Goal: Information Seeking & Learning: Check status

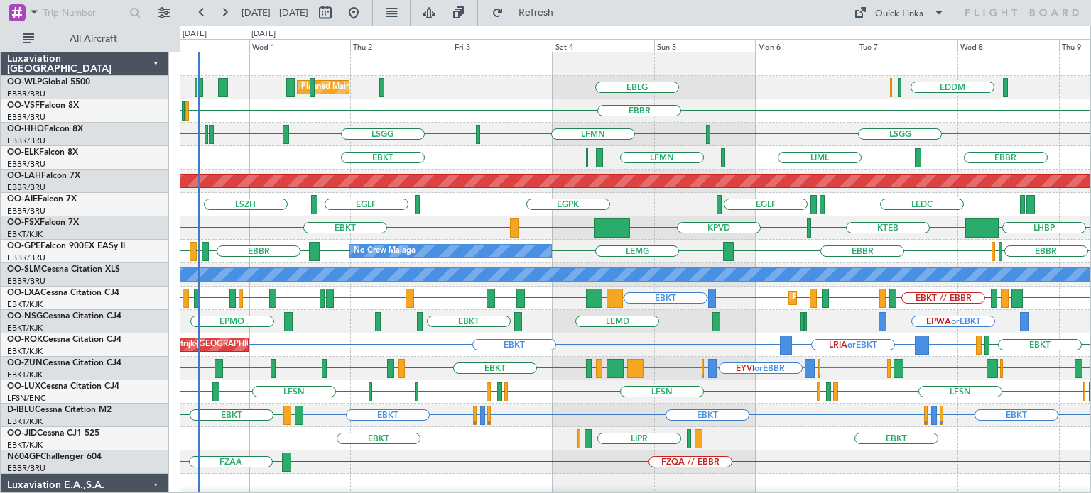
click at [829, 107] on div "EBBR ELLX EBBR" at bounding box center [635, 110] width 910 height 23
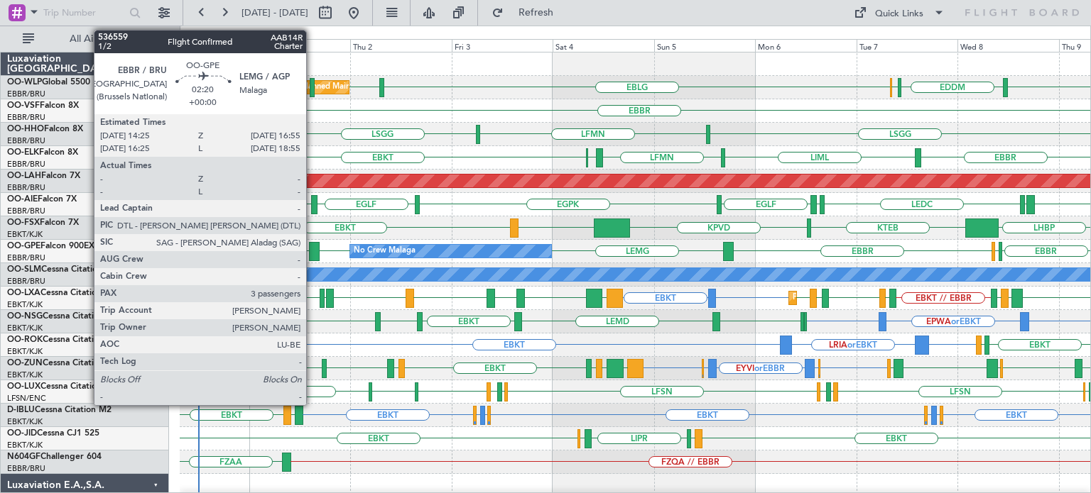
click at [313, 246] on div at bounding box center [314, 251] width 11 height 19
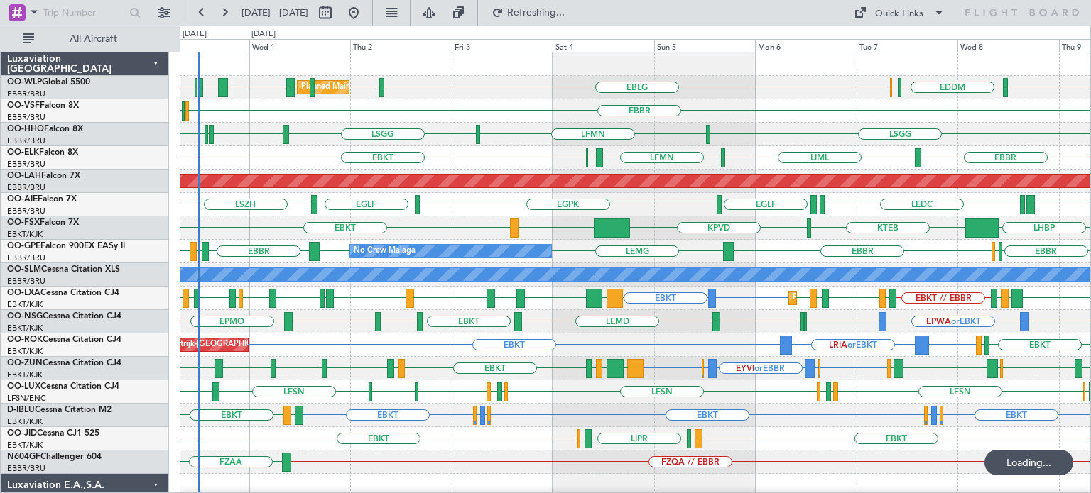
click at [530, 102] on div "EBBR ELLX EBBR" at bounding box center [635, 110] width 910 height 23
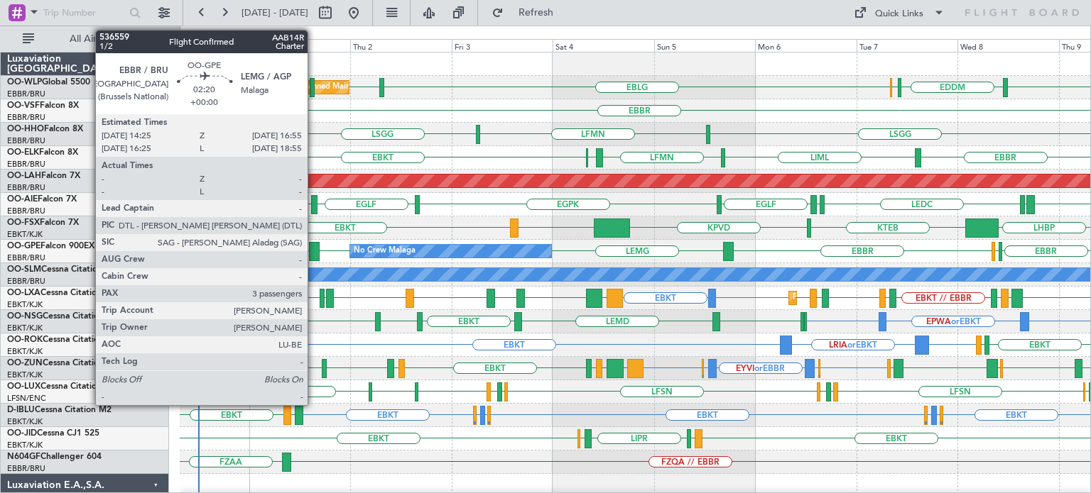
click at [314, 246] on div at bounding box center [314, 251] width 11 height 19
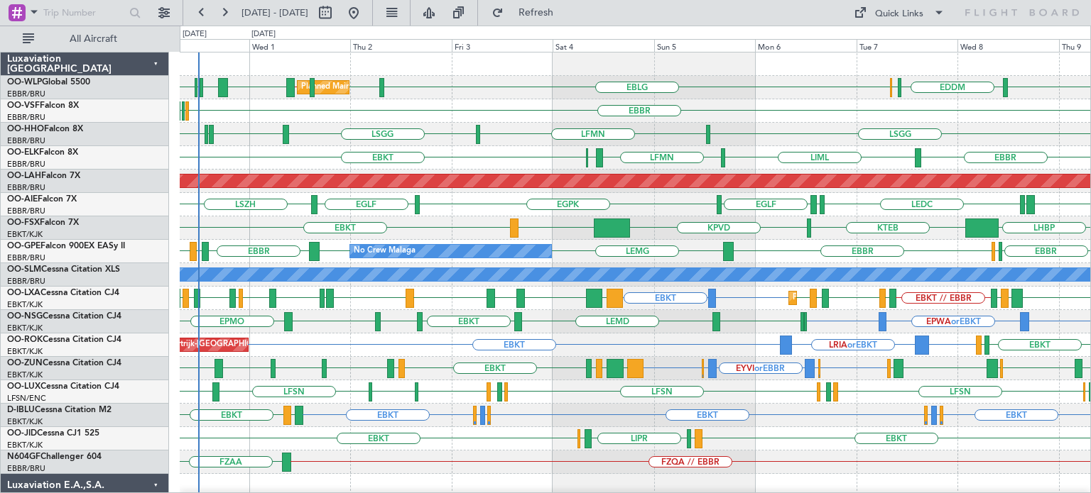
click at [483, 80] on div "LIML EBLG // LIML LHDC EGWU EBBR ELLX EBLG EBLG EDDM ELLX Planned Maint Milan (…" at bounding box center [635, 87] width 910 height 23
click at [508, 144] on div "LSGG EGWU ELLX EDLV LSGG LFMN" at bounding box center [635, 134] width 910 height 23
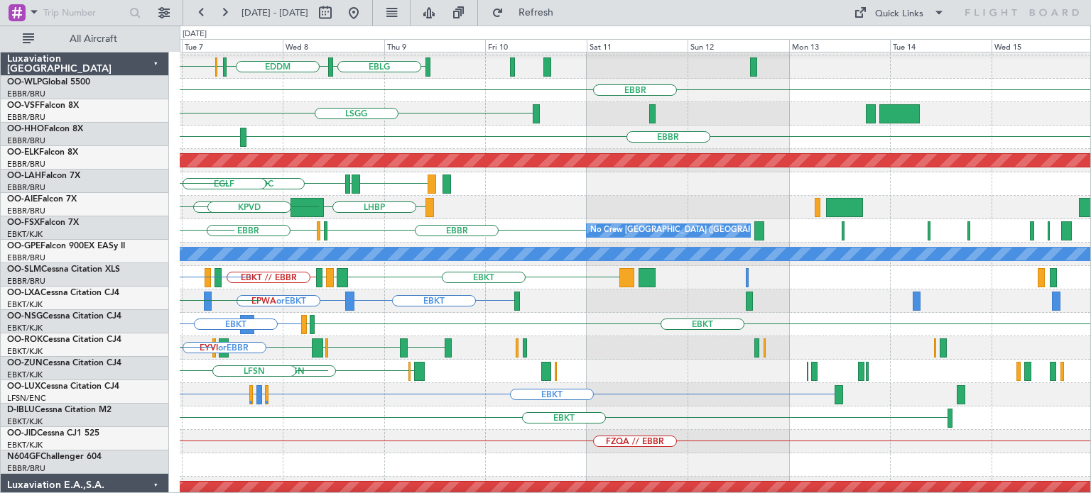
click at [267, 214] on div "KTEB LHBP KPVD" at bounding box center [635, 207] width 910 height 23
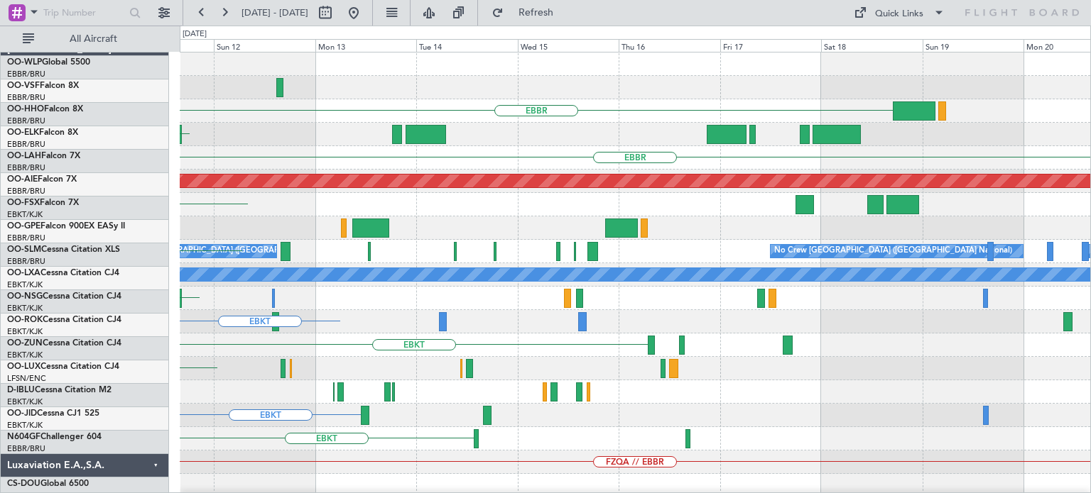
click at [238, 305] on div "EBBR LSGG EBBR Planned Maint Alton-st Louis (St Louis Regl) EGLF No Crew Brusse…" at bounding box center [635, 439] width 910 height 773
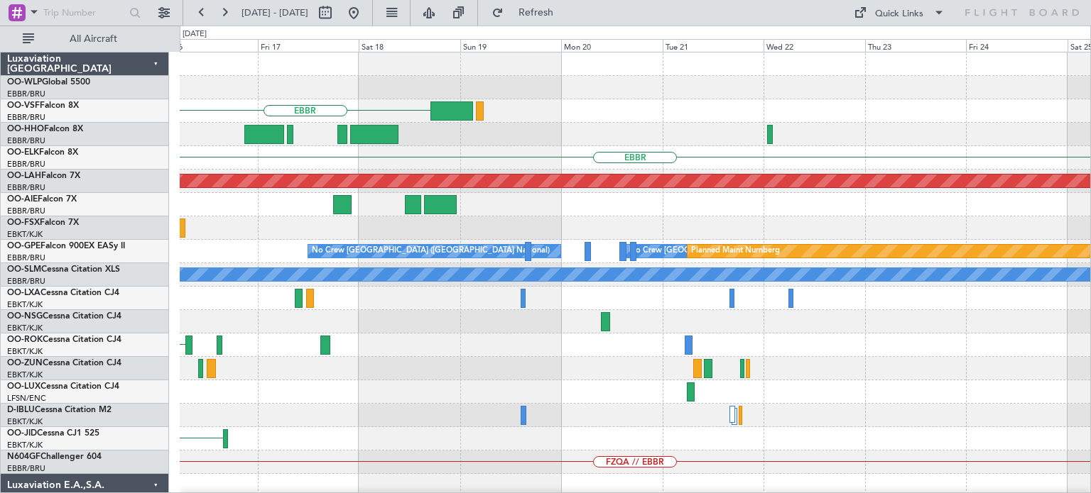
click at [263, 345] on div "EBBR EBBR Planned Maint Alton-st Louis (St Louis Regl) No Crew Brussels (Brusse…" at bounding box center [635, 439] width 910 height 773
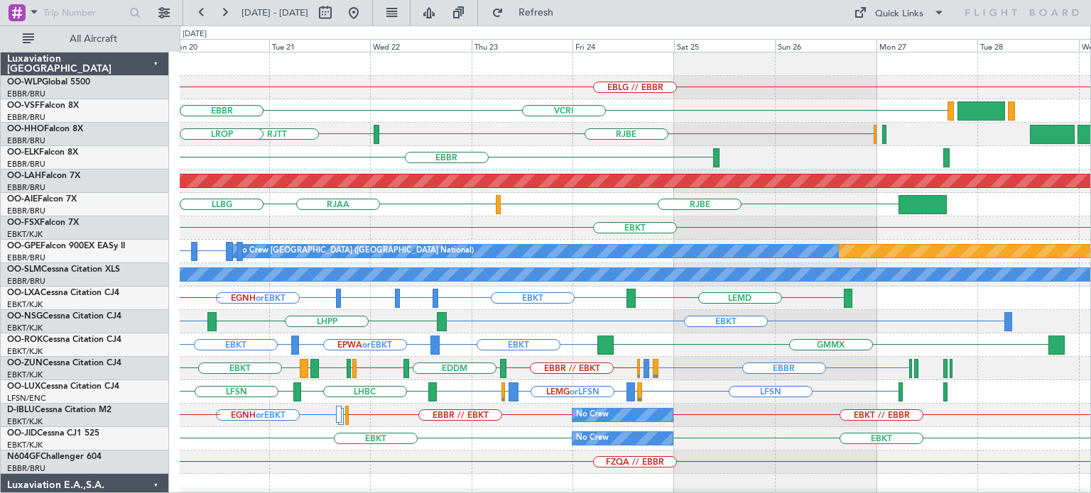
click at [499, 263] on div "EBLG // EBBR VCRI VRMU EBBR RJBE RJTT LROP EBBR Planned Maint Alton-st Louis (S…" at bounding box center [635, 475] width 910 height 844
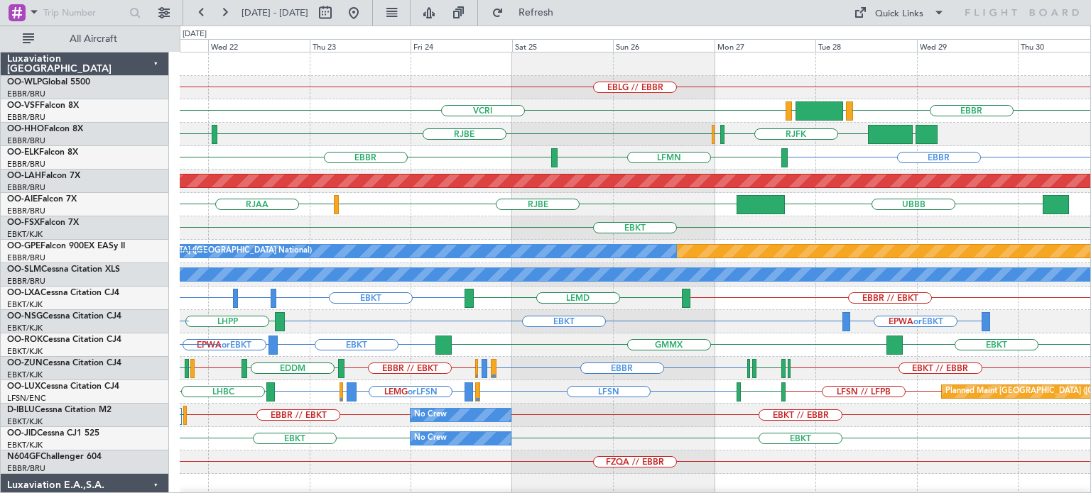
click at [708, 138] on div "EBLG // EBBR VCRI EBBR LEGE VRMM RJBE RJTT RJFK RJOB UBBB EBBR EBBR LFMN Planne…" at bounding box center [635, 439] width 910 height 773
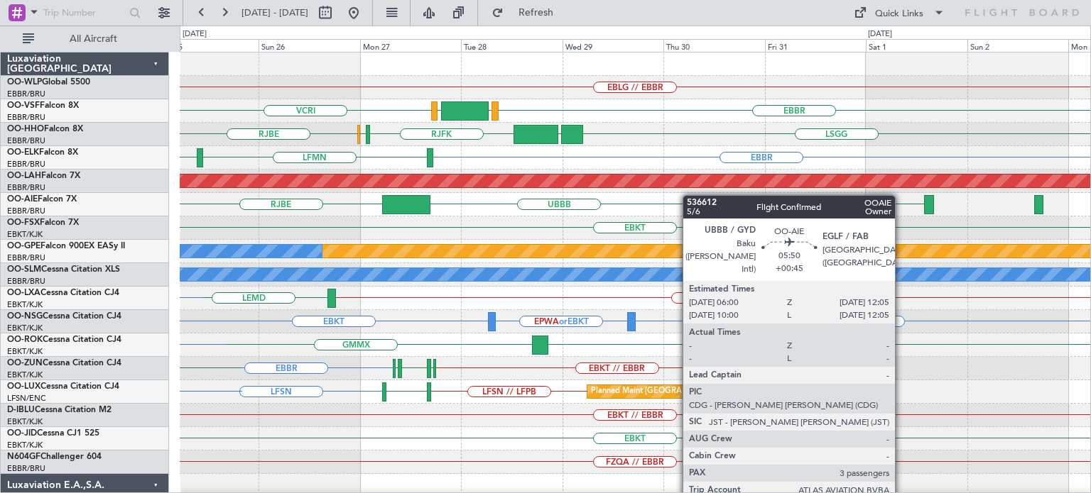
click at [689, 195] on div "EBLG // EBBR VCRI EBBR LEGE VRMM RJBE RJFK RJOB LSGG UBBB EBBR EBBR LFMN Planne…" at bounding box center [635, 439] width 910 height 773
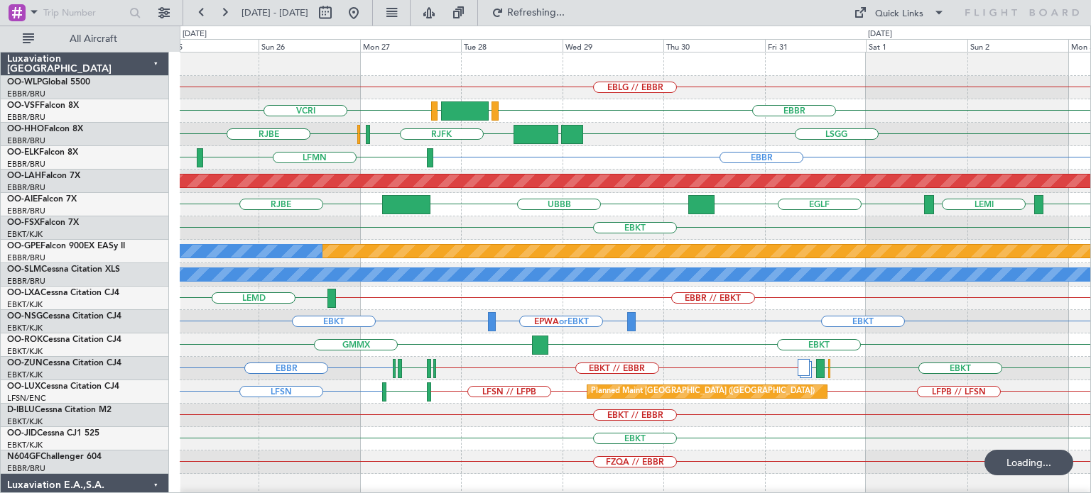
click at [354, 148] on div "EBLG // EBBR VCRI EBBR LEGE VRMM RJBE RJFK RJOB LSGG UBBB EBBR EBBR LFMN Planne…" at bounding box center [635, 463] width 910 height 820
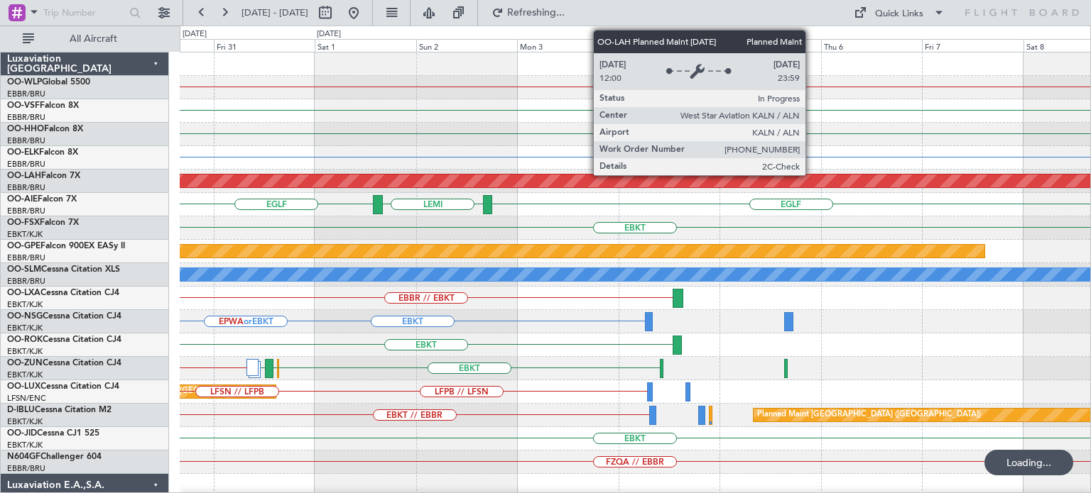
click at [363, 204] on div "EBLG // EBBR EBBR LSGG UBBB RJFK EBBR Planned Maint Alton-st Louis (St Louis Re…" at bounding box center [635, 463] width 910 height 820
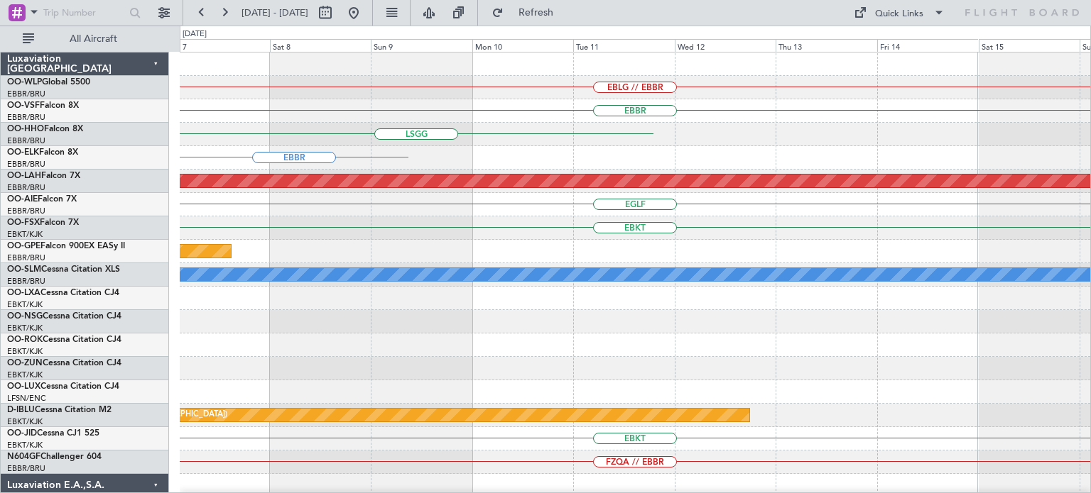
click at [444, 201] on div "EGLF" at bounding box center [635, 204] width 910 height 23
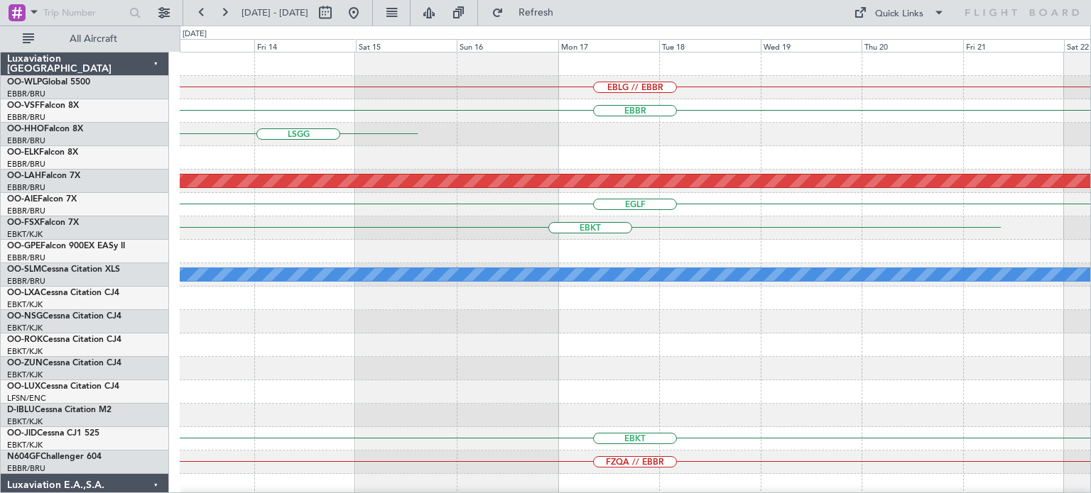
click at [508, 305] on div "EBLG // EBBR EBBR LSGG Planned Maint Alton-st Louis (St Louis Regl) EGLF EBKT A…" at bounding box center [635, 463] width 910 height 820
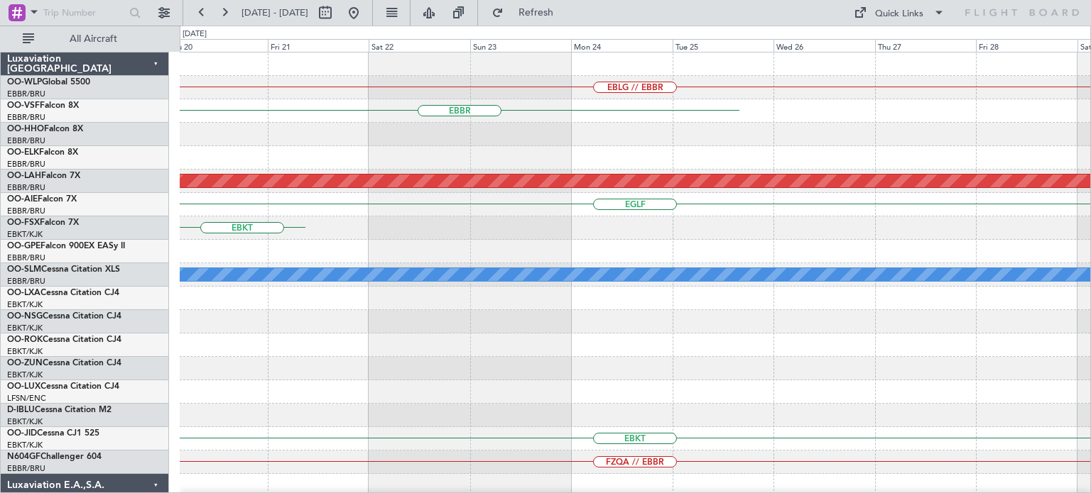
click at [737, 335] on div "EBLG // EBBR EBBR Planned Maint Alton-st Louis (St Louis Regl) EGLF EBKT A/C Un…" at bounding box center [635, 463] width 910 height 820
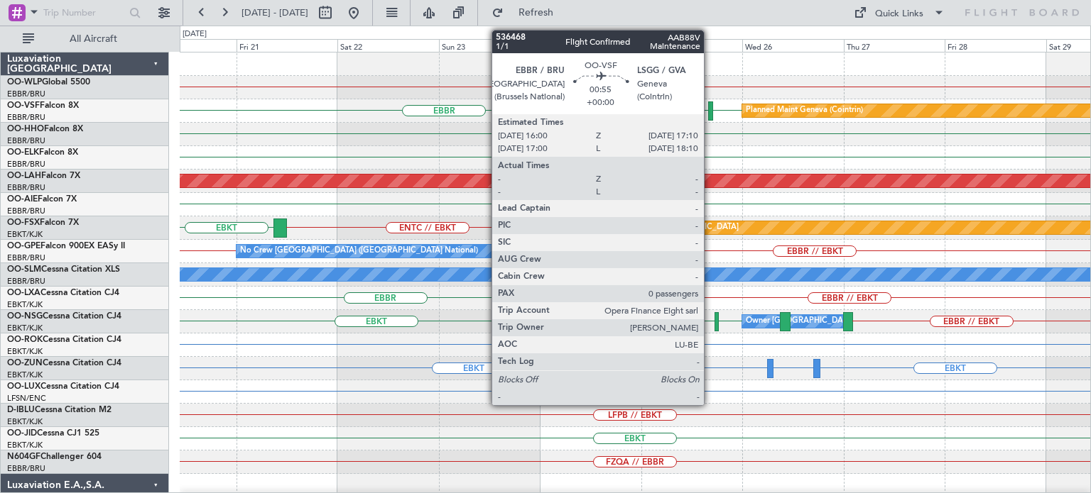
click at [710, 104] on div at bounding box center [710, 111] width 5 height 19
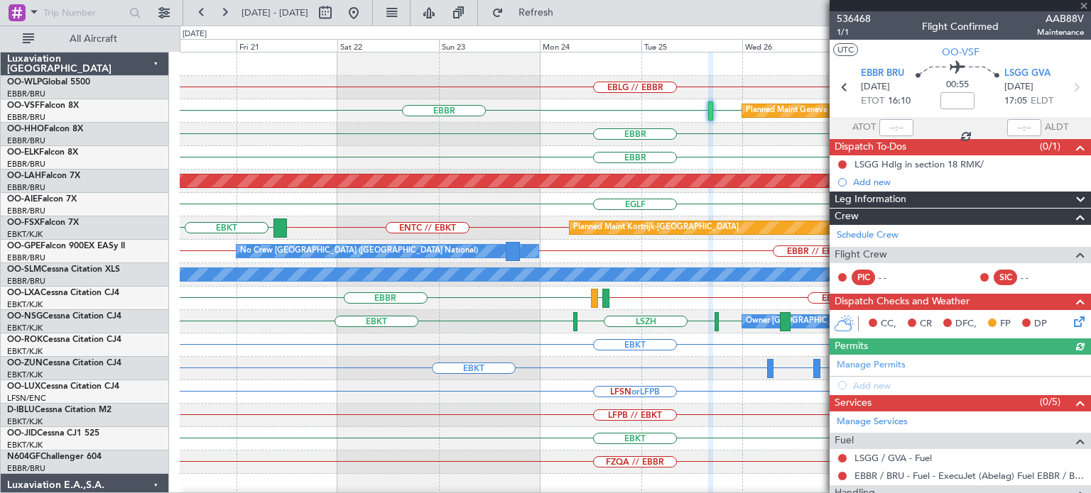
scroll to position [116, 0]
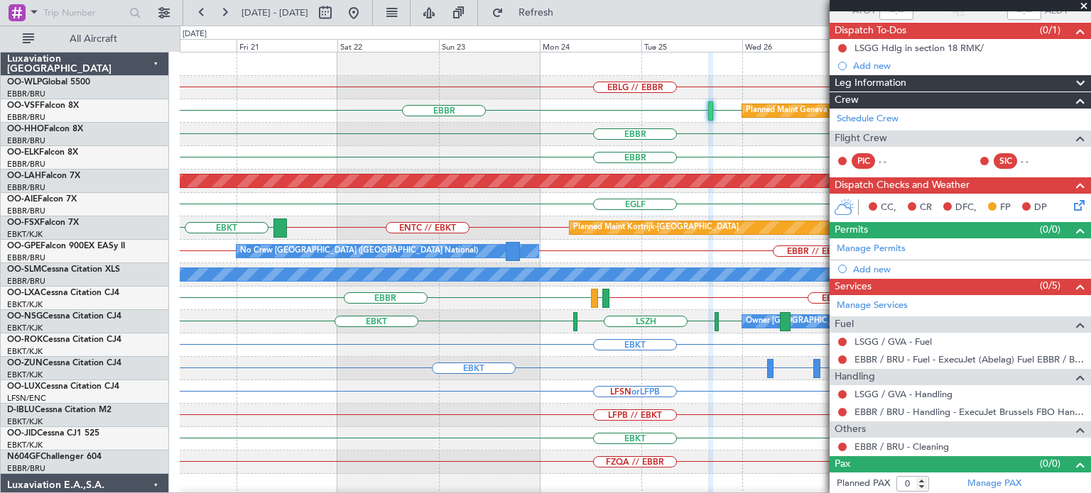
click at [1082, 2] on span at bounding box center [1083, 6] width 14 height 13
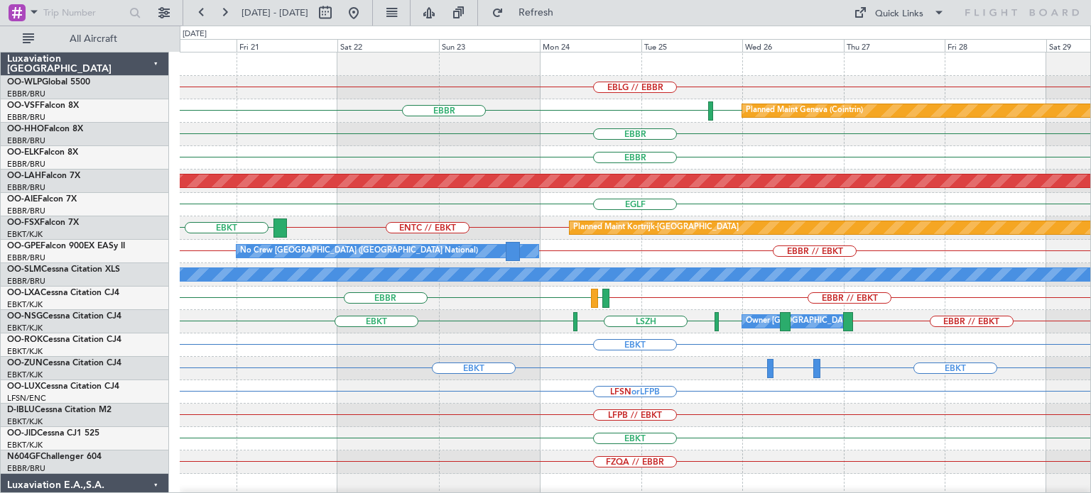
scroll to position [0, 0]
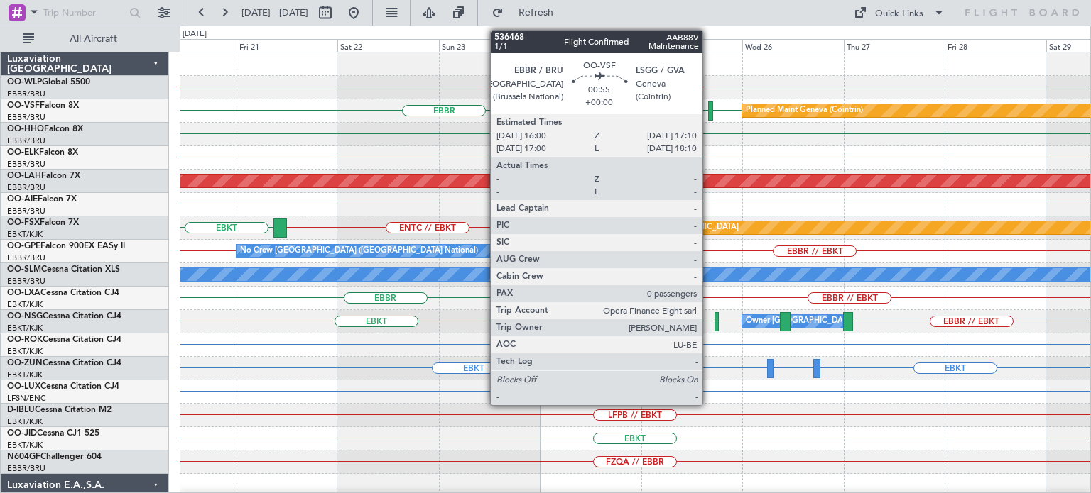
click at [709, 104] on div at bounding box center [710, 111] width 5 height 19
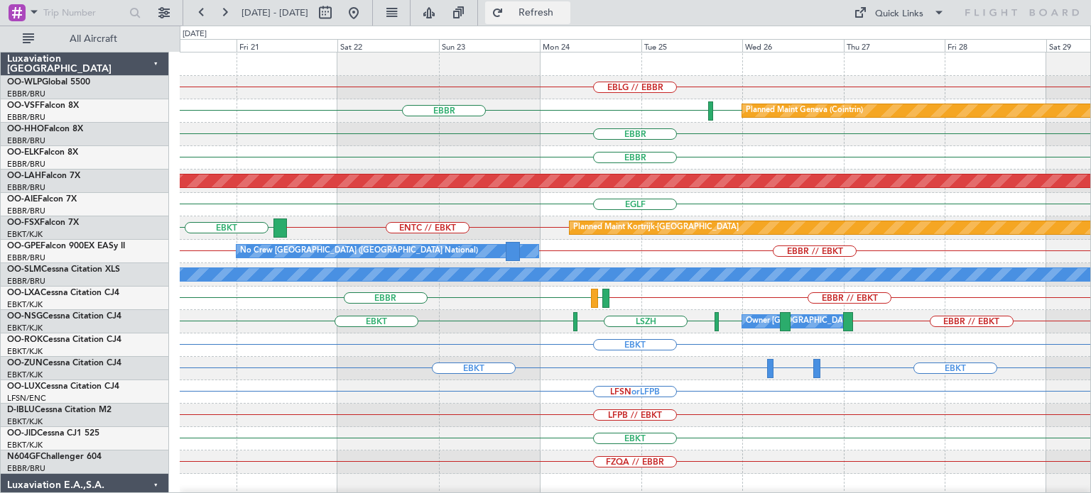
click at [566, 11] on span "Refresh" at bounding box center [536, 13] width 60 height 10
click at [506, 133] on div "EBBR" at bounding box center [635, 134] width 910 height 23
click at [897, 11] on div "Quick Links" at bounding box center [899, 14] width 48 height 14
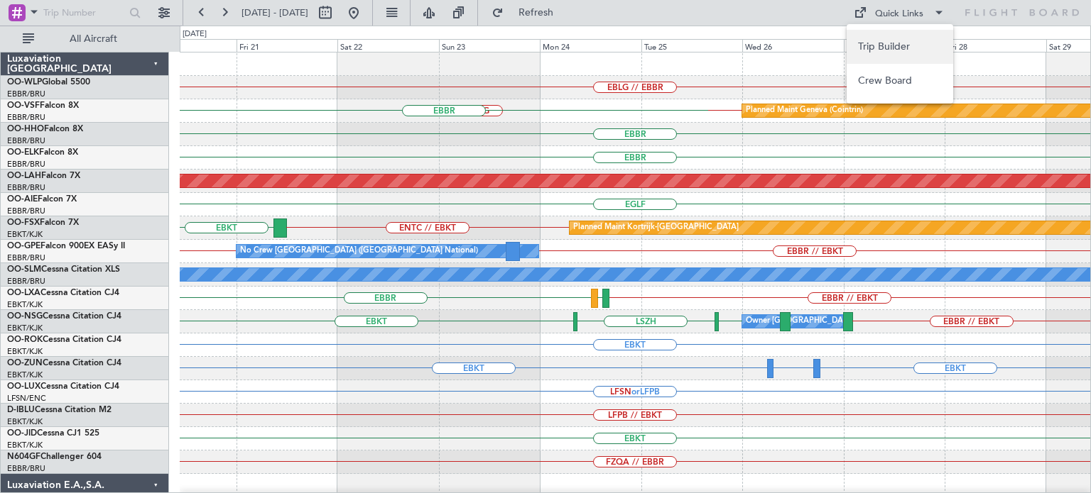
click at [895, 39] on button "Trip Builder" at bounding box center [899, 47] width 107 height 34
click at [566, 13] on span "Refresh" at bounding box center [536, 13] width 60 height 10
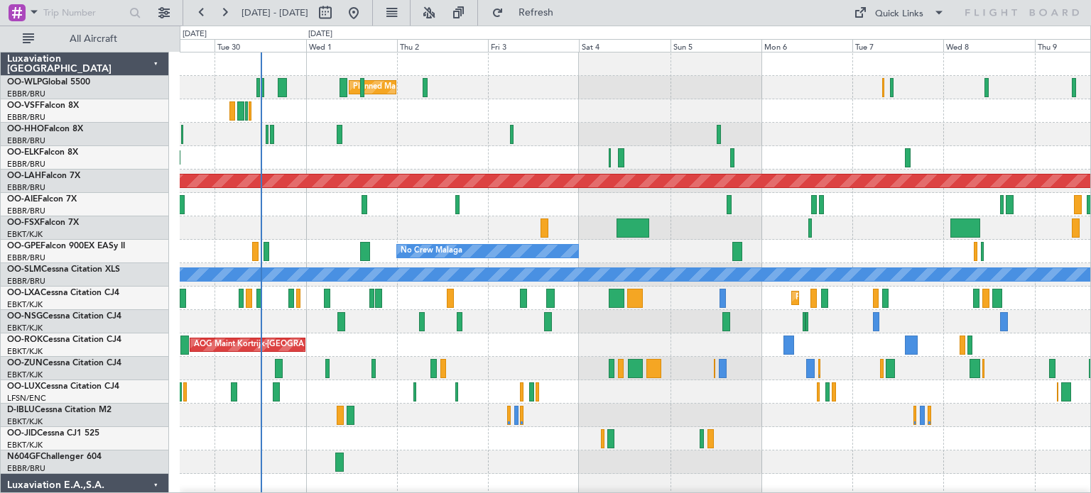
click at [548, 263] on div "Planned Maint Milan (Linate) Planned Maint Kortrijk-Wevelgem Planned Maint Alto…" at bounding box center [635, 475] width 910 height 844
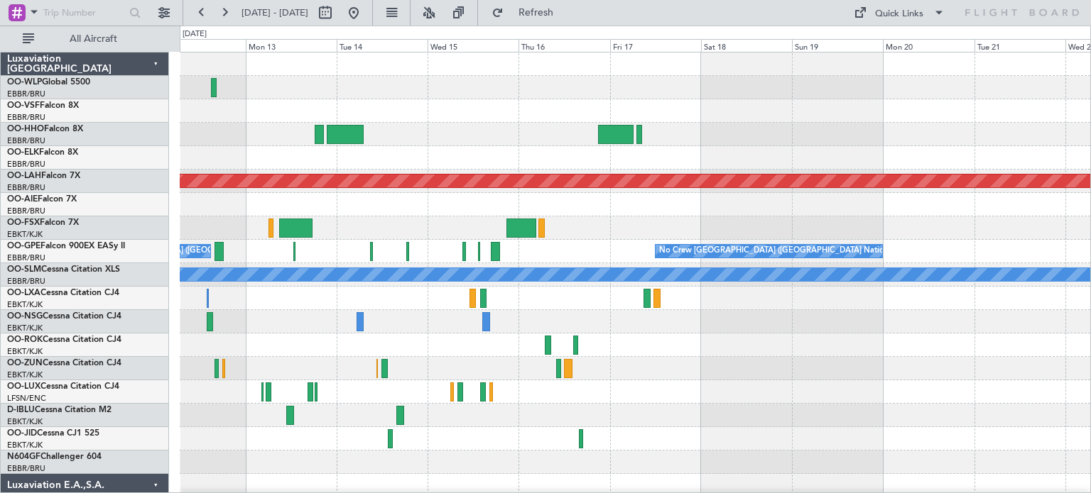
click at [237, 349] on div "Planned Maint Alton-st Louis (St Louis Regl) No Crew Brussels (Brussels Nationa…" at bounding box center [635, 439] width 910 height 773
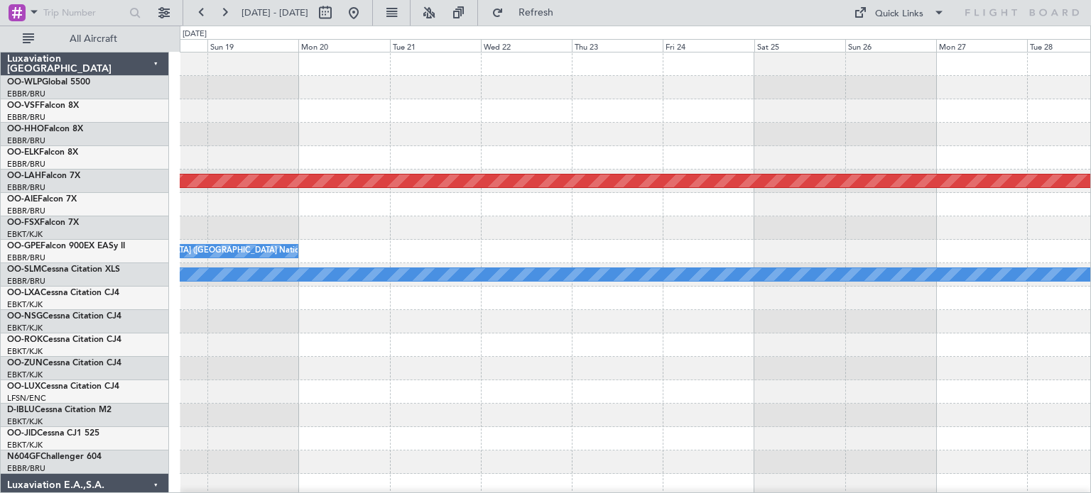
click at [254, 383] on div "Planned Maint Alton-st Louis (St Louis Regl) No Crew Brussels (Brussels Nationa…" at bounding box center [635, 439] width 910 height 773
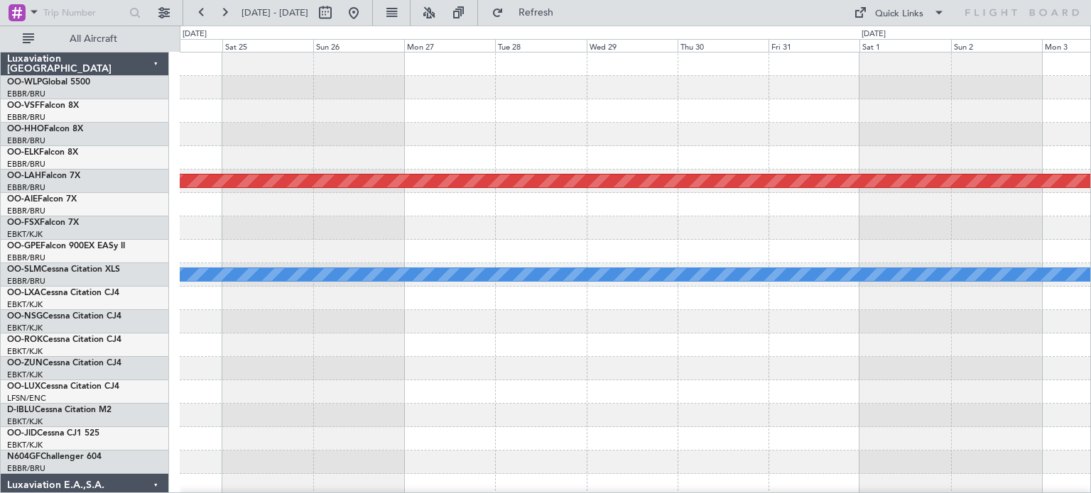
click at [217, 442] on div "Planned Maint Alton-st Louis (St Louis Regl) A/C Unavailable Monchengladbach Pl…" at bounding box center [635, 439] width 910 height 773
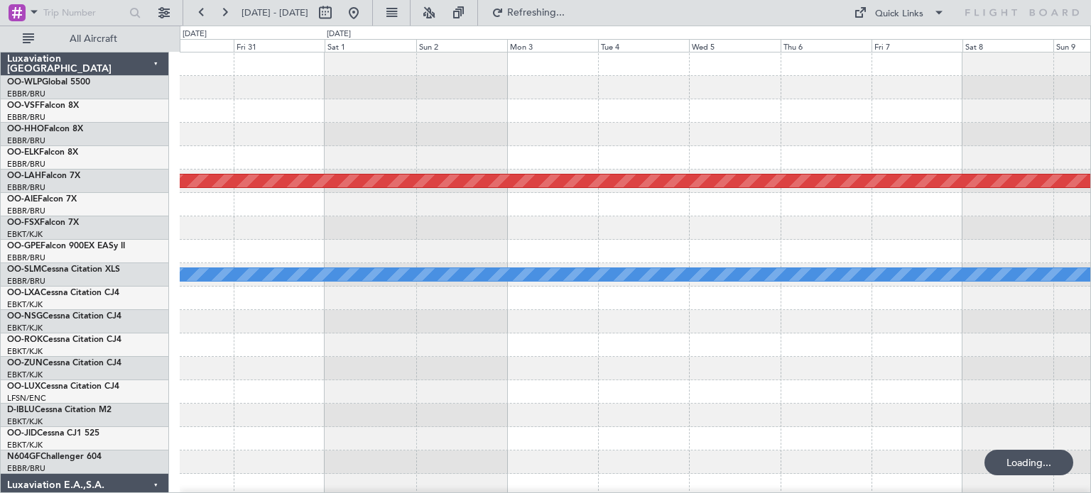
click at [312, 413] on div "Planned Maint Alton-st Louis (St Louis Regl) A/C Unavailable Monchengladbach Pl…" at bounding box center [635, 439] width 910 height 773
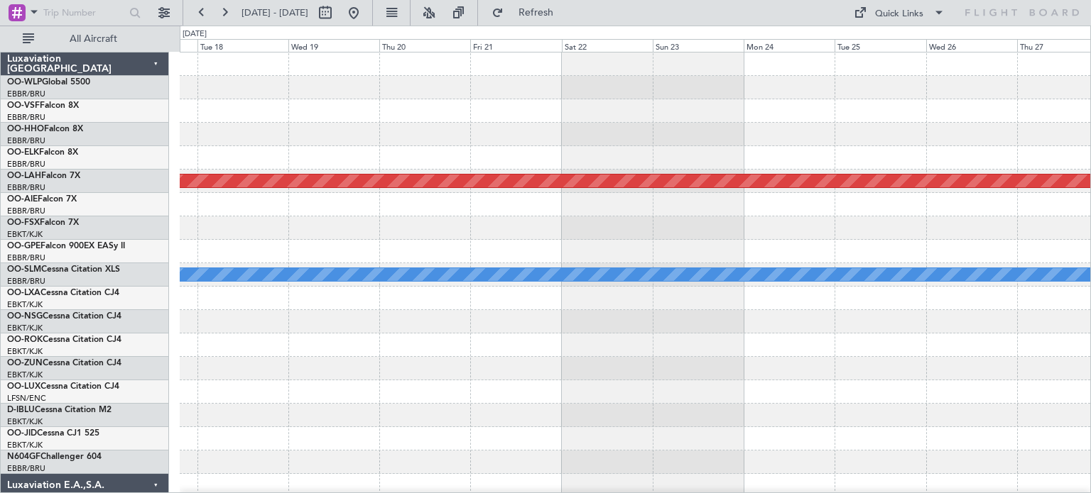
click at [486, 367] on div "Planned Maint Alton-st Louis (St Louis Regl) A/C Unavailable Monchengladbach" at bounding box center [635, 463] width 910 height 820
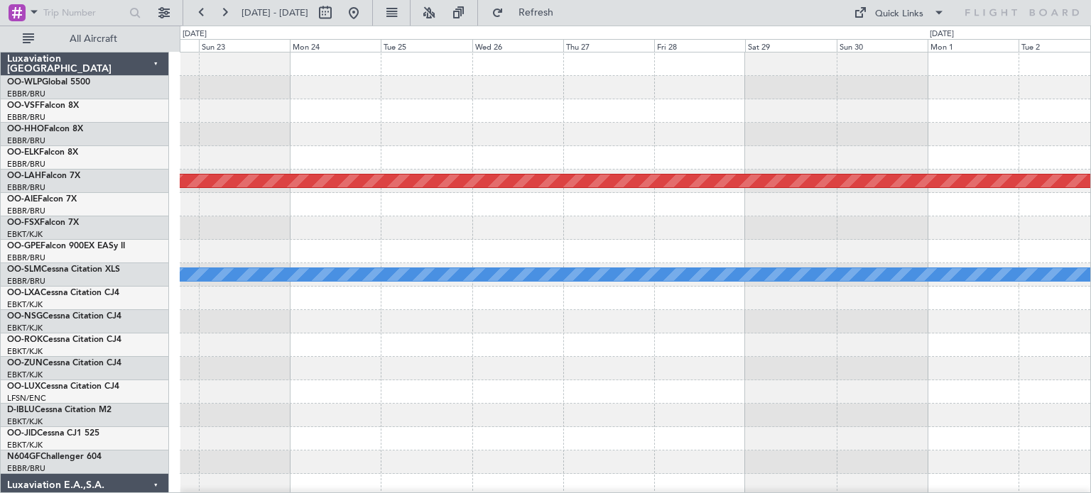
click at [616, 326] on div "Planned Maint Alton-st Louis (St Louis Regl) A/C Unavailable Monchengladbach" at bounding box center [635, 463] width 910 height 820
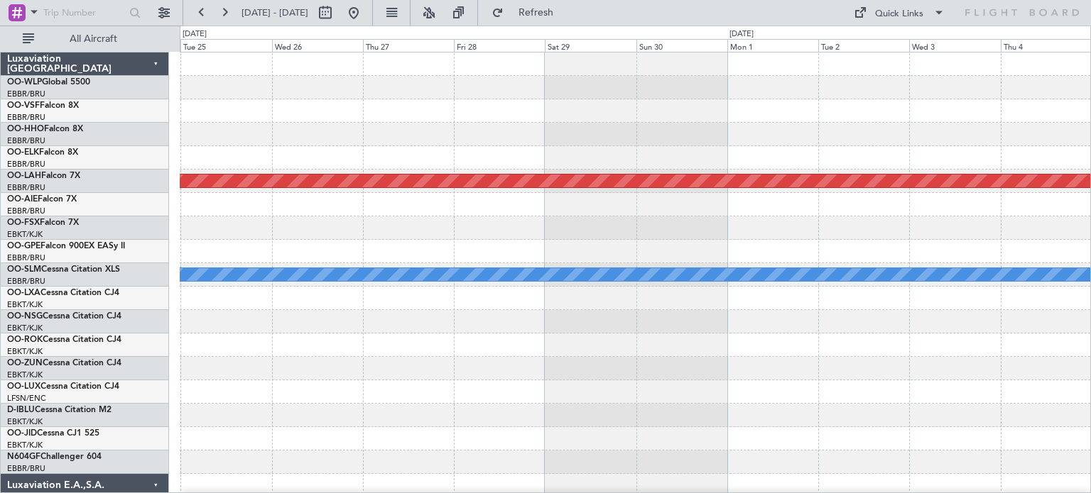
click at [792, 335] on div "Planned Maint Alton-st Louis (St Louis Regl) A/C Unavailable Monchengladbach" at bounding box center [635, 463] width 910 height 820
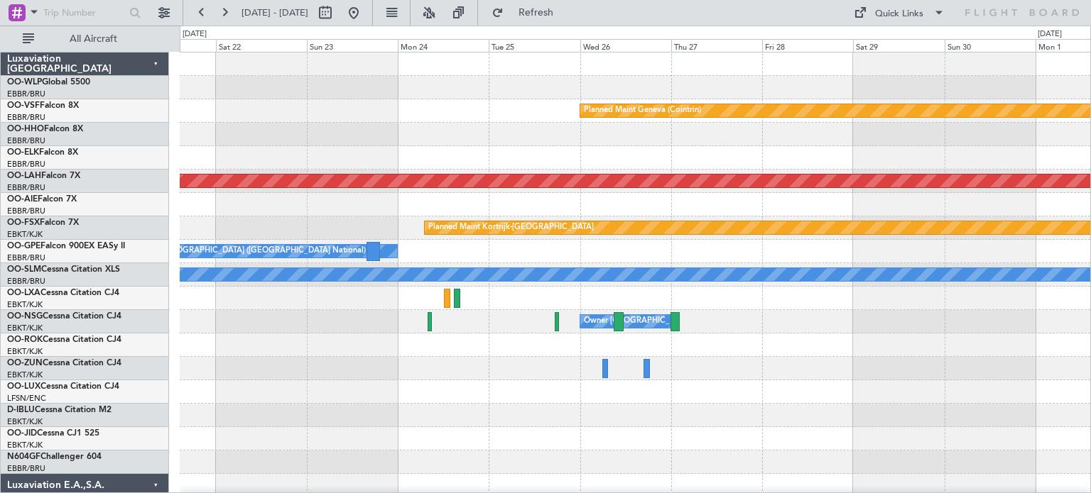
click at [823, 214] on div at bounding box center [635, 204] width 910 height 23
click at [601, 138] on div at bounding box center [635, 134] width 910 height 23
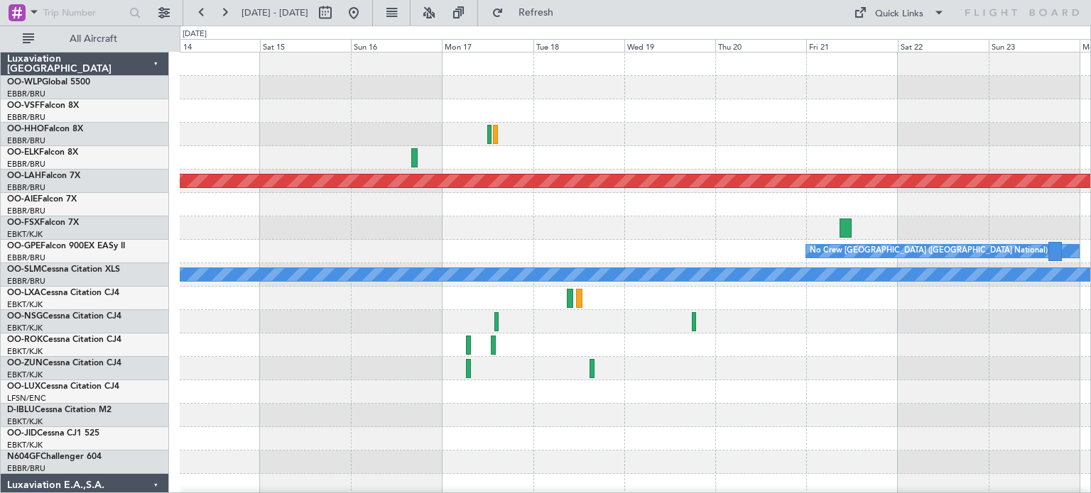
click at [933, 149] on div "Planned Maint Geneva (Cointrin) Planned Maint Alton-st Louis (St Louis Regl) Pl…" at bounding box center [635, 439] width 910 height 773
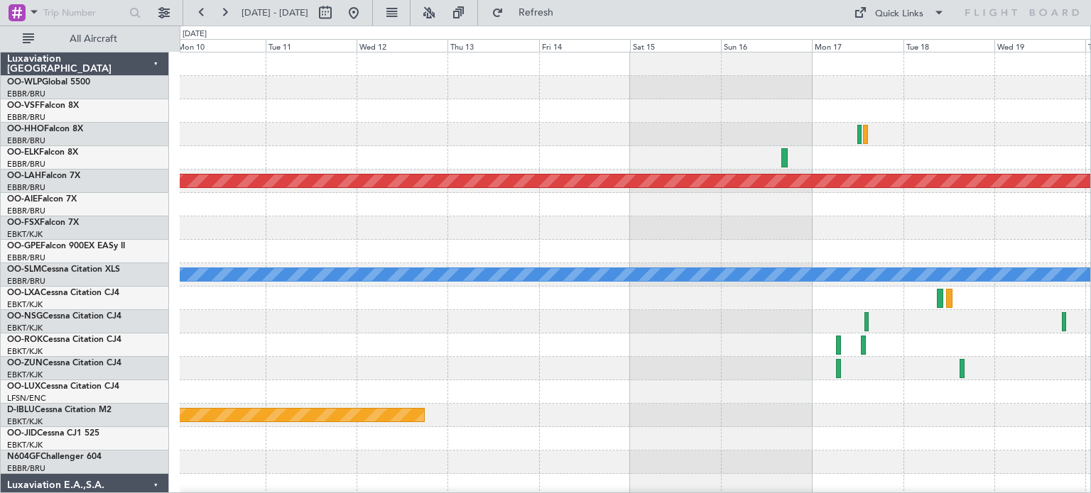
click at [704, 203] on div "Planned Maint Alton-st Louis (St Louis Regl) No Crew Brussels (Brussels Nationa…" at bounding box center [635, 439] width 910 height 773
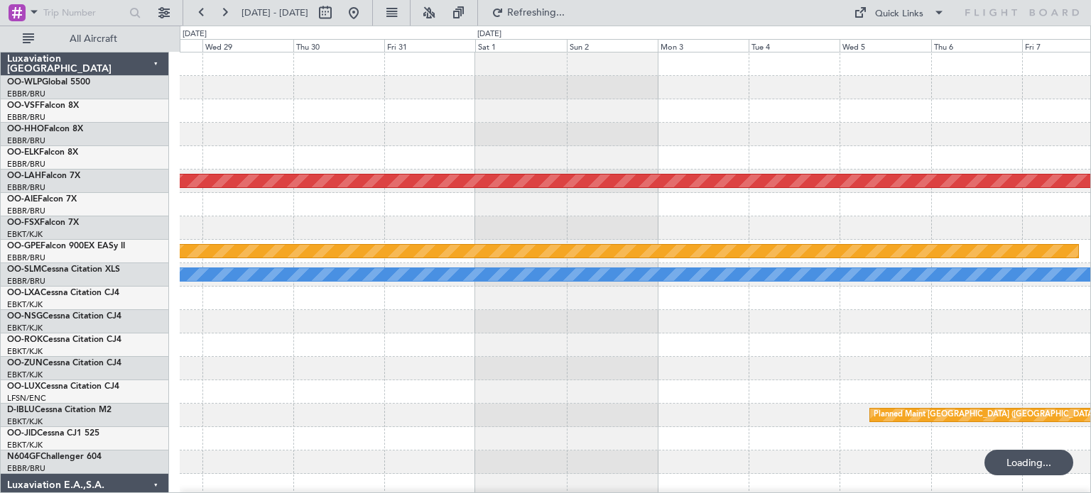
click at [784, 241] on div "Planned Maint Alton-st Louis (St Louis Regl) Planned Maint Nurnberg No Crew Bru…" at bounding box center [635, 439] width 910 height 773
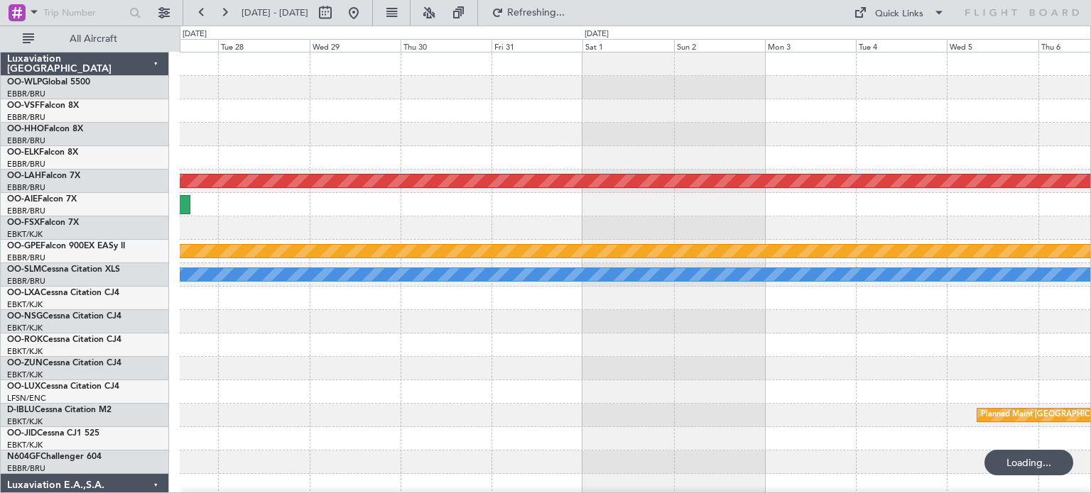
click at [800, 282] on div "Planned Maint Alton-st Louis (St Louis Regl) Planned Maint Nurnberg No Crew Bru…" at bounding box center [635, 439] width 910 height 773
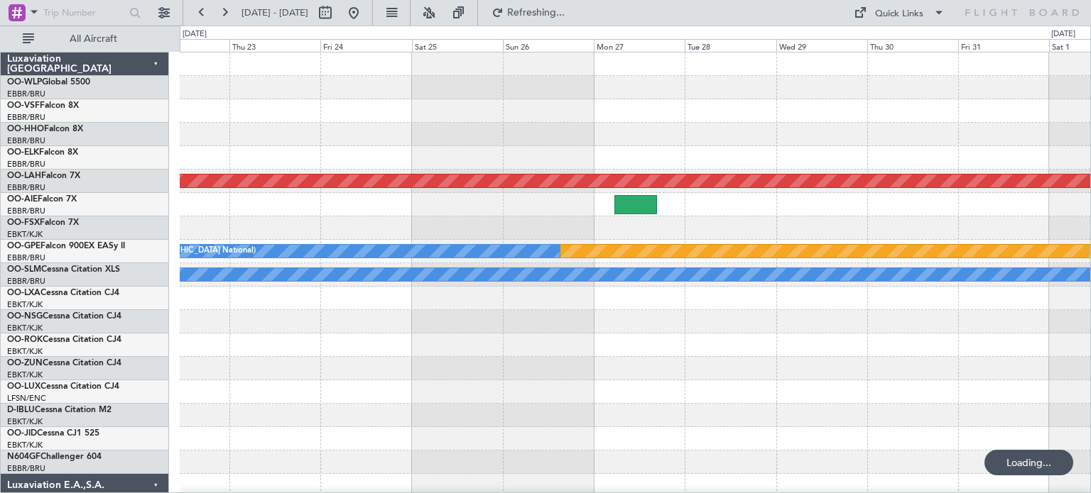
click at [462, 138] on div at bounding box center [635, 134] width 910 height 23
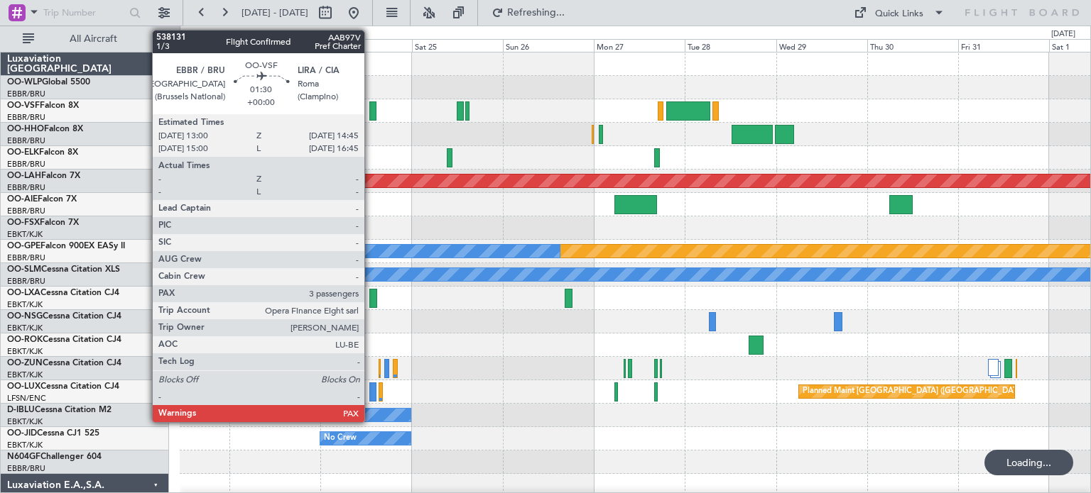
click at [371, 110] on div at bounding box center [372, 111] width 7 height 19
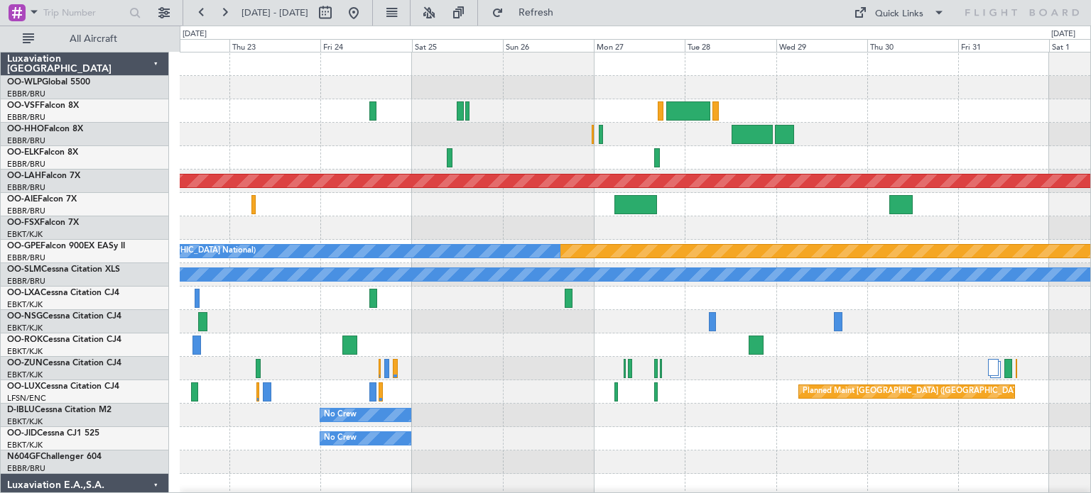
click at [552, 127] on div at bounding box center [635, 134] width 910 height 23
click at [555, 13] on span "Refresh" at bounding box center [536, 13] width 60 height 10
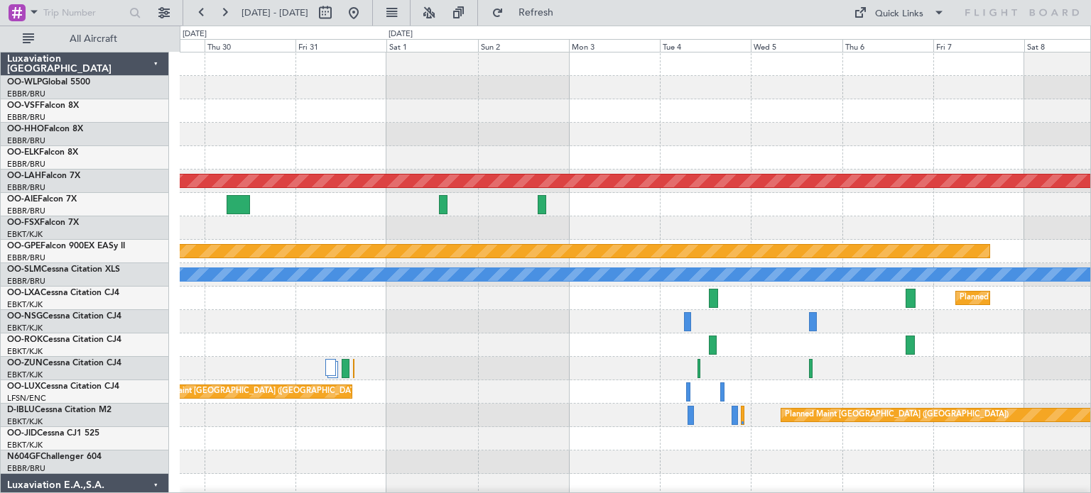
click at [301, 291] on div "Planned Maint Alton-st Louis (St Louis Regl) Planned Maint Nurnberg A/C Unavail…" at bounding box center [635, 439] width 910 height 773
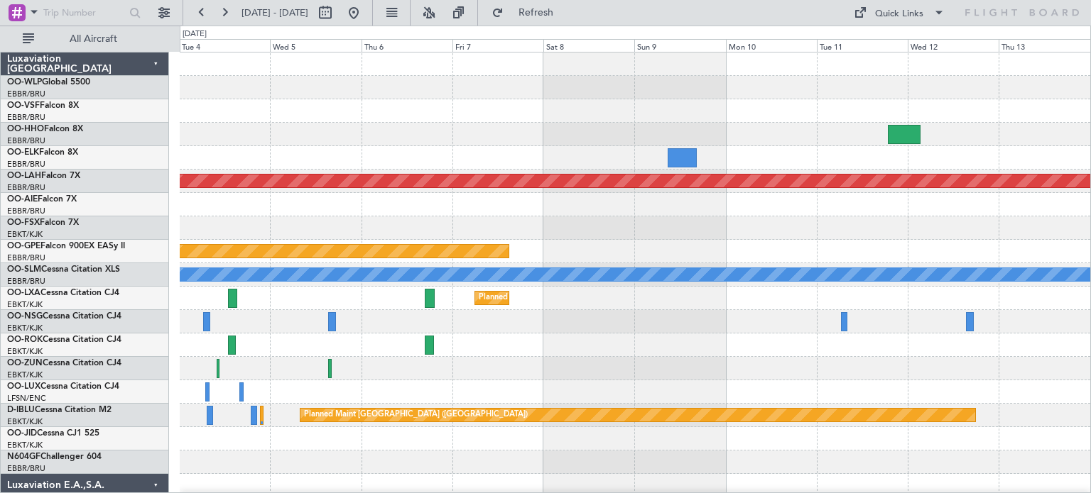
click at [213, 290] on div "Planned Maint Alton-st Louis (St Louis Regl) Planned Maint Nurnberg A/C Unavail…" at bounding box center [635, 439] width 910 height 773
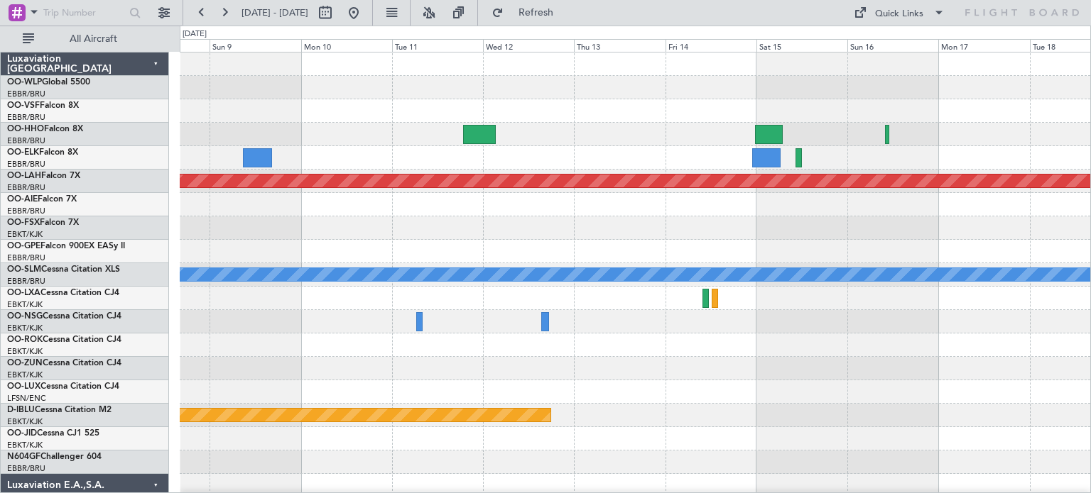
click at [276, 341] on div "Planned Maint Alton-st Louis (St Louis Regl) No Crew Brussels (Brussels Nationa…" at bounding box center [635, 439] width 910 height 773
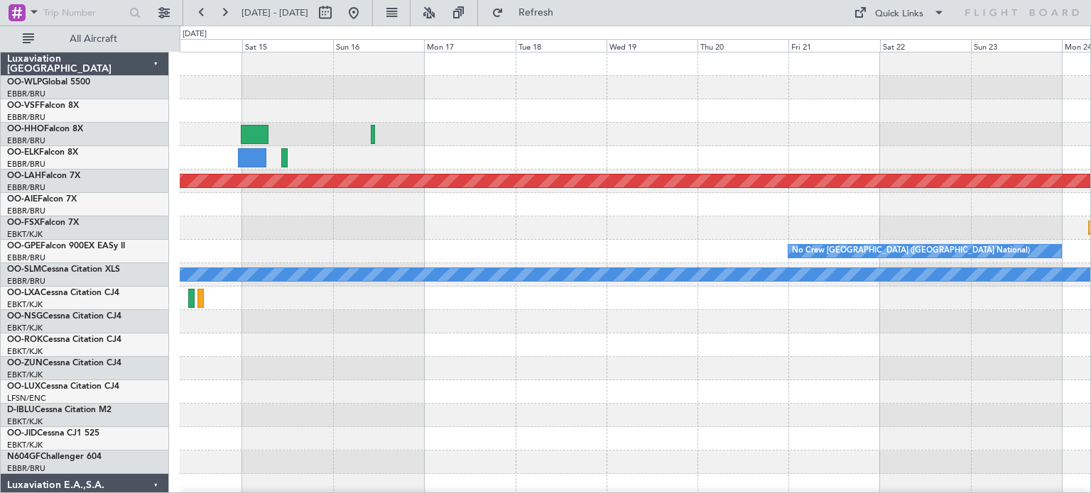
click at [223, 373] on div "Planned Maint Geneva (Cointrin) Planned Maint Alton-st Louis (St Louis Regl) Pl…" at bounding box center [635, 439] width 910 height 773
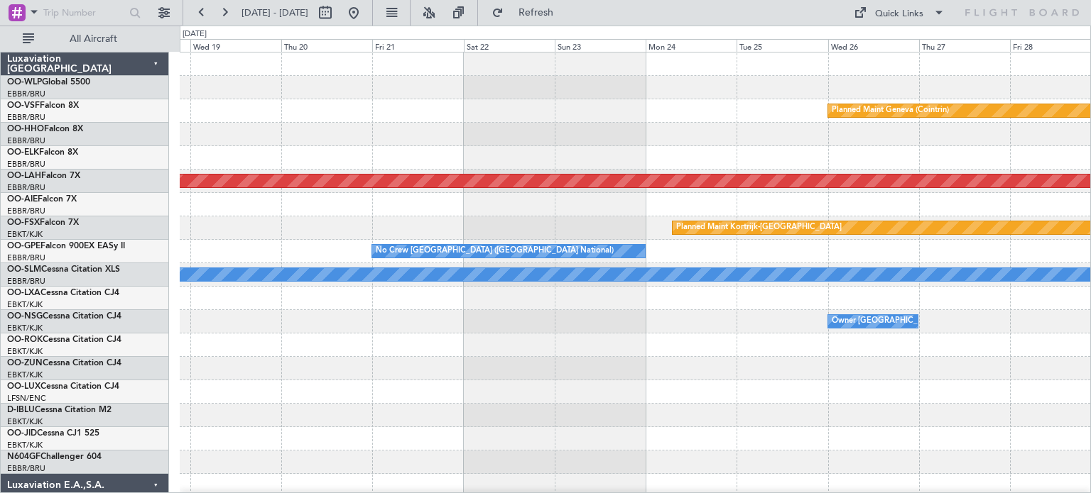
click at [297, 364] on div "Planned Maint Geneva (Cointrin) Planned Maint Alton-st Louis (St Louis Regl) Pl…" at bounding box center [635, 439] width 910 height 773
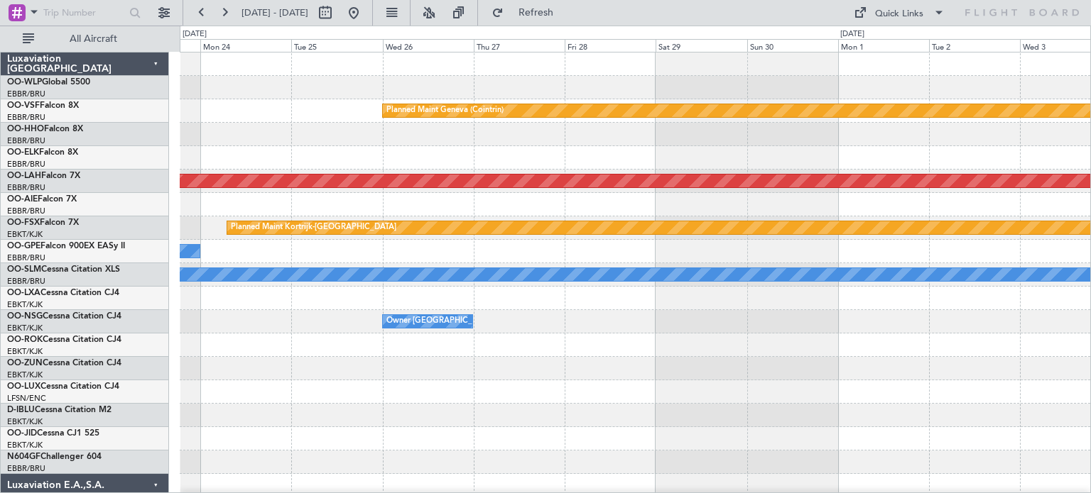
click at [372, 396] on div "Planned Maint Geneva (Cointrin) Planned Maint Alton-st Louis (St Louis Regl) Pl…" at bounding box center [635, 439] width 910 height 773
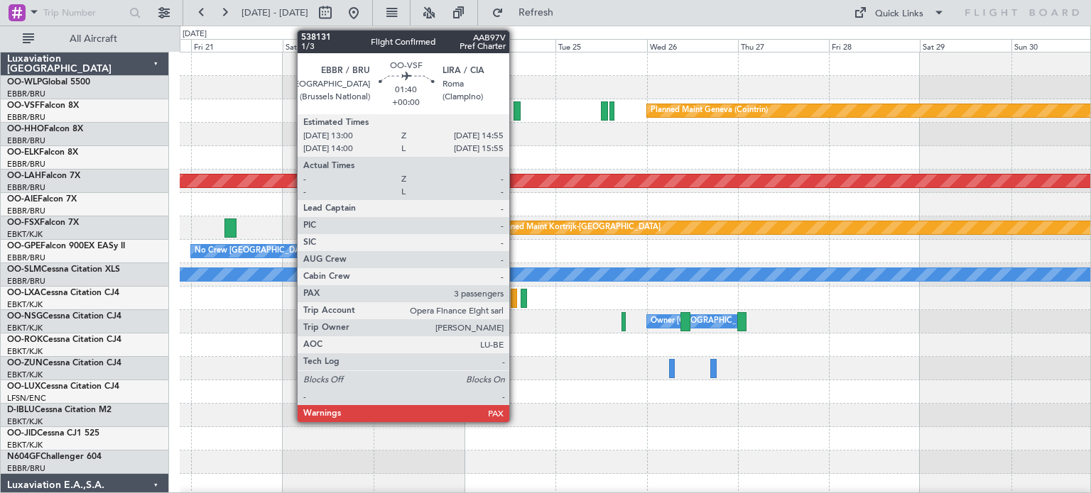
click at [516, 104] on div at bounding box center [517, 111] width 8 height 19
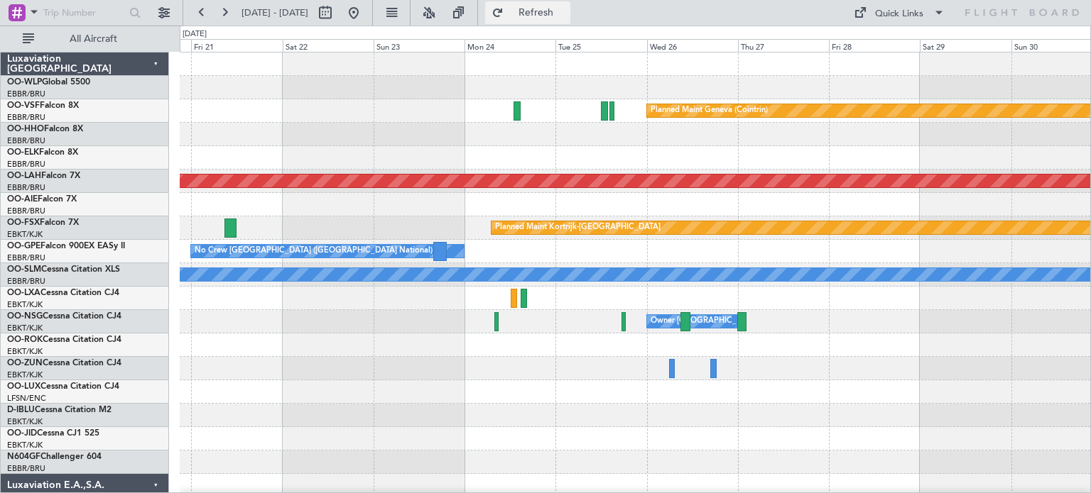
click at [565, 13] on span "Refresh" at bounding box center [536, 13] width 60 height 10
click at [559, 66] on div at bounding box center [635, 64] width 910 height 23
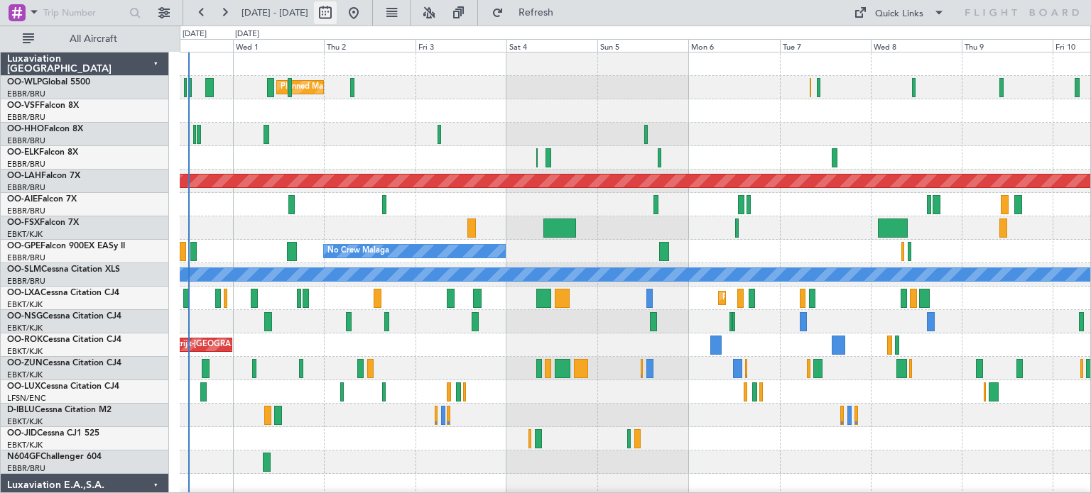
click at [337, 13] on button at bounding box center [325, 12] width 23 height 23
select select "9"
select select "2025"
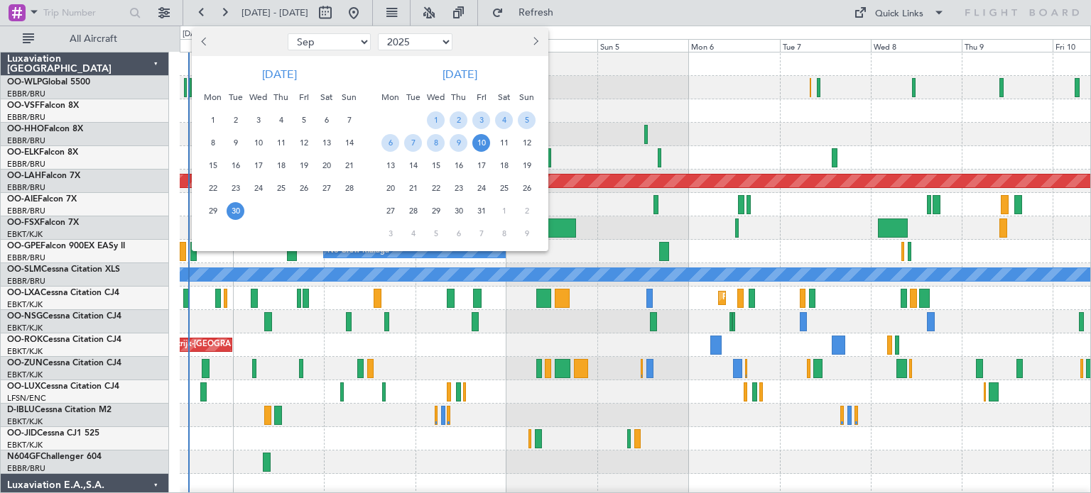
click at [233, 209] on span "30" at bounding box center [236, 211] width 18 height 18
click at [454, 141] on span "9" at bounding box center [458, 143] width 18 height 18
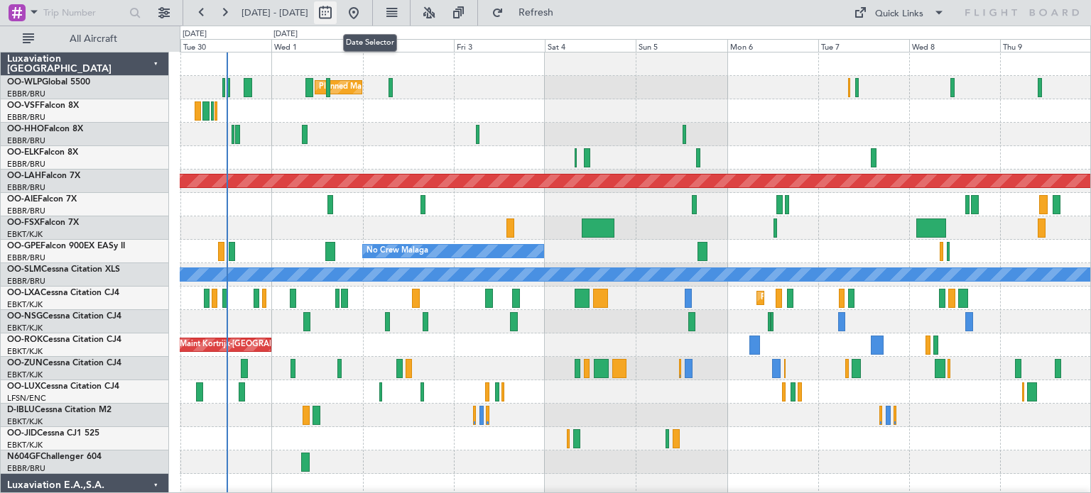
click at [337, 8] on button at bounding box center [325, 12] width 23 height 23
select select "9"
select select "2025"
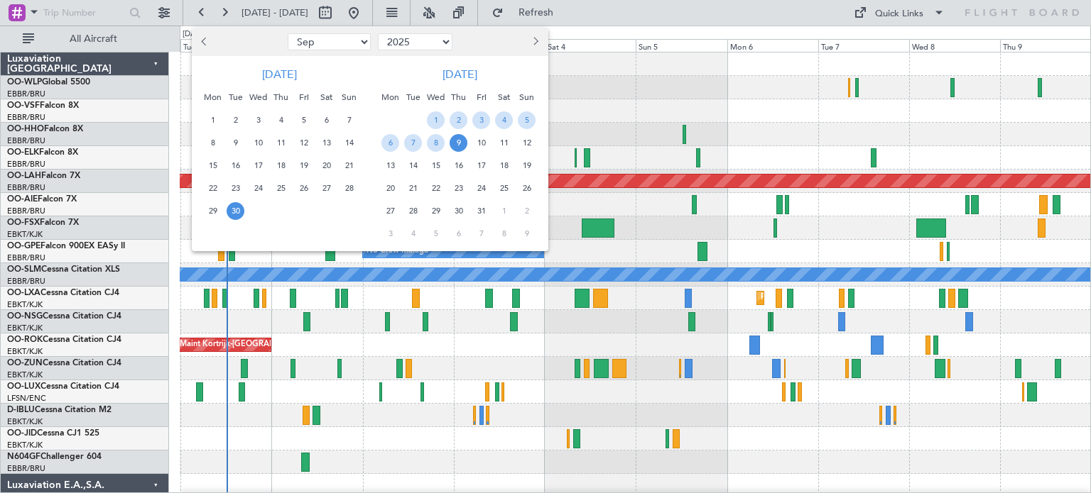
click at [236, 209] on span "30" at bounding box center [236, 211] width 18 height 18
click at [435, 140] on span "8" at bounding box center [436, 143] width 18 height 18
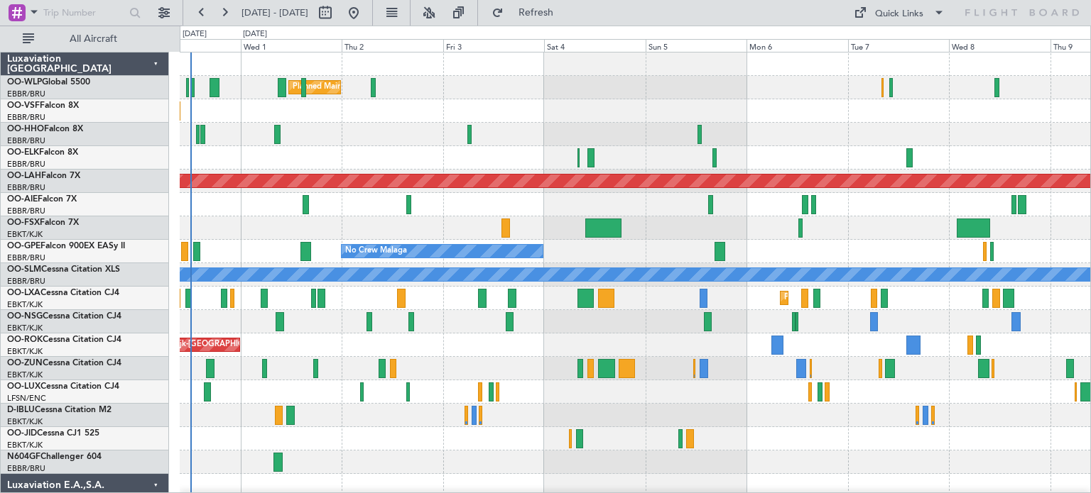
click at [741, 249] on div "Planned Maint Milan (Linate) Planned Maint Kortrijk-Wevelgem Planned Maint Alto…" at bounding box center [635, 439] width 910 height 773
click at [440, 11] on button at bounding box center [429, 12] width 23 height 23
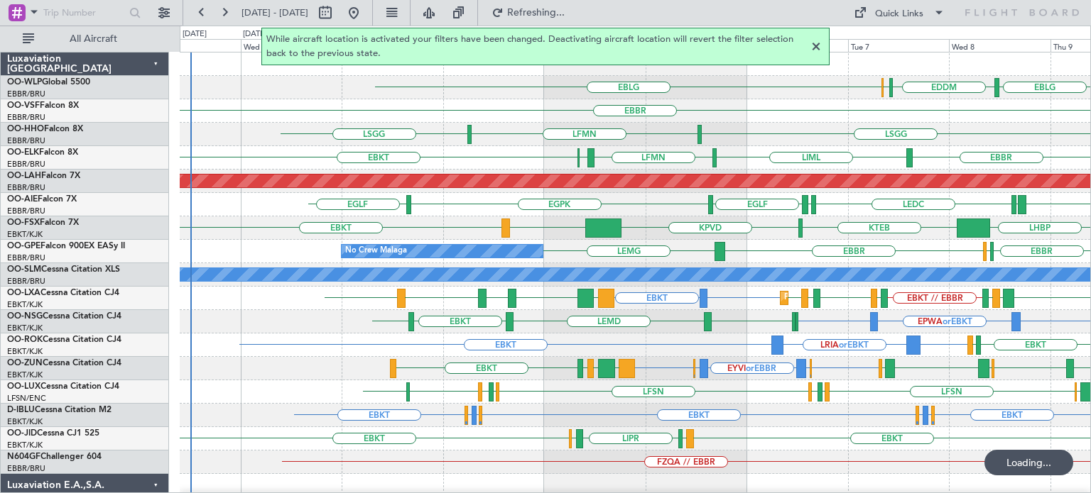
click at [815, 45] on div at bounding box center [815, 46] width 17 height 17
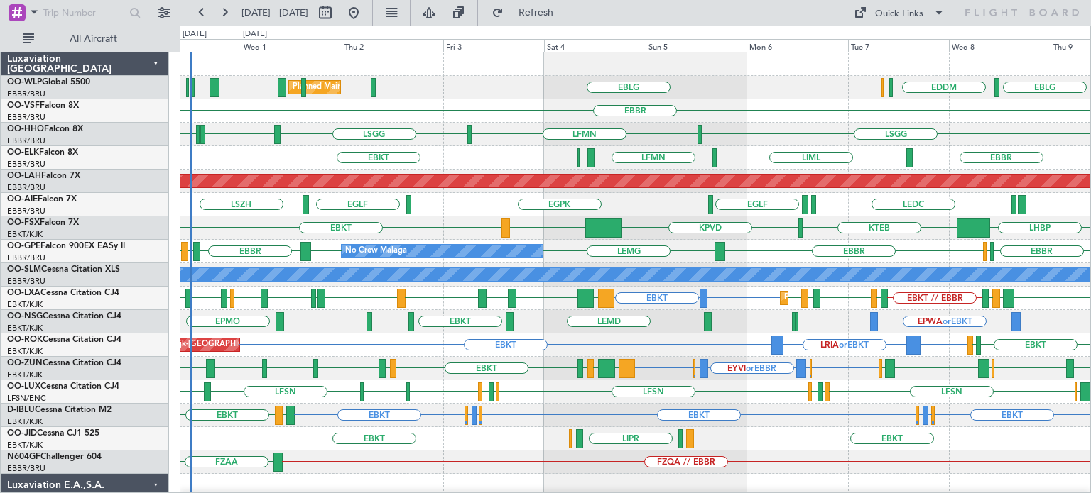
click at [337, 338] on div "EBKT LRIA or EBKT EBKT EBKT LFBD AOG Maint Kortrijk-Wevelgem" at bounding box center [635, 345] width 910 height 23
click at [315, 323] on div "EBKT EPWA or EBKT EBKT LFOK EBKT LEMD EBKT LSZM EBKT EPMO" at bounding box center [635, 321] width 910 height 23
click at [722, 111] on div "EBBR" at bounding box center [635, 110] width 910 height 23
click at [535, 116] on div "EBBR" at bounding box center [635, 110] width 910 height 23
click at [534, 110] on div "EBBR" at bounding box center [635, 110] width 910 height 23
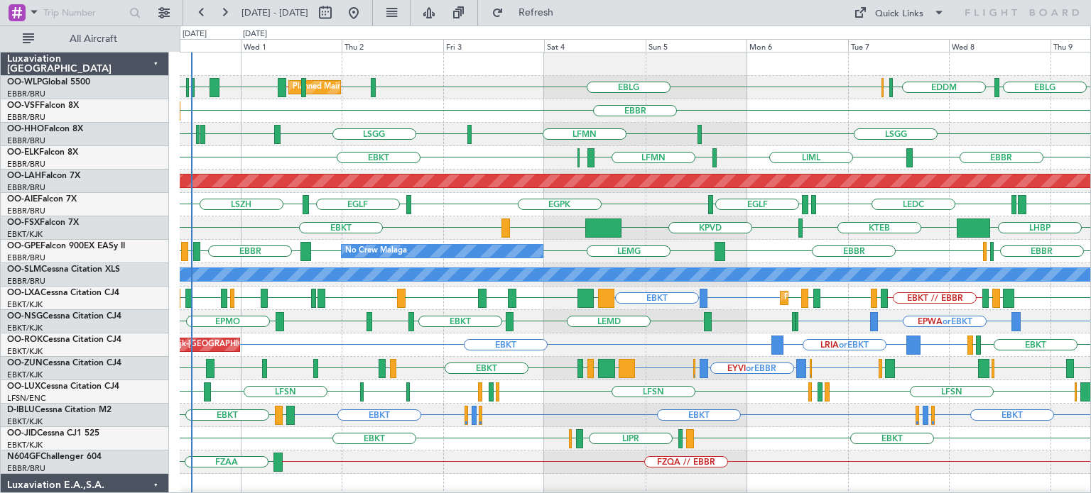
click at [533, 116] on div "EBBR" at bounding box center [635, 110] width 910 height 23
click at [456, 88] on div "EBLG LIML EBLG // LIML LHDC EGWU EBBR ELLX EBLG EDDM ELLX Planned Maint Milan (…" at bounding box center [635, 87] width 910 height 23
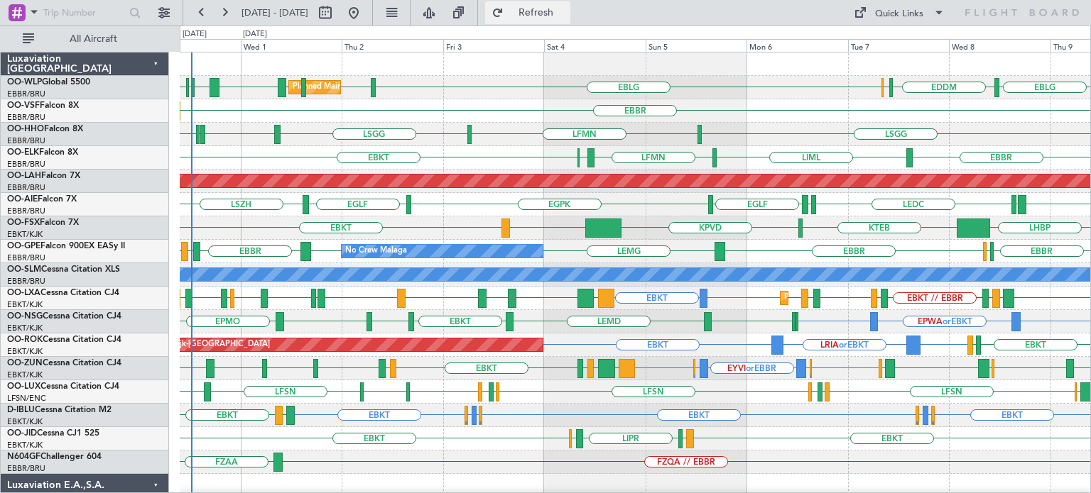
click at [566, 11] on span "Refresh" at bounding box center [536, 13] width 60 height 10
click at [531, 161] on div "EBKT EBBR LIML LFMN EBBR Planned Maint Kortrijk-Wevelgem" at bounding box center [635, 157] width 910 height 23
click at [854, 112] on div "EBBR" at bounding box center [635, 110] width 910 height 23
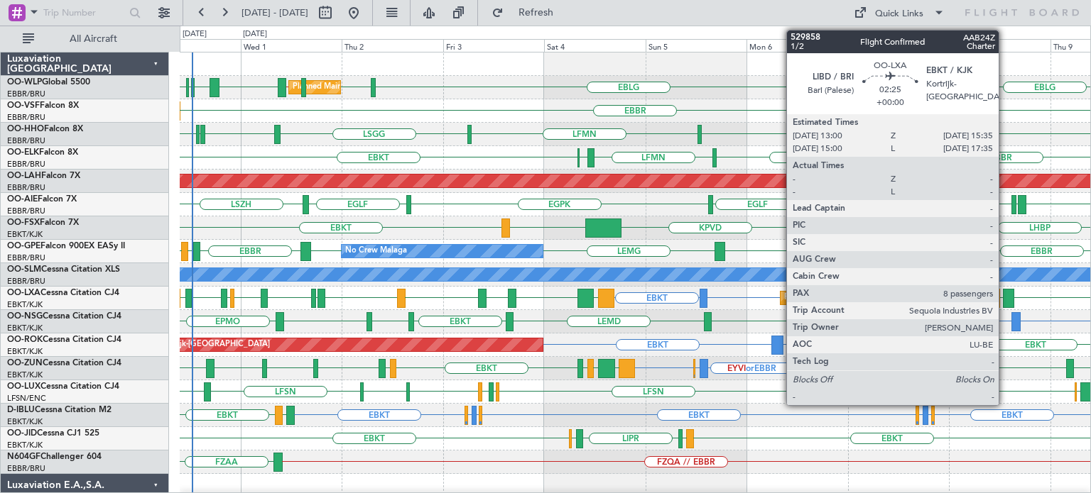
click at [1005, 293] on div at bounding box center [1008, 298] width 11 height 19
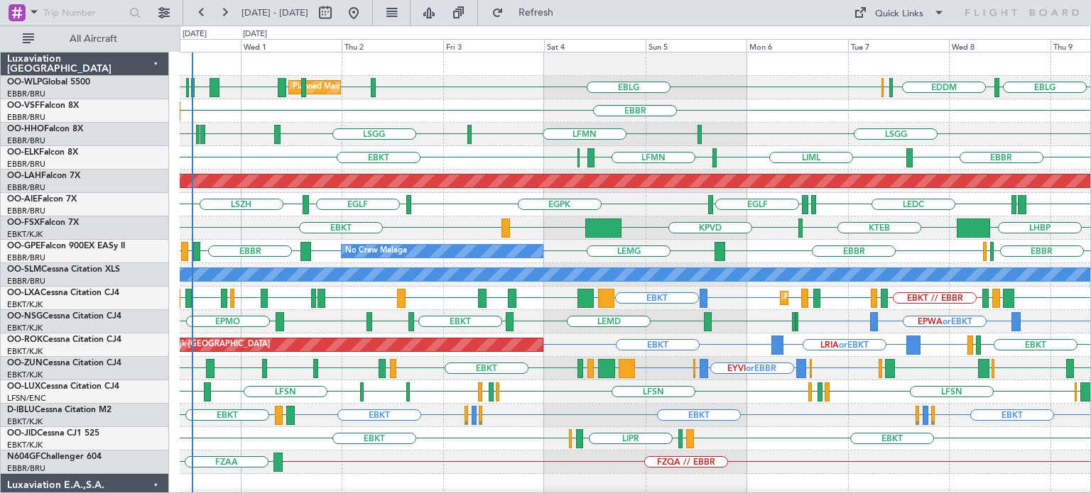
click at [719, 86] on div "EBLG LIML EBLG // LIML LHDC EGWU EBBR ELLX EBLG EDDM ELLX Planned Maint Milan (…" at bounding box center [635, 87] width 910 height 23
click at [719, 84] on div "EBLG LIML EBLG // LIML LHDC EGWU EBBR ELLX EBLG EDDM ELLX Planned Maint Milan (…" at bounding box center [635, 87] width 910 height 23
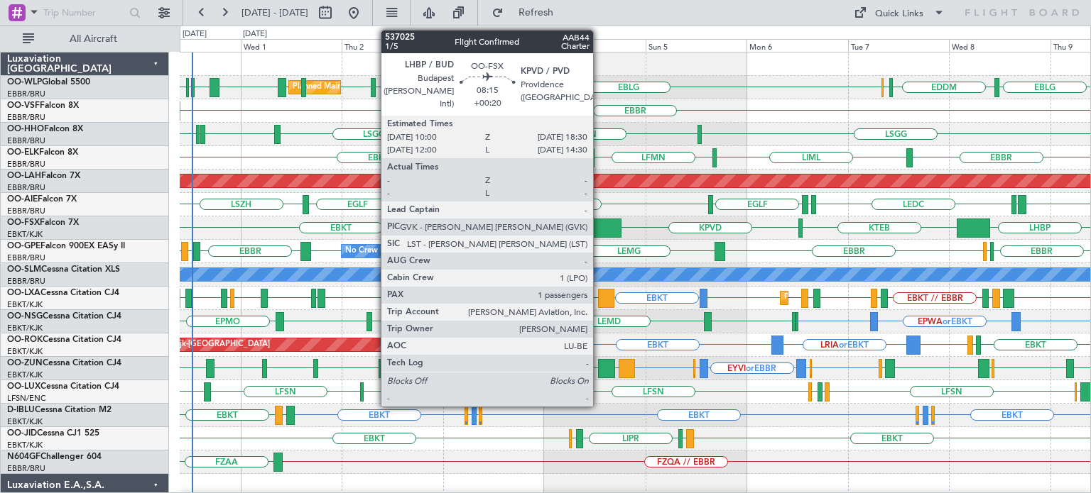
click at [599, 224] on div at bounding box center [603, 228] width 36 height 19
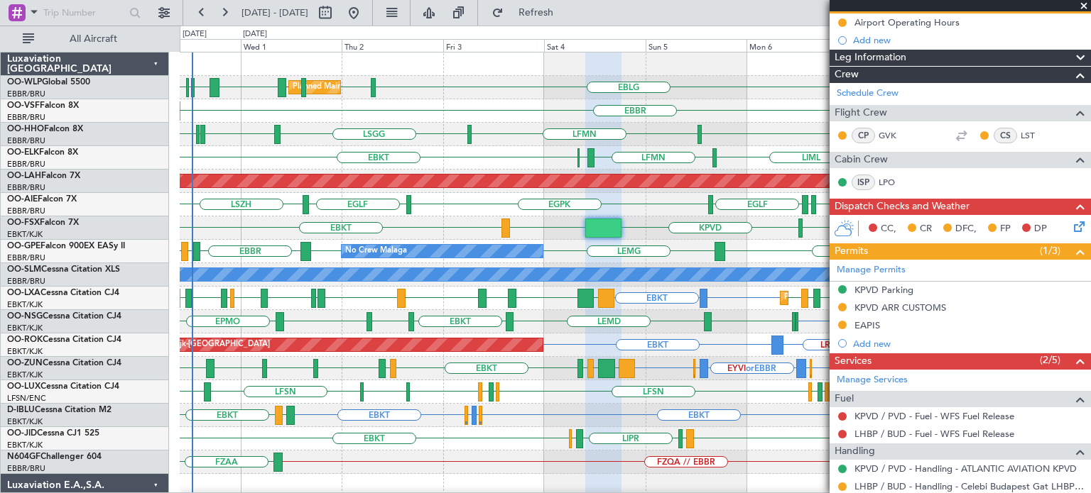
scroll to position [213, 0]
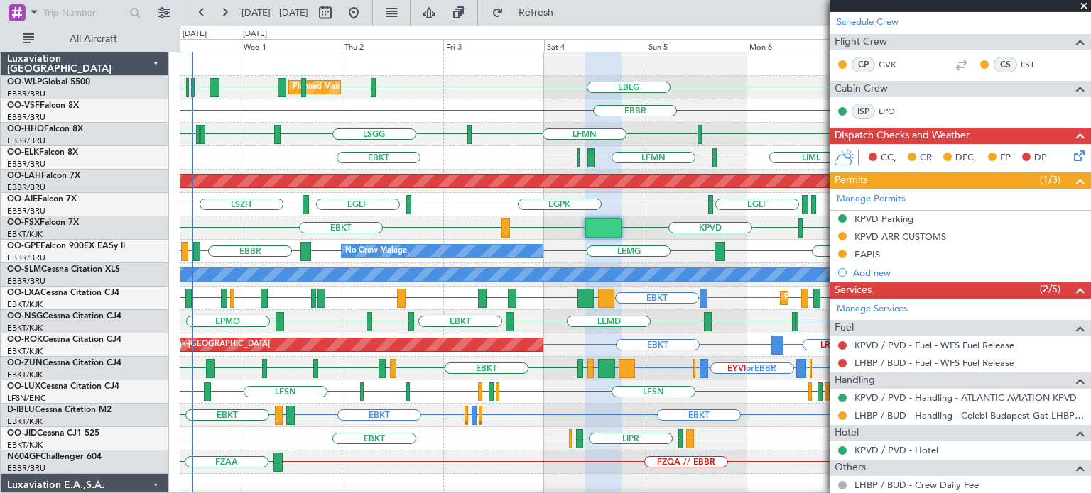
click at [1084, 4] on span at bounding box center [1083, 6] width 14 height 13
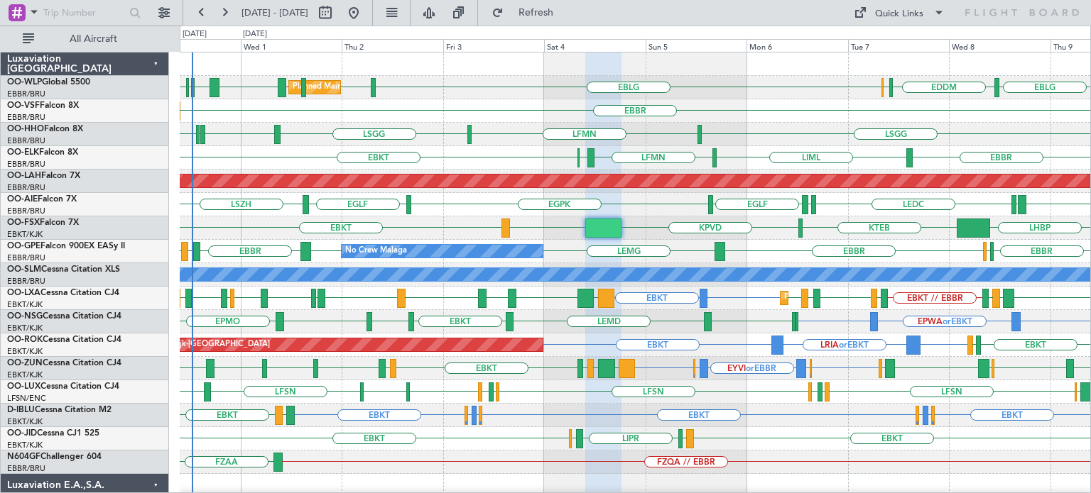
type input "0"
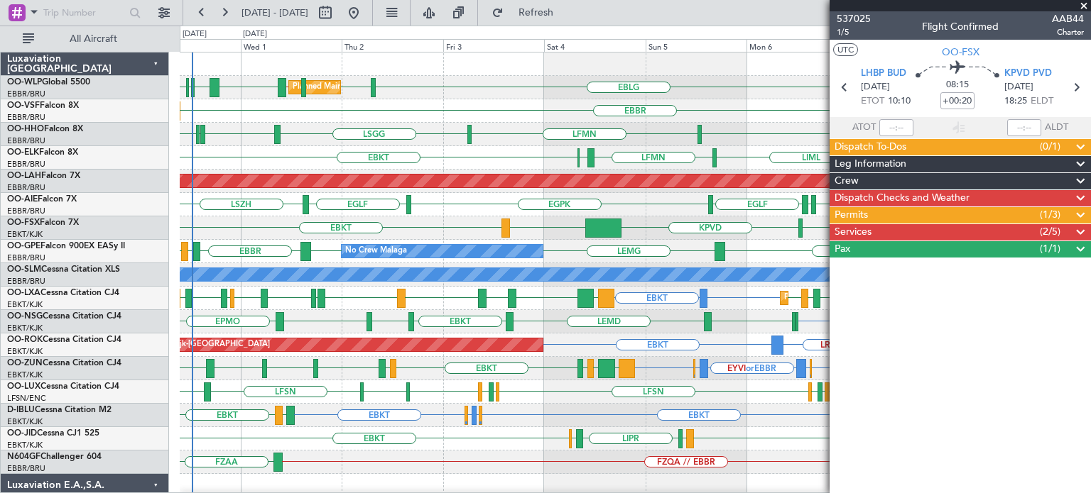
scroll to position [0, 0]
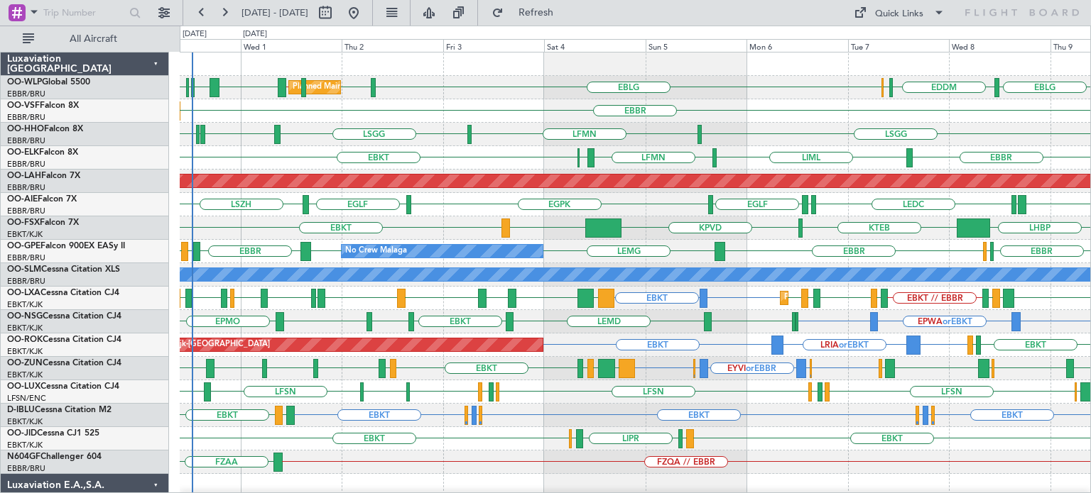
click at [780, 235] on div "EBKT LHBP KTEB KPVD LHBP" at bounding box center [635, 228] width 910 height 23
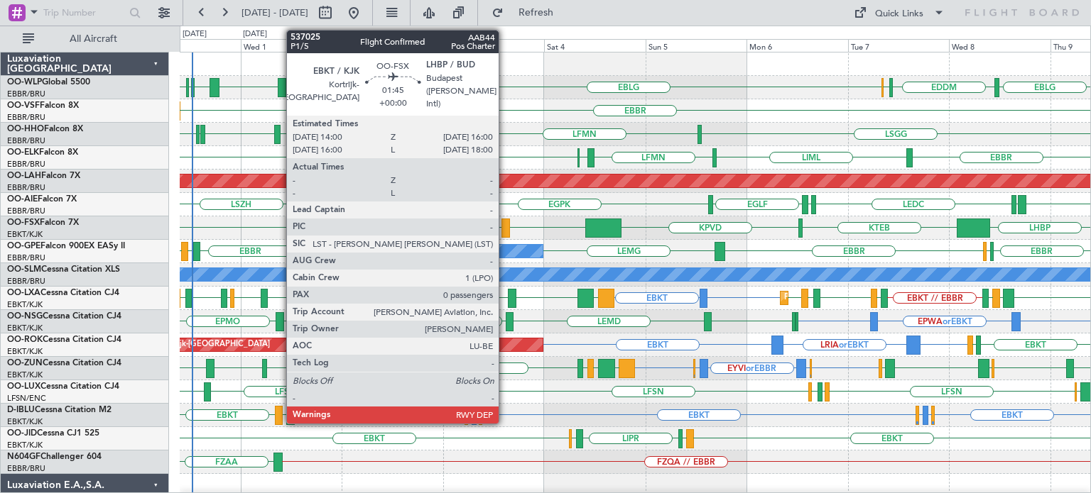
click at [505, 224] on div at bounding box center [505, 228] width 9 height 19
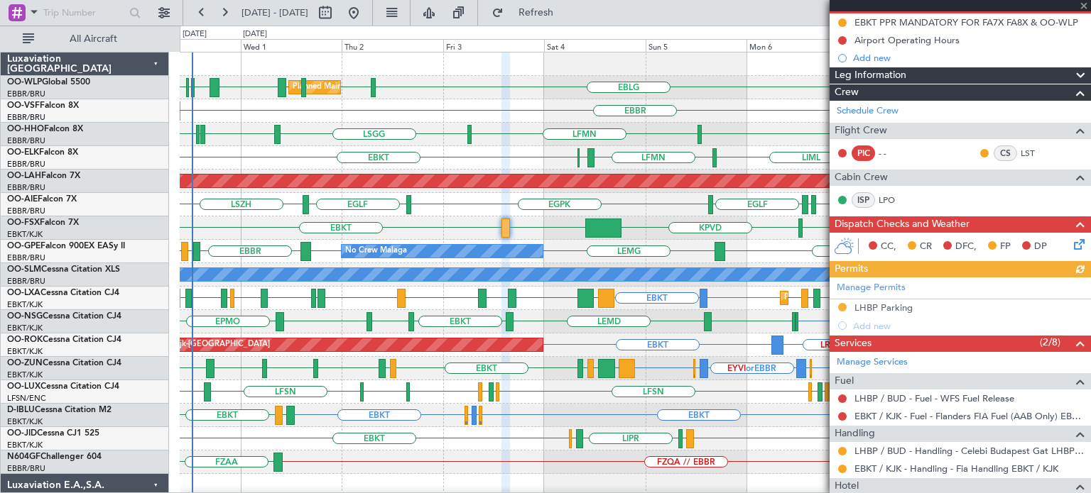
scroll to position [284, 0]
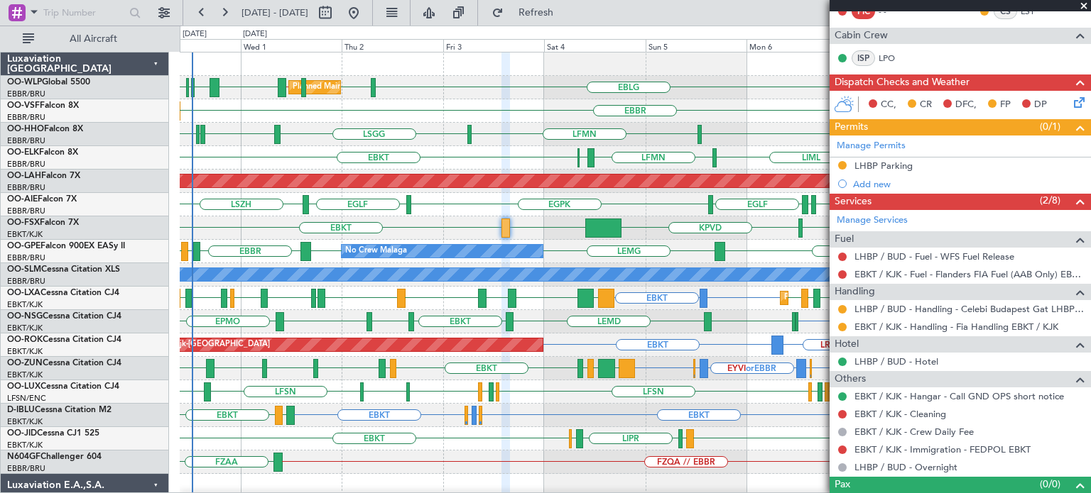
click at [1084, 2] on span at bounding box center [1083, 6] width 14 height 13
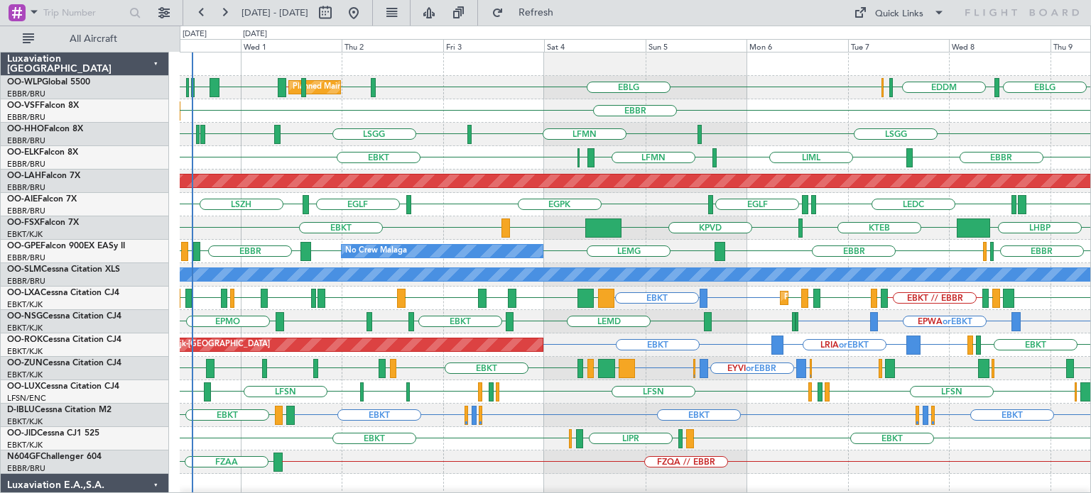
scroll to position [0, 0]
click at [689, 126] on div "LSGG EGWU ELLX EDLV LSGG LFMN" at bounding box center [635, 134] width 910 height 23
click at [778, 126] on div "LSGG LFMN LSGG EGWU ELLX EDLV" at bounding box center [635, 134] width 910 height 23
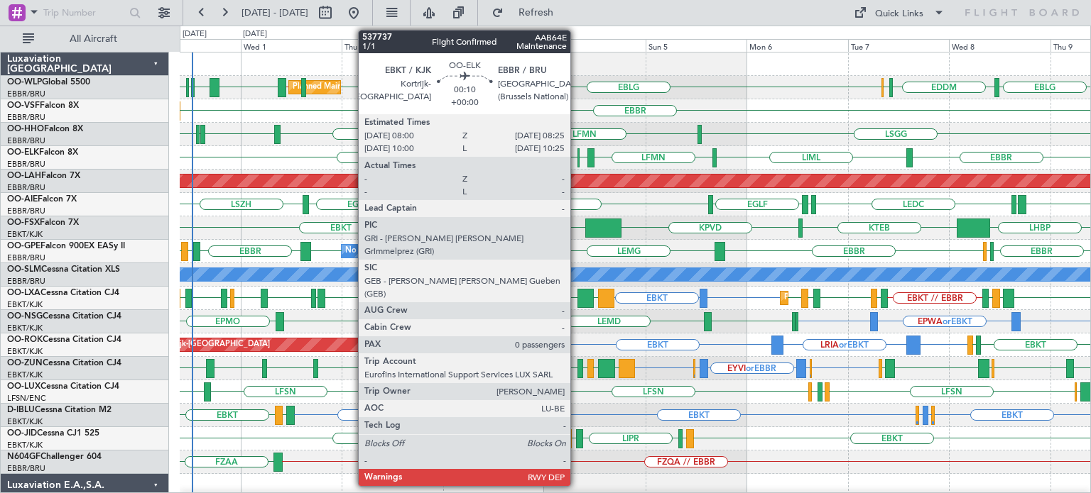
click at [577, 156] on div at bounding box center [578, 157] width 2 height 19
click at [577, 157] on div at bounding box center [578, 157] width 2 height 19
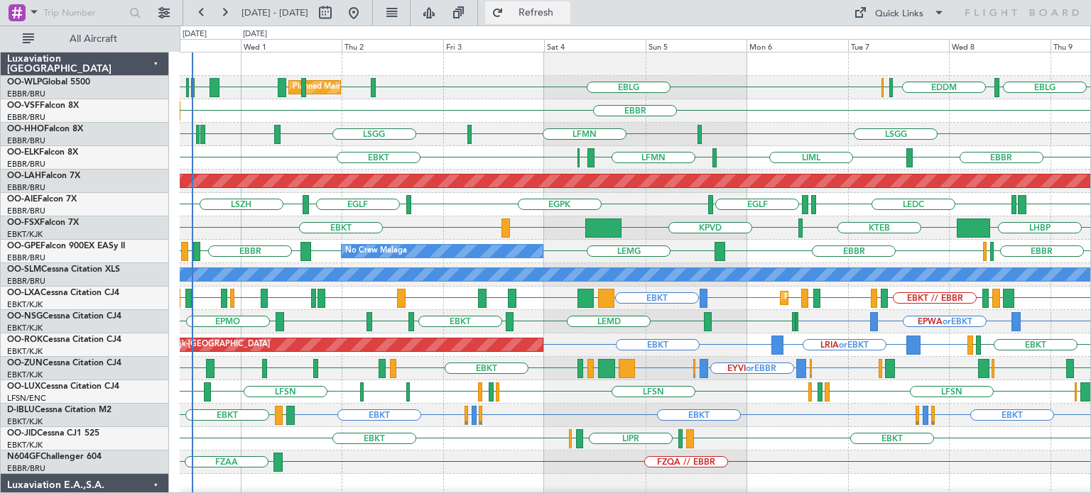
click at [560, 14] on span "Refresh" at bounding box center [536, 13] width 60 height 10
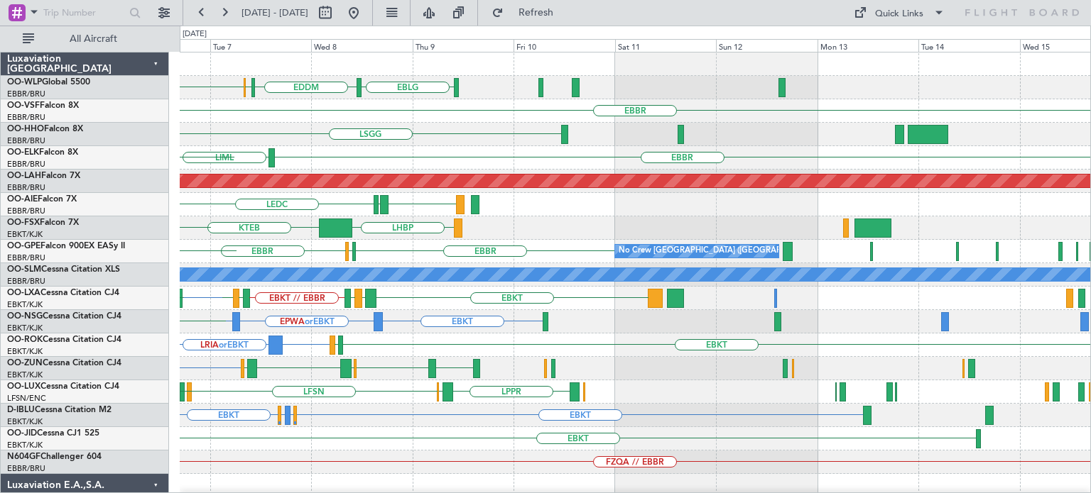
click at [388, 162] on div "EBLG EDDM ELLX EBLG EBBR LSGG LFMN LIML EBBR LFMN Planned Maint Alton-st Louis …" at bounding box center [635, 439] width 910 height 773
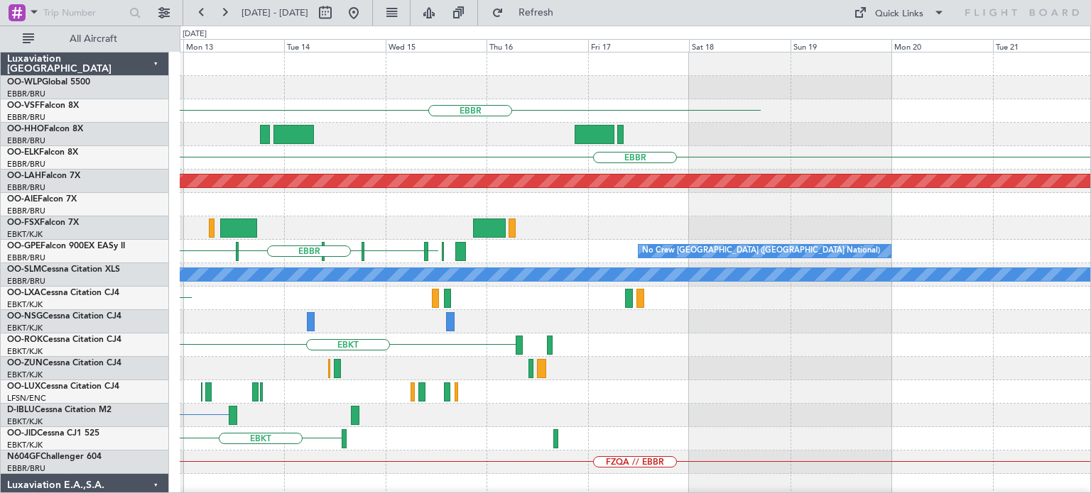
click at [293, 251] on div "EBBR EBBR Planned Maint Alton-st Louis (St Louis Regl) No Crew Brussels (Brusse…" at bounding box center [635, 439] width 910 height 773
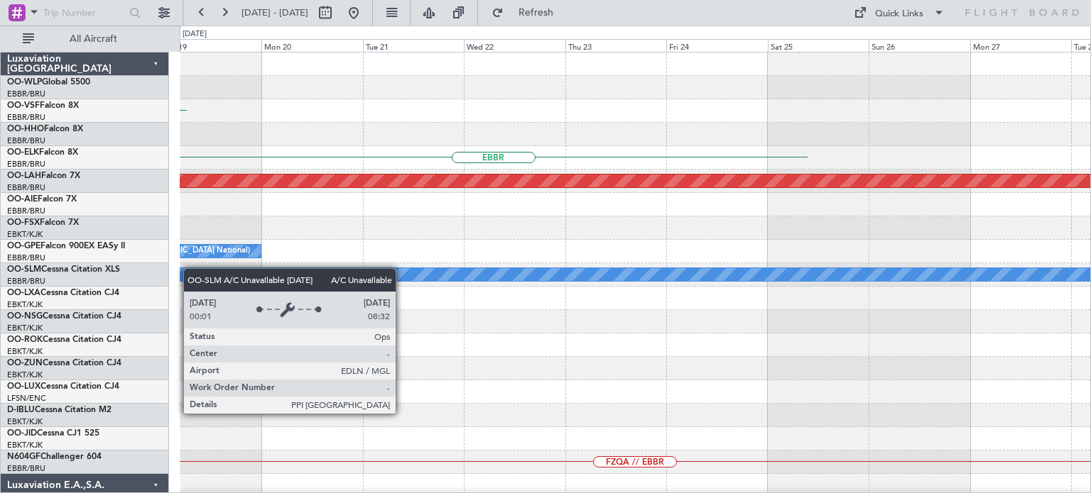
click at [185, 269] on div "EBBR EBBR Planned Maint Alton-st Louis (St Louis Regl) No Crew Brussels (Brusse…" at bounding box center [635, 439] width 910 height 773
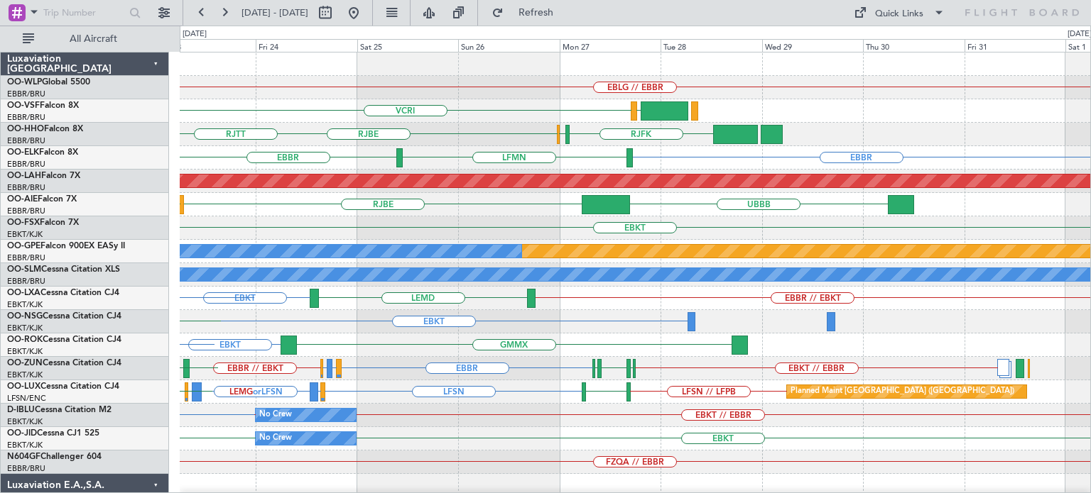
click at [459, 146] on div "EBLG // EBBR VRMM VCRI RJFK RJOB RJBE RJTT EBBR EBBR LFMN Planned Maint Alton-s…" at bounding box center [635, 439] width 910 height 773
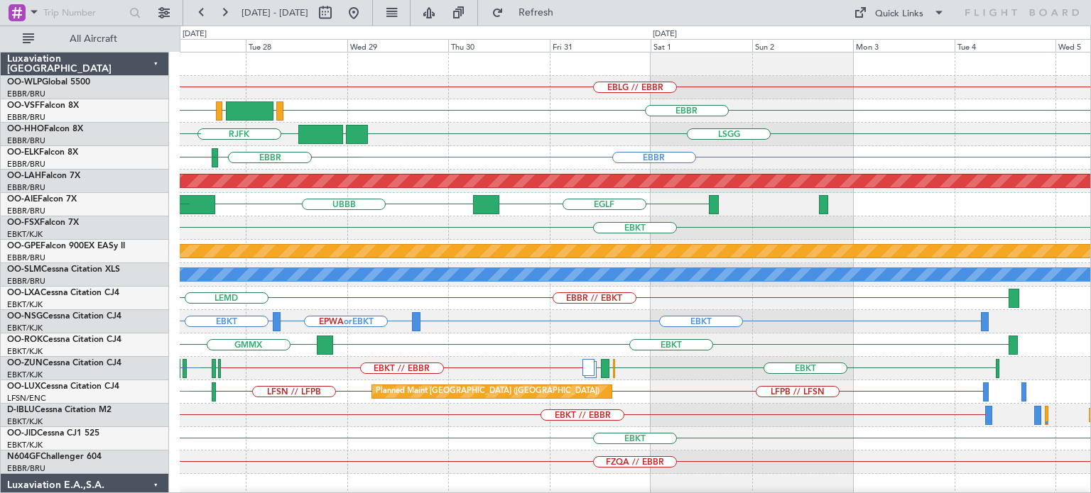
click at [432, 167] on div "EBBR LFMN EBBR" at bounding box center [635, 157] width 910 height 23
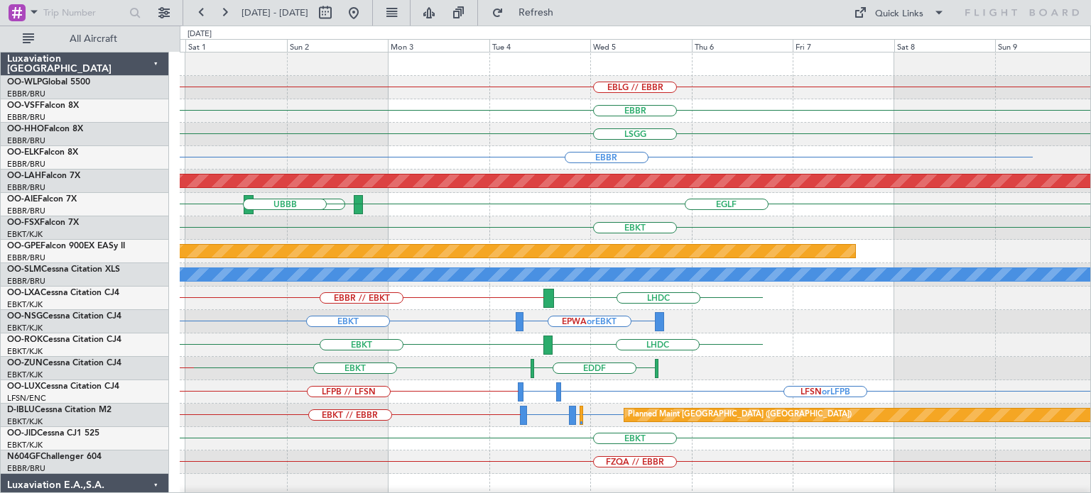
click at [403, 148] on div "EBLG // EBBR EBBR LSGG EBBR Planned Maint Alton-st Louis (St Louis Regl) EGLF E…" at bounding box center [635, 463] width 910 height 820
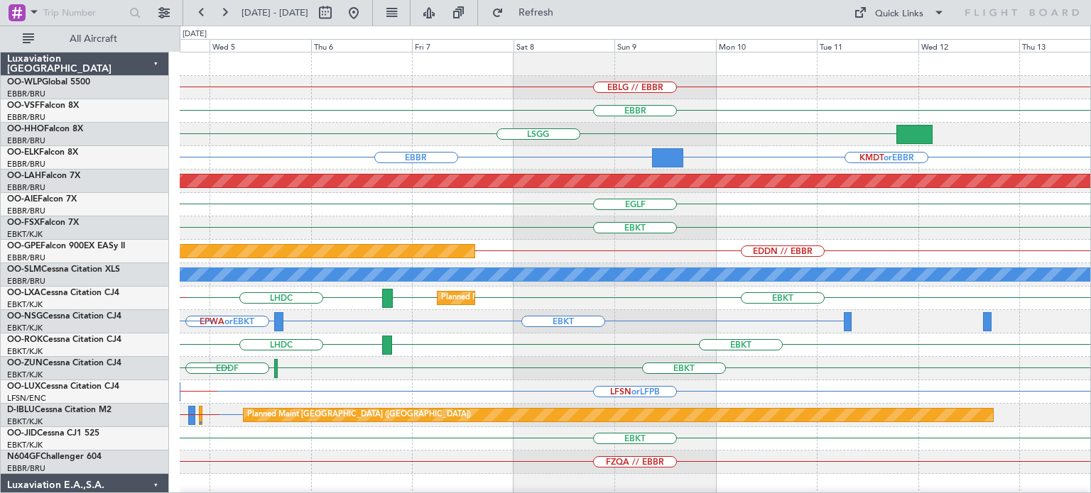
click at [385, 212] on div "EBLG // EBBR EBBR LSGG EBBR KMDT or EBBR Planned Maint Alton-st Louis (St Louis…" at bounding box center [635, 475] width 910 height 844
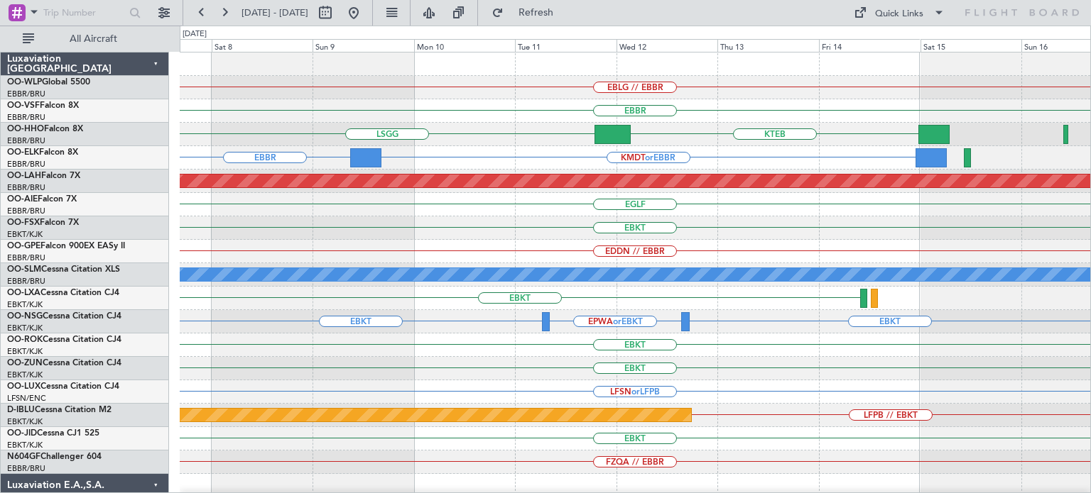
click at [479, 232] on div "EBKT" at bounding box center [635, 228] width 910 height 23
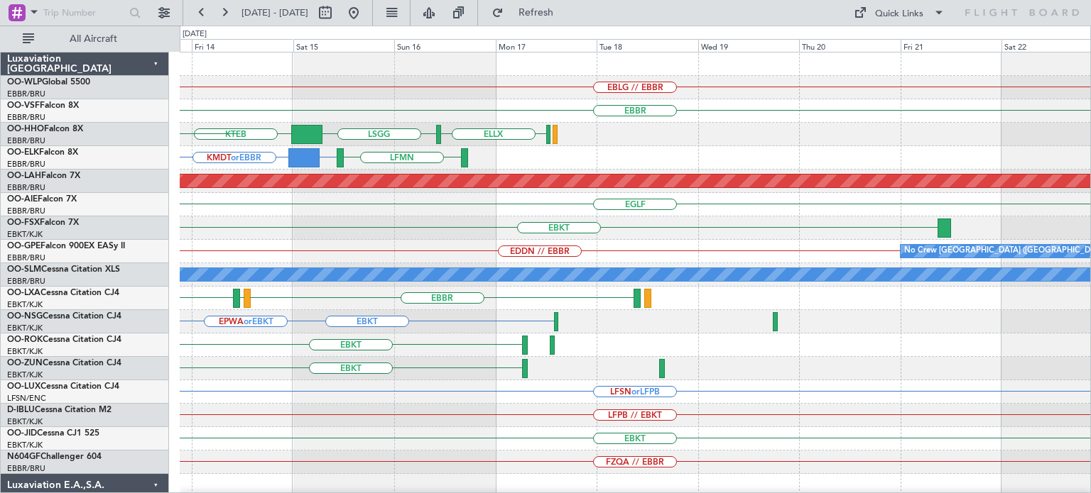
click at [371, 227] on div "EBKT Planned Maint Kortrijk-Wevelgem" at bounding box center [635, 228] width 910 height 23
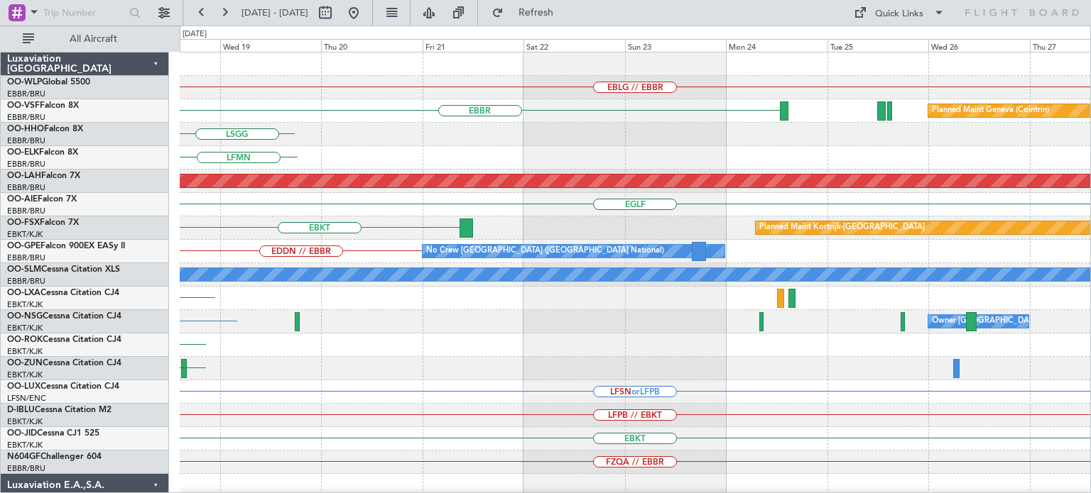
click at [255, 242] on div "EBLG // EBBR EBBR Planned Maint Geneva (Cointrin) ELLX LSGG LFMN Planned Maint …" at bounding box center [635, 463] width 910 height 820
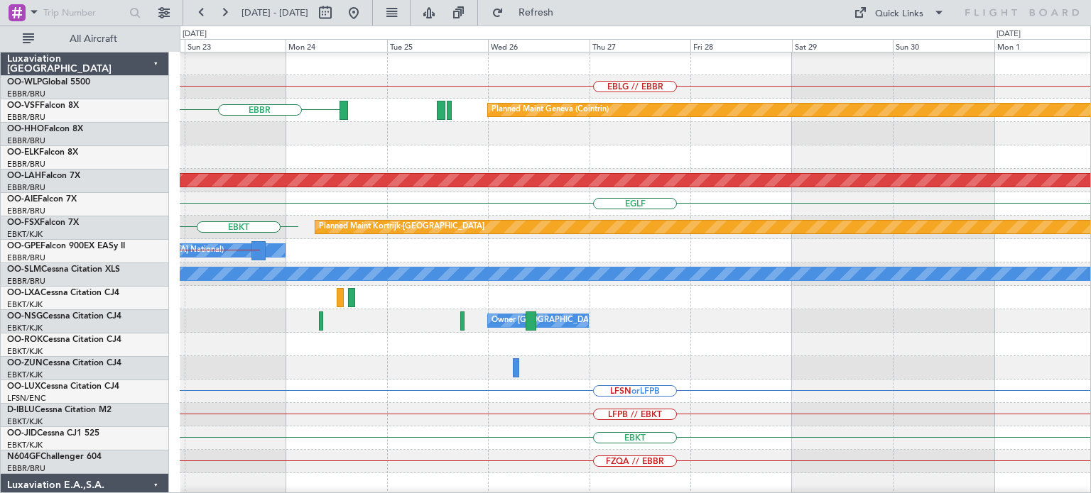
click at [381, 236] on div "Planned Maint Kortrijk-Wevelgem EBKT" at bounding box center [635, 227] width 910 height 23
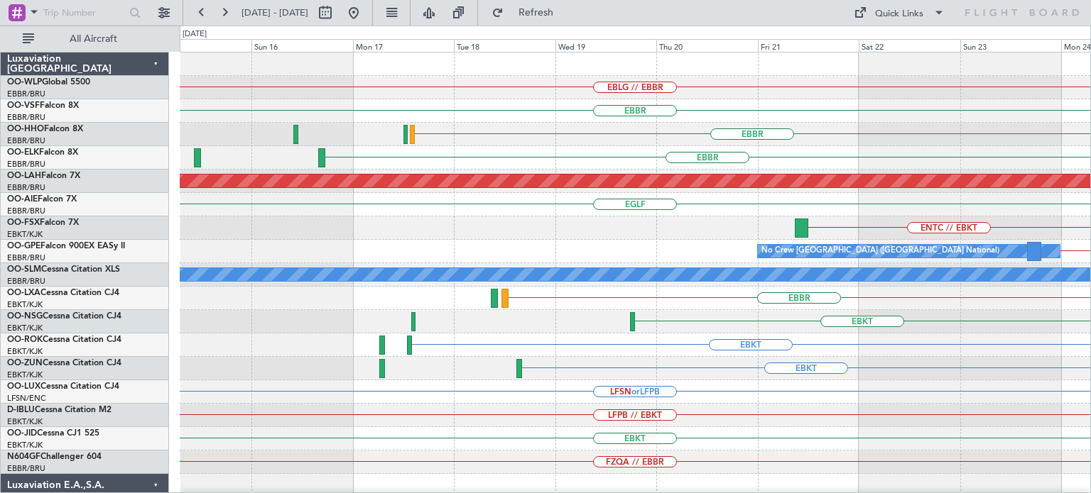
click at [1087, 312] on div "EBLG // EBBR EBBR LIRA EBBR LSGG Planned Maint Geneva (Cointrin) EBBR EBBR Plan…" at bounding box center [635, 439] width 910 height 773
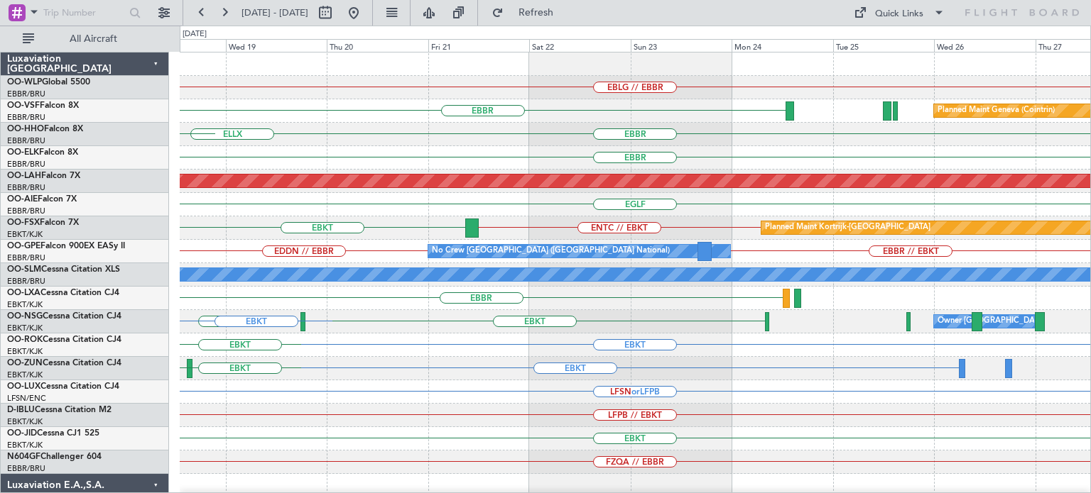
click at [337, 232] on div "EBKT ENTC // EBKT Planned Maint Kortrijk-Wevelgem" at bounding box center [635, 228] width 910 height 23
click at [377, 217] on div "EBKT ENTC // EBKT Planned Maint Kortrijk-Wevelgem" at bounding box center [635, 228] width 910 height 23
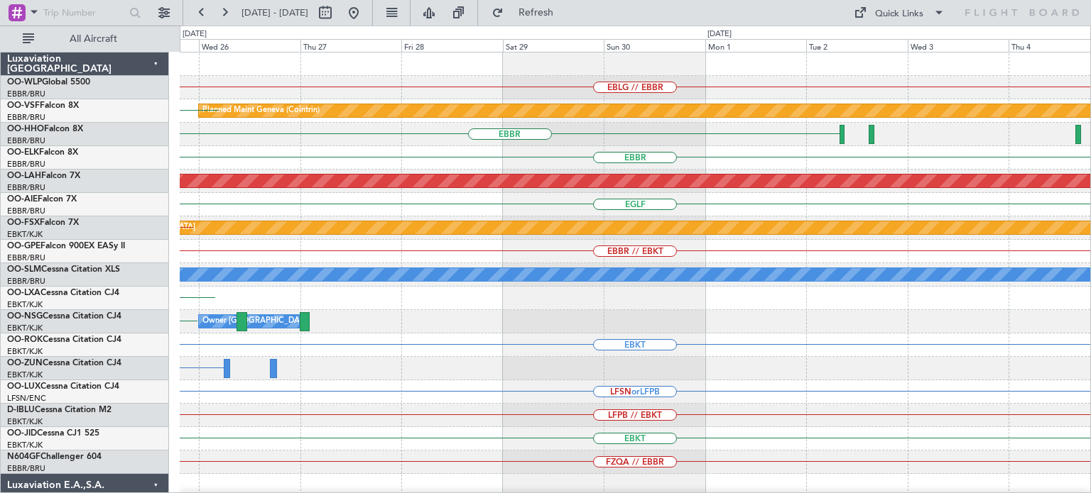
click at [450, 209] on div "EGLF" at bounding box center [635, 204] width 910 height 23
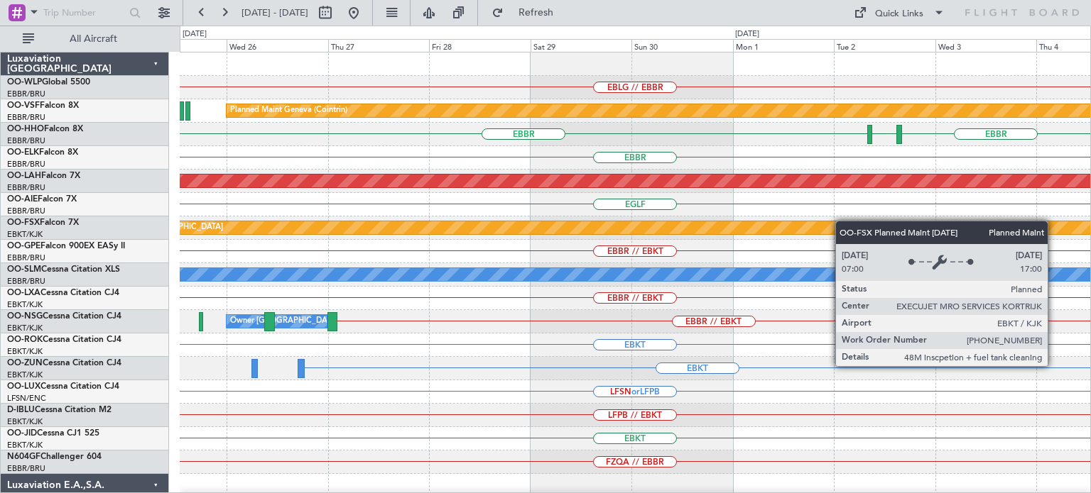
click at [846, 221] on div "EBLG // EBBR Planned Maint Geneva (Cointrin) LSGG // EBBR EBBR EBBR LSGG EBBR L…" at bounding box center [635, 439] width 910 height 773
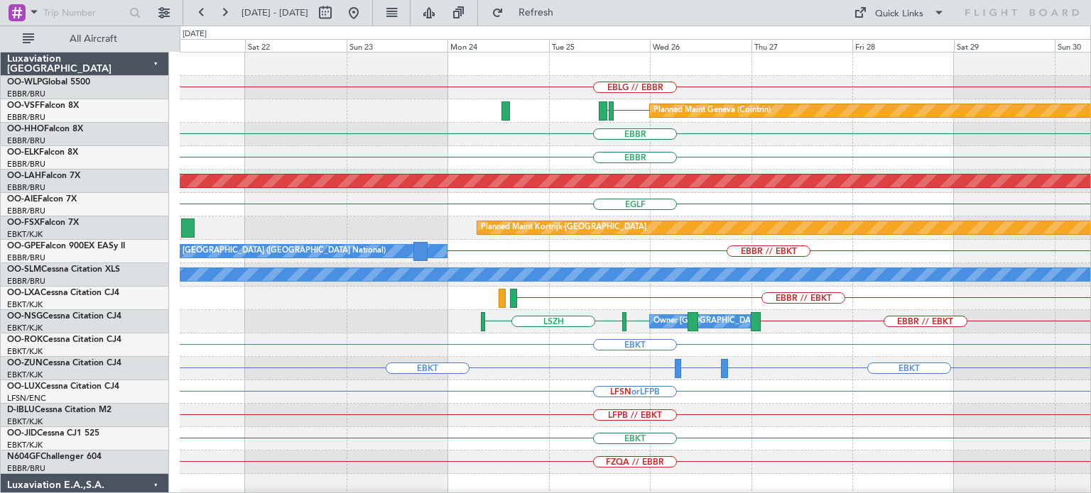
click at [695, 207] on div "EBLG // EBBR Planned Maint Geneva (Cointrin) LSGG EBBR EBBR LSGG EBBR Planned M…" at bounding box center [635, 439] width 910 height 773
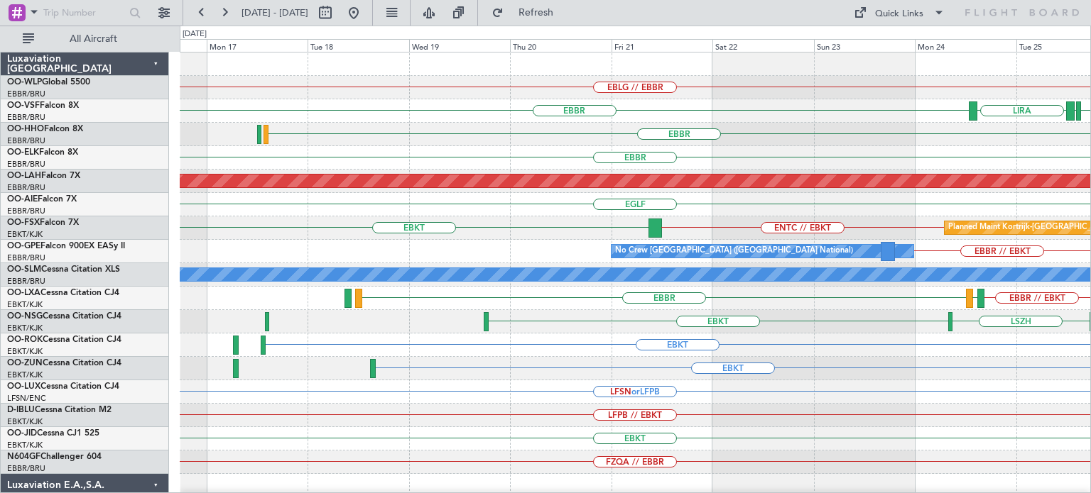
click at [738, 188] on div "EBLG // EBBR EBBR LSGG EBBR LIRA Planned Maint Geneva (Cointrin) EBBR EBBR Plan…" at bounding box center [635, 439] width 910 height 773
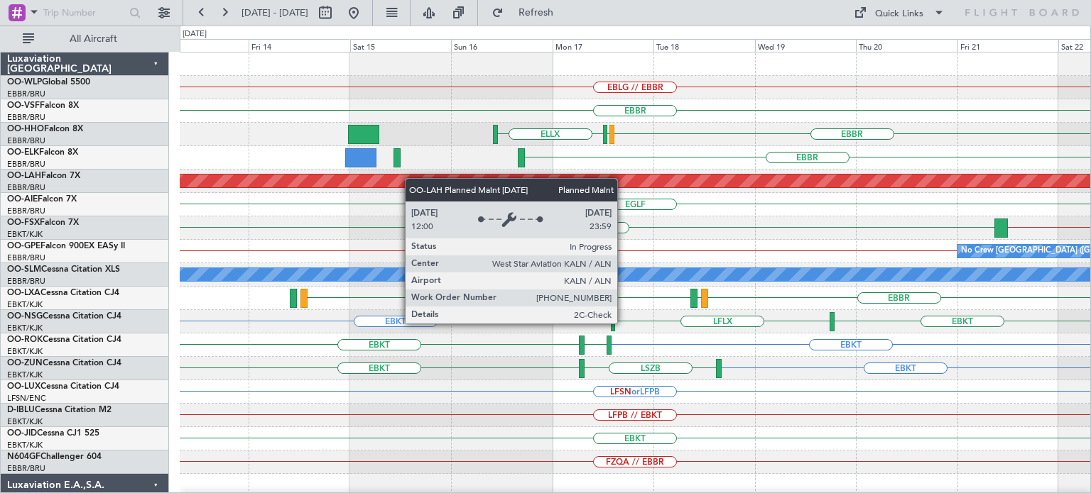
click at [608, 183] on div "EBLG // EBBR EBBR ELLX EBBR LSGG EBBR Planned Maint Alton-st Louis (St Louis Re…" at bounding box center [635, 439] width 910 height 773
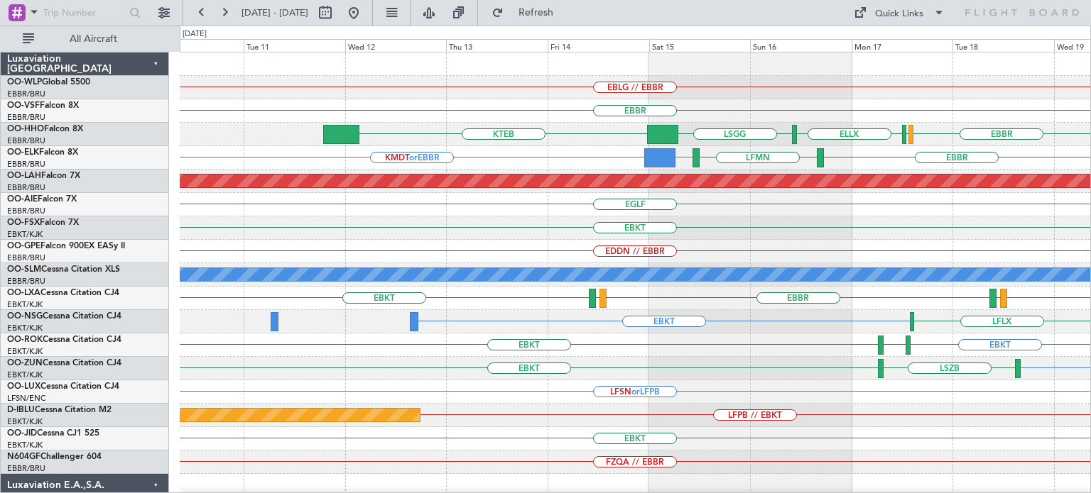
click at [545, 264] on div "EBLG // EBBR EBBR ELLX LSGG KTEB EBBR LSGG KMDT or EBBR EBBR LFMN EBBR Planned …" at bounding box center [635, 439] width 910 height 773
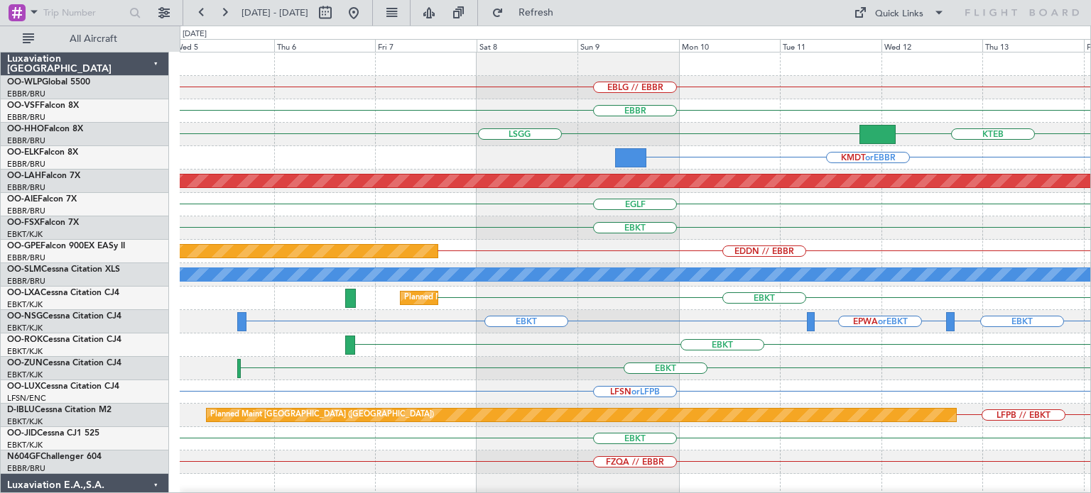
click at [830, 171] on div "EBLG // EBBR EBBR LSGG KTEB LSGG KMDT or EBBR EBBR LFMN Planned Maint Alton-st …" at bounding box center [635, 439] width 910 height 773
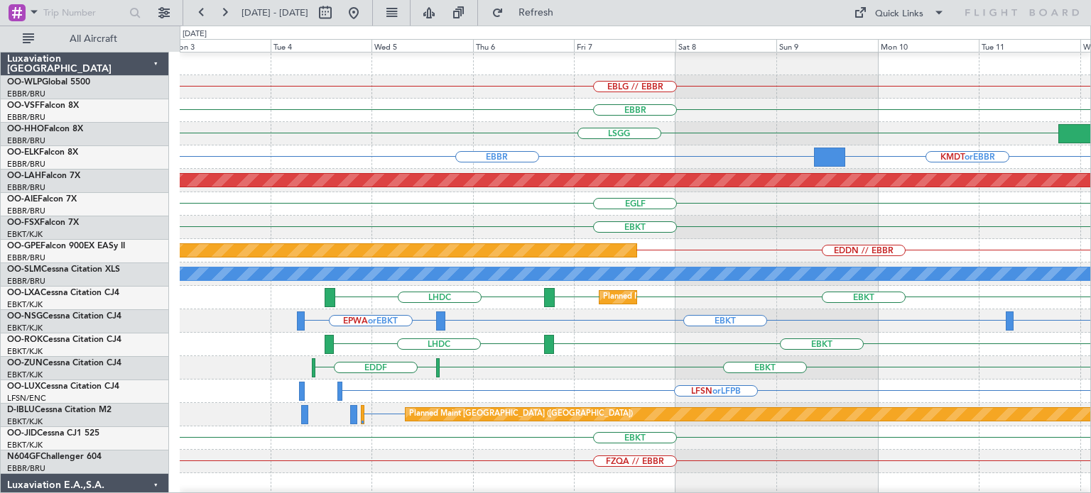
click at [565, 130] on div "LSGG KTEB" at bounding box center [635, 133] width 910 height 23
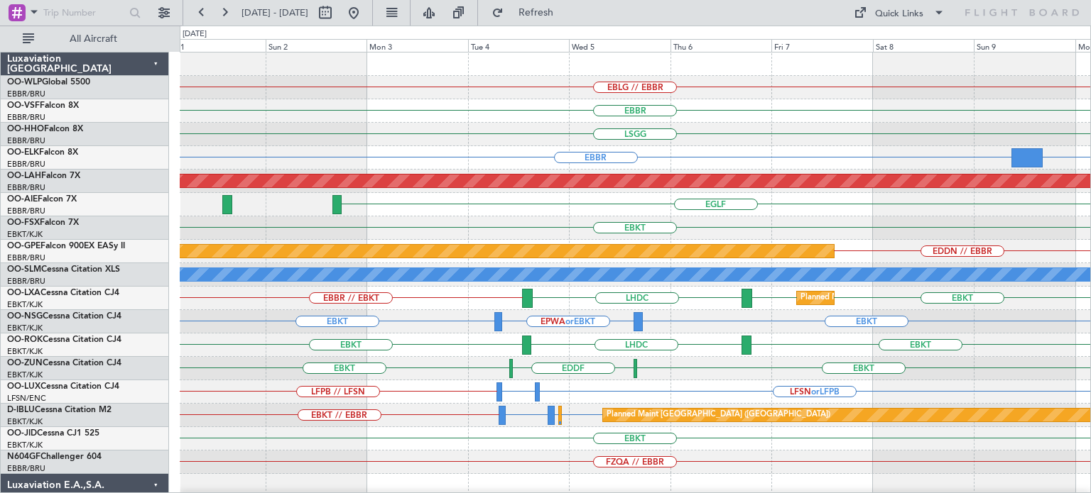
click at [560, 134] on div "EBLG // EBBR EBBR LSGG EBBR KMDT or EBBR Planned Maint Alton-st Louis (St Louis…" at bounding box center [635, 463] width 910 height 820
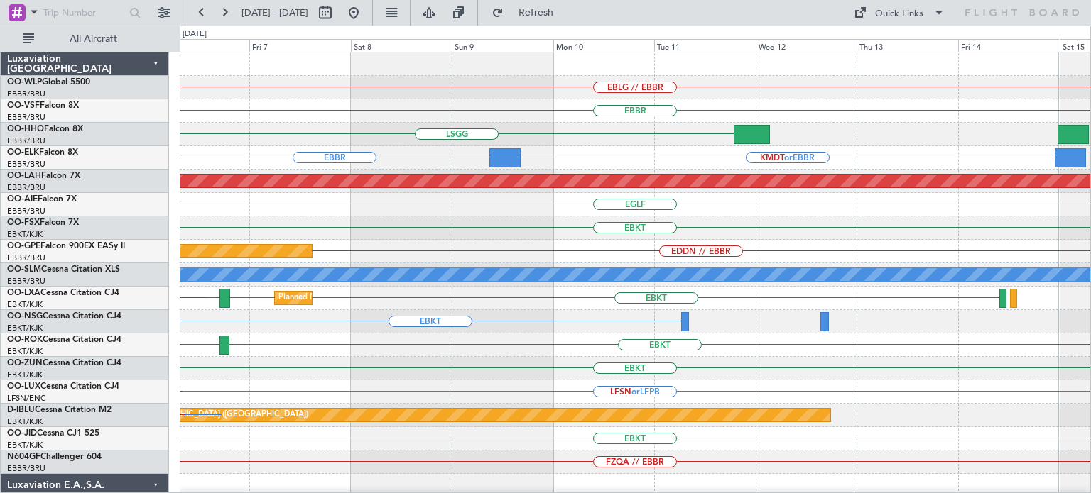
click at [492, 144] on div "LSGG" at bounding box center [635, 134] width 910 height 23
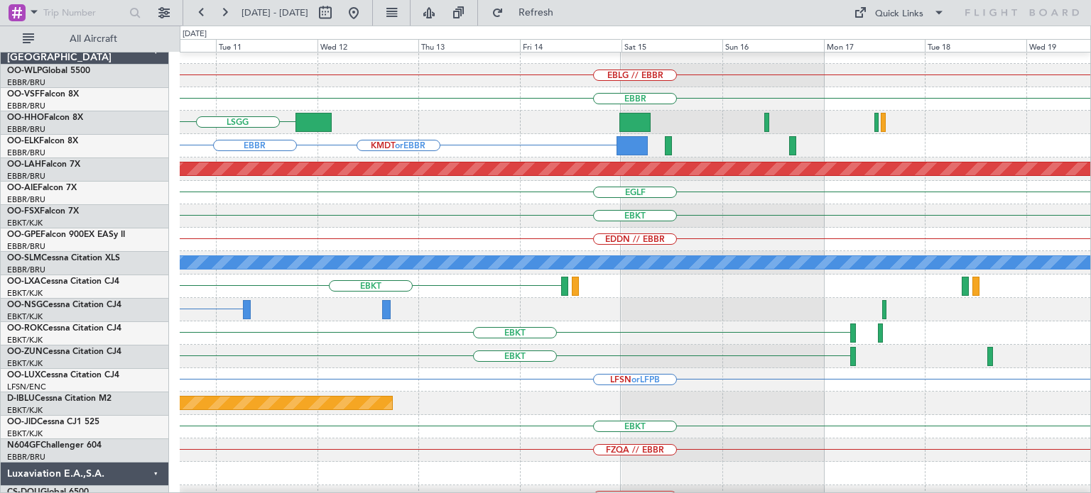
click at [356, 158] on div "Planned Maint [PERSON_NAME]-[GEOGRAPHIC_DATA][PERSON_NAME] ([GEOGRAPHIC_DATA][P…" at bounding box center [635, 169] width 910 height 23
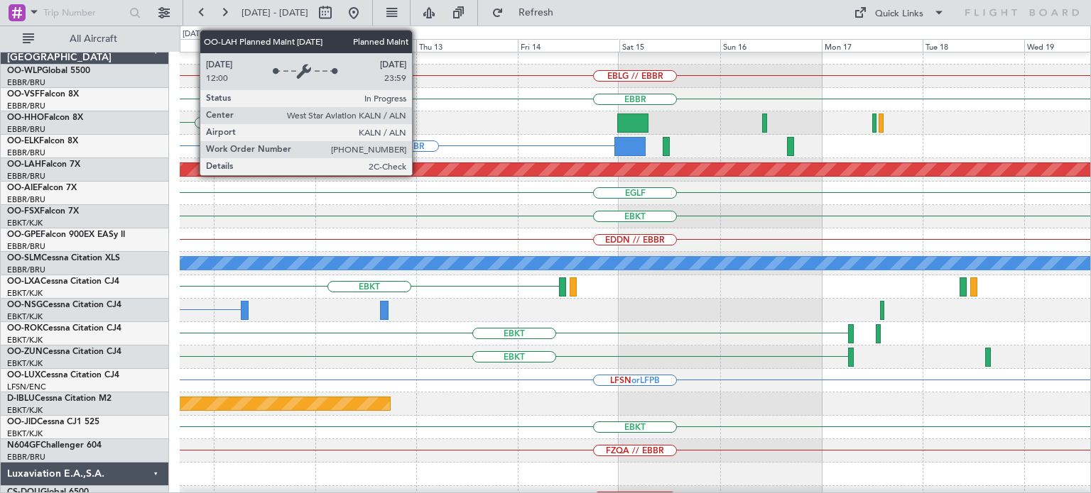
scroll to position [11, 0]
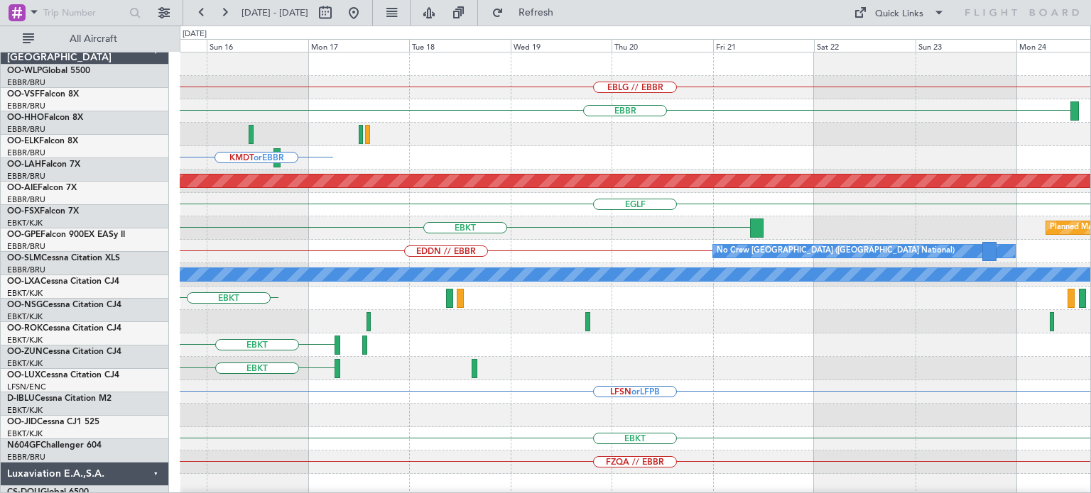
click at [201, 262] on div "EBLG // EBBR EBBR Planned Maint Geneva (Cointrin) KMDT or EBBR Planned Maint Al…" at bounding box center [635, 475] width 910 height 844
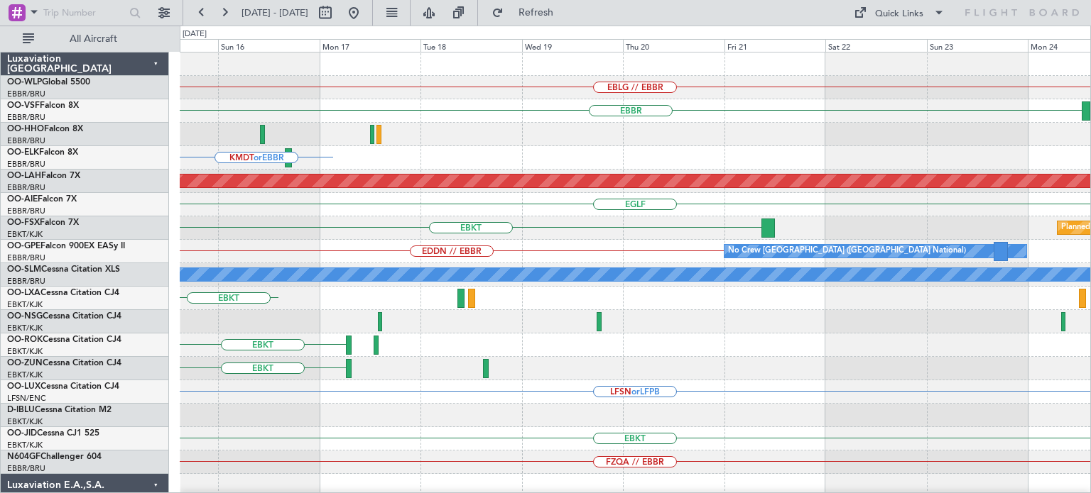
click at [356, 315] on div "EBLG // EBBR EBBR Planned Maint Geneva (Cointrin) KMDT or EBBR Planned Maint Al…" at bounding box center [635, 475] width 910 height 844
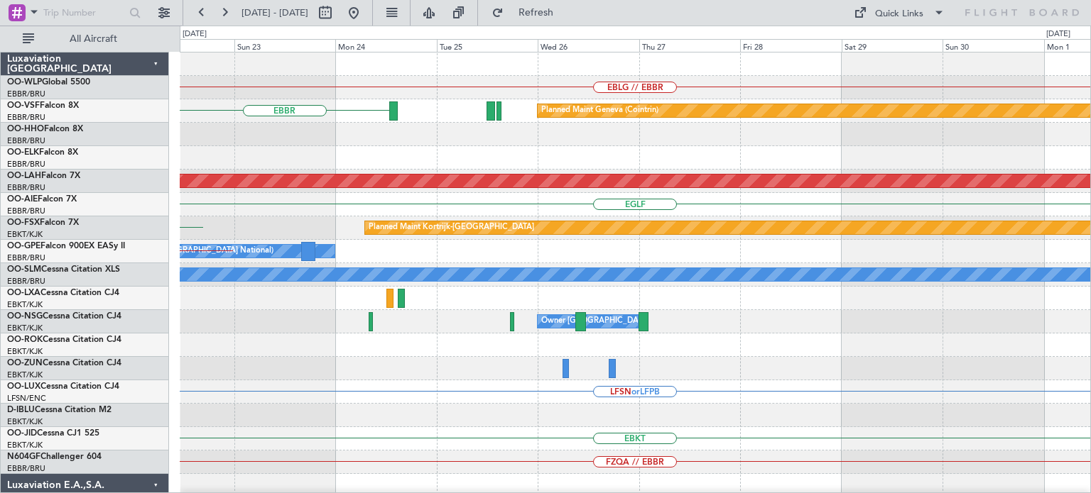
click at [411, 323] on div "EBLG // EBBR EBBR Planned Maint Geneva (Cointrin) Planned Maint Alton-st Louis …" at bounding box center [635, 475] width 910 height 844
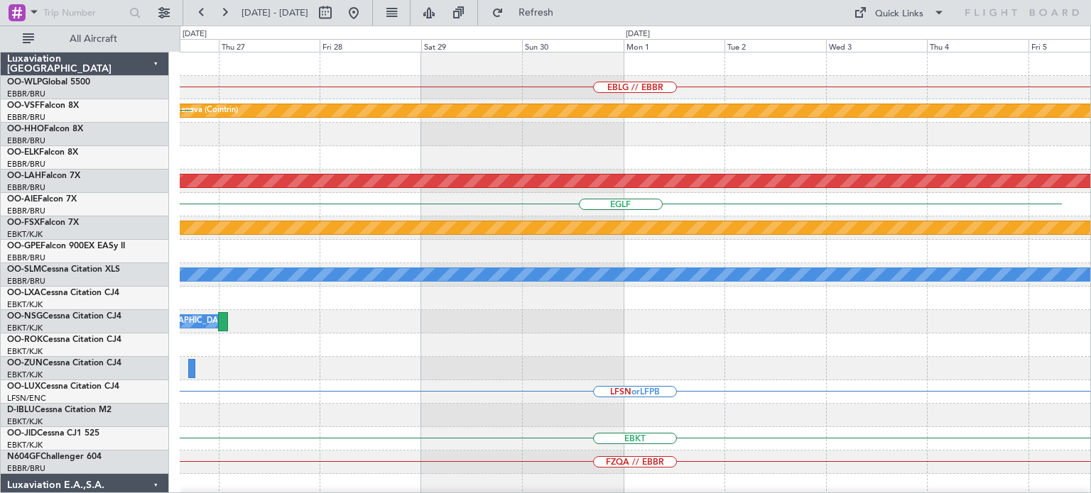
click at [527, 339] on div "EBLG // EBBR Planned Maint Geneva (Cointrin) EBBR Planned Maint Alton-st Louis …" at bounding box center [635, 475] width 910 height 844
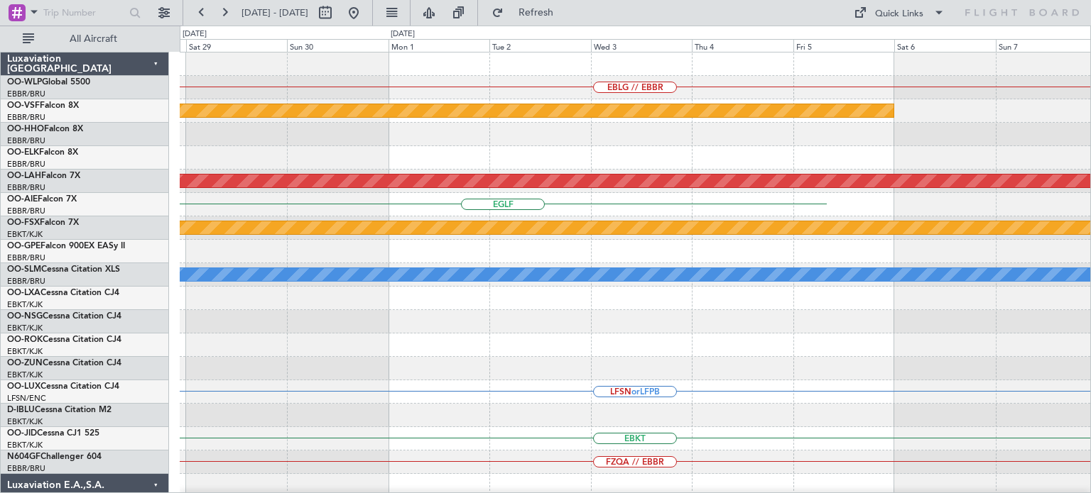
click at [693, 334] on div "EBLG // EBBR Planned Maint Geneva (Cointrin) Planned Maint Alton-st Louis (St L…" at bounding box center [635, 475] width 910 height 844
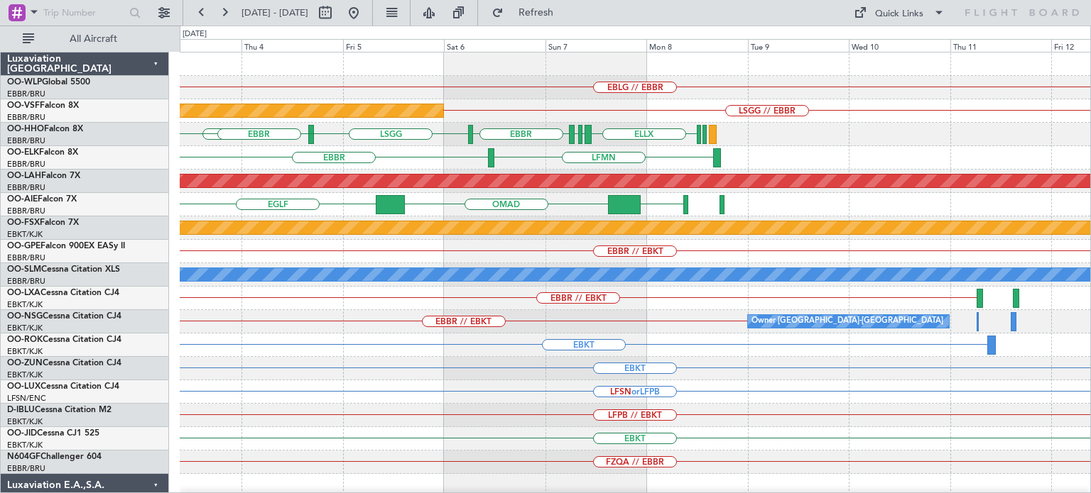
click at [567, 161] on div "EBLG // EBBR LSGG // EBBR Planned Maint Geneva (Cointrin) EBBR LSGG EBBR ELLX L…" at bounding box center [635, 439] width 910 height 773
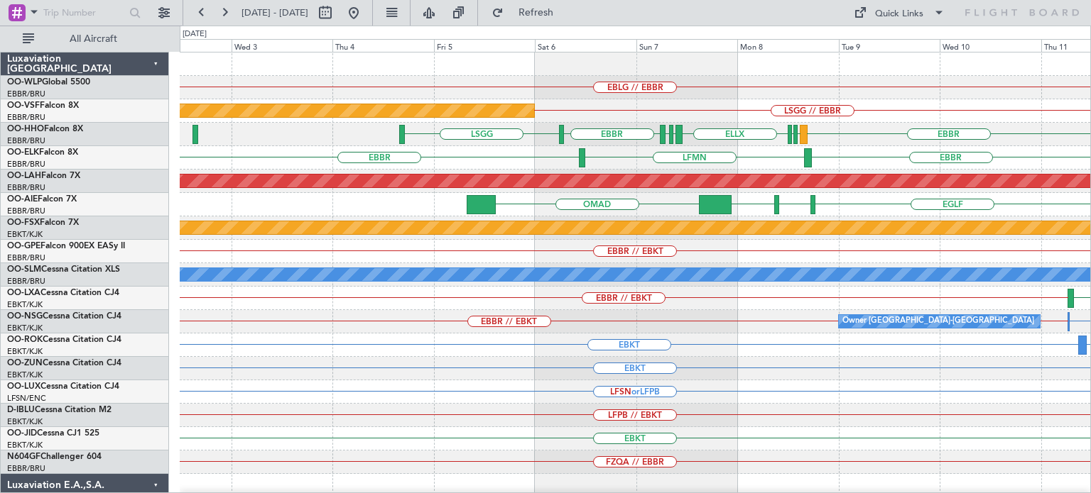
click at [707, 193] on div "EBLG // EBBR LSGG // EBBR Planned Maint Geneva (Cointrin) EBBR EBBR LSGG LFMN L…" at bounding box center [635, 439] width 910 height 773
click at [1036, 263] on div "EBLG // EBBR LSGG // EBBR Planned Maint Geneva (Cointrin) EBBR EBBR LSGG LFMN L…" at bounding box center [635, 439] width 910 height 773
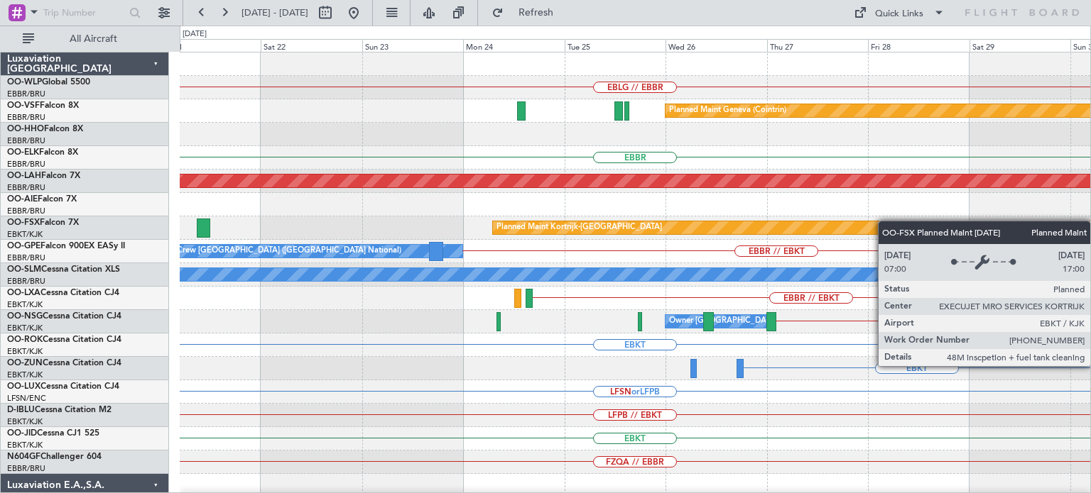
click at [885, 221] on div "EBLG // EBBR Planned Maint Geneva (Cointrin) EBBR Planned Maint Alton-st Louis …" at bounding box center [635, 439] width 910 height 773
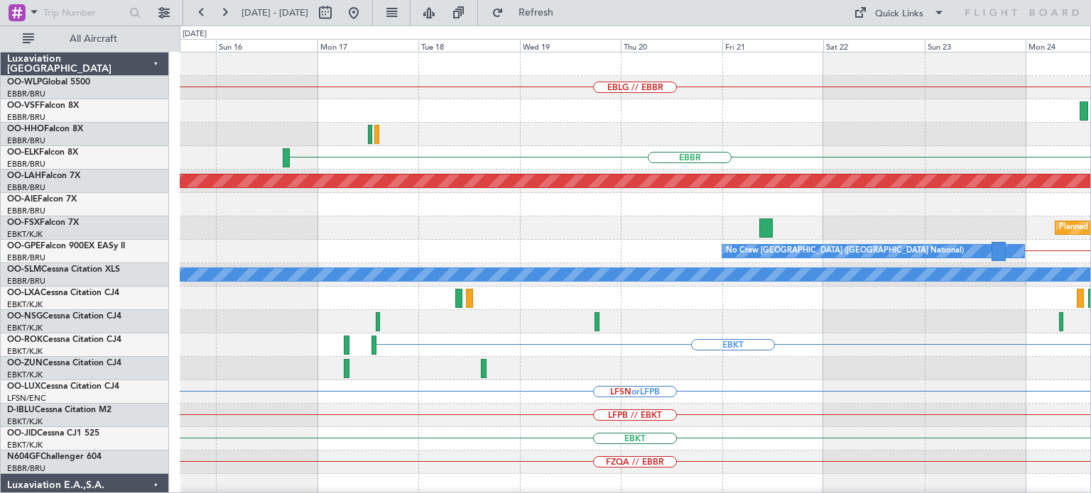
click at [876, 232] on div "EBLG // EBBR Planned Maint Geneva (Cointrin) EBBR Planned Maint Alton-st Louis …" at bounding box center [635, 439] width 910 height 773
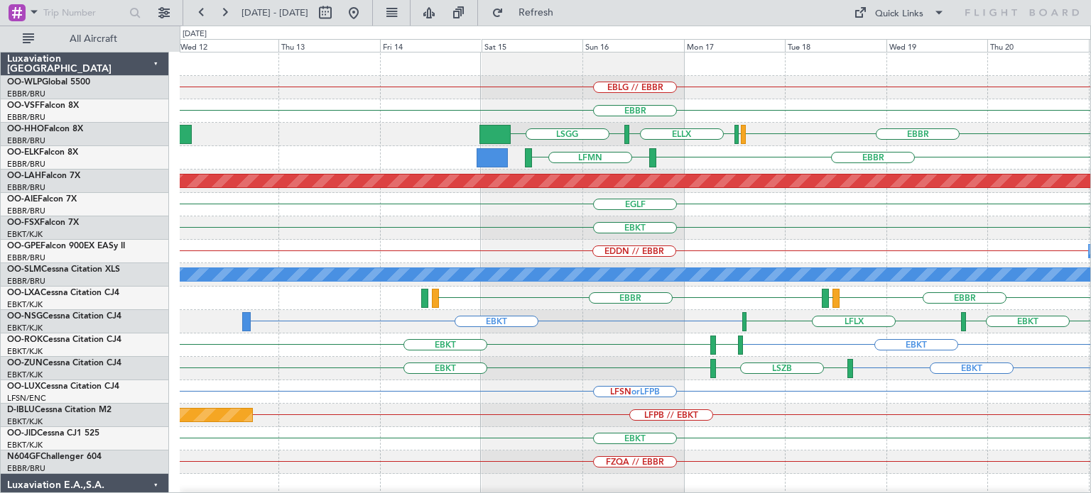
click at [744, 172] on div "EBLG // EBBR EBBR ELLX EBBR LSGG LSGG LFMN EBBR Planned Maint Alton-st Louis (S…" at bounding box center [635, 439] width 910 height 773
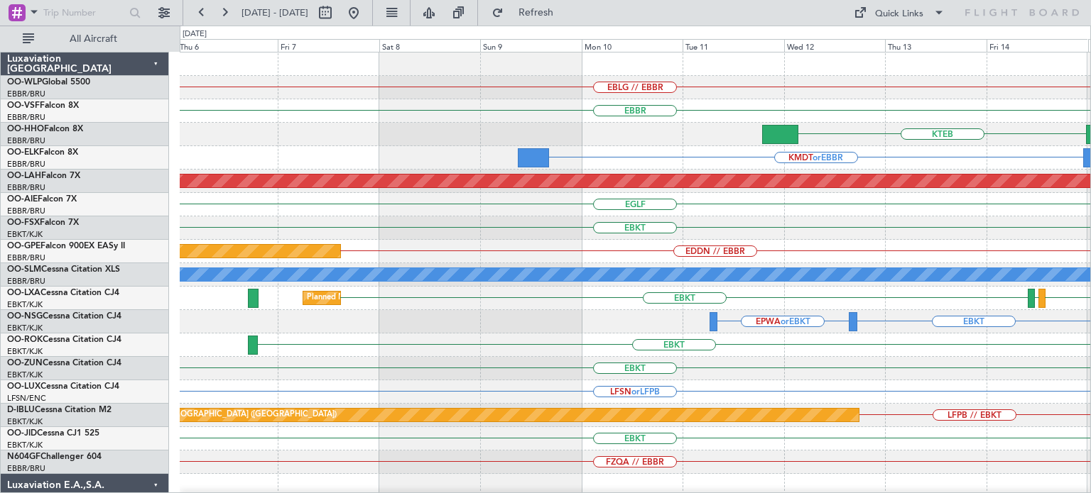
click at [863, 150] on div "EBLG // EBBR EBBR KTEB LSGG ELLX KMDT or EBBR EBBR LFMN EBBR Planned Maint Alto…" at bounding box center [635, 439] width 910 height 773
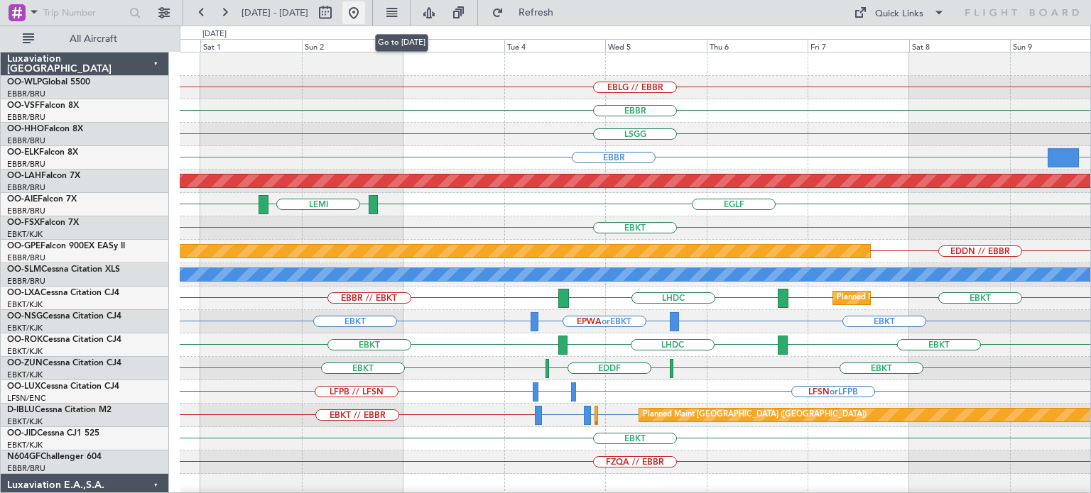
click at [365, 13] on button at bounding box center [353, 12] width 23 height 23
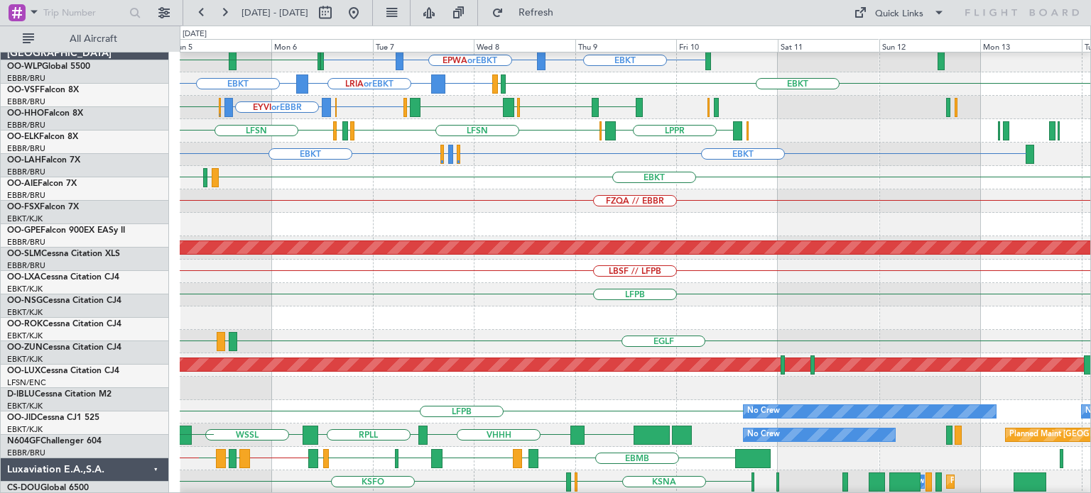
scroll to position [261, 0]
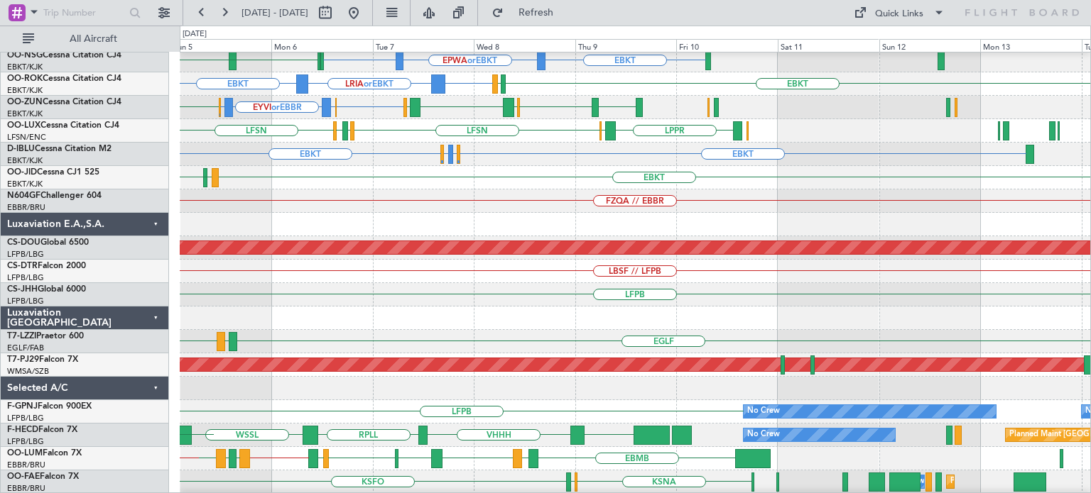
click at [602, 171] on div "EBKT LIML LIPR LFPB EBKT" at bounding box center [635, 177] width 910 height 23
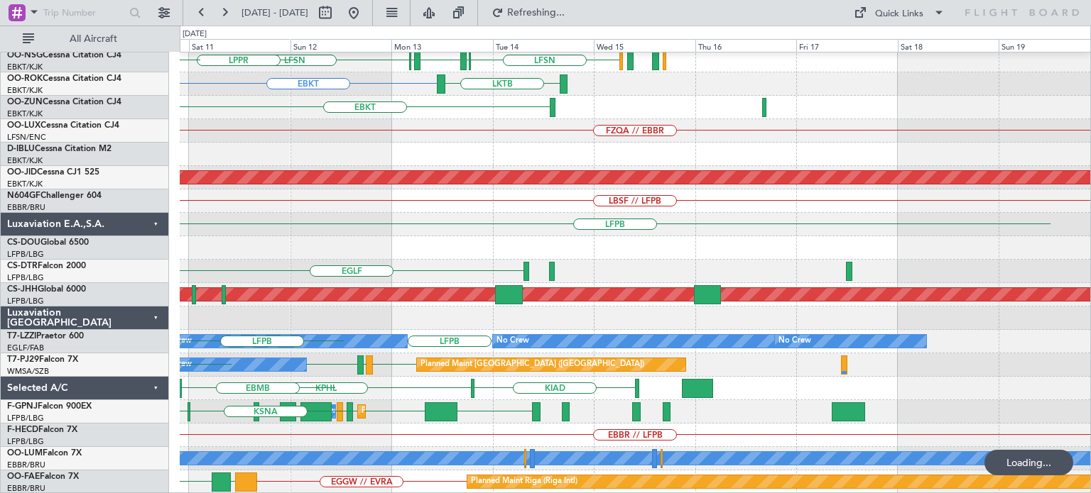
scroll to position [332, 0]
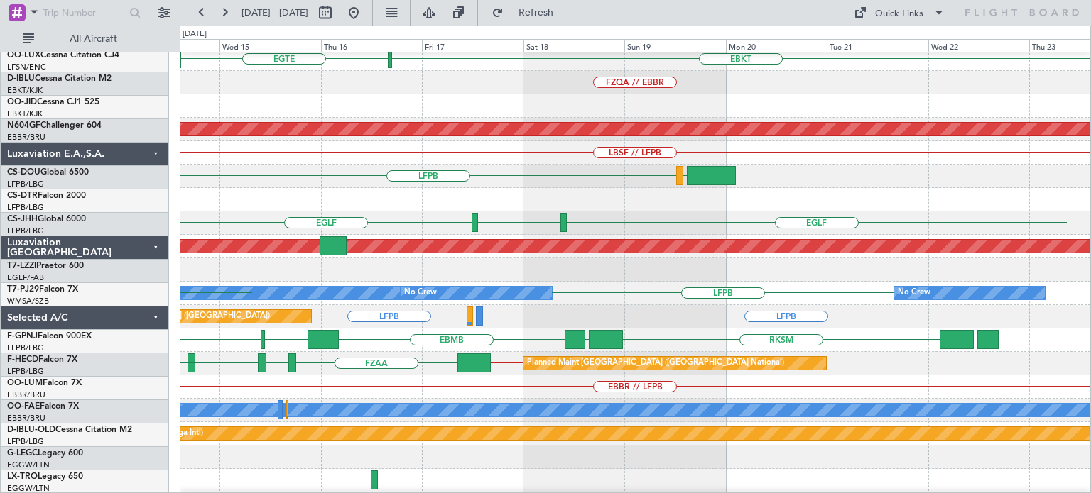
click at [601, 188] on div at bounding box center [635, 199] width 910 height 23
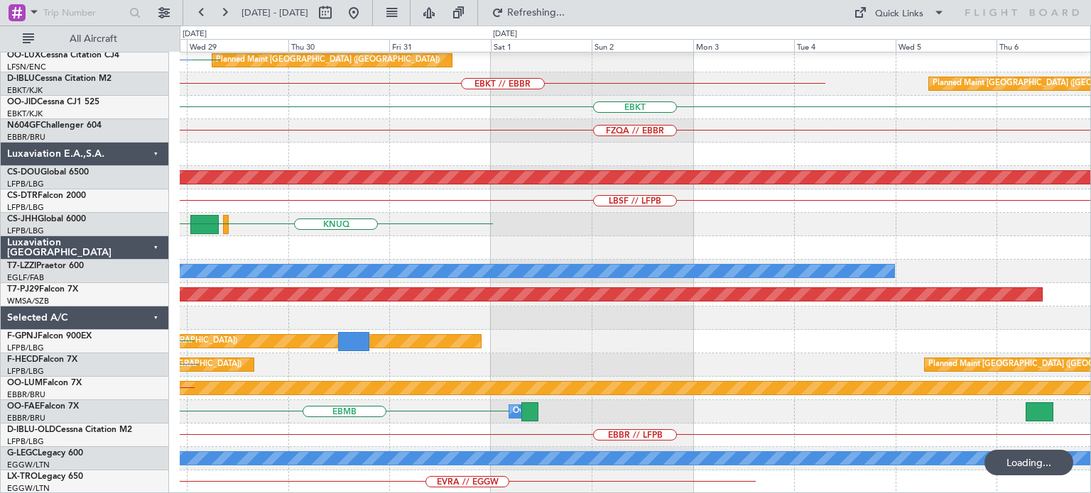
click at [181, 151] on div "EBKT // EBBR EGPN EGGW EGGW EBBR Planned Maint Paris (Le Bourget) LFSN // LFPB …" at bounding box center [635, 107] width 910 height 773
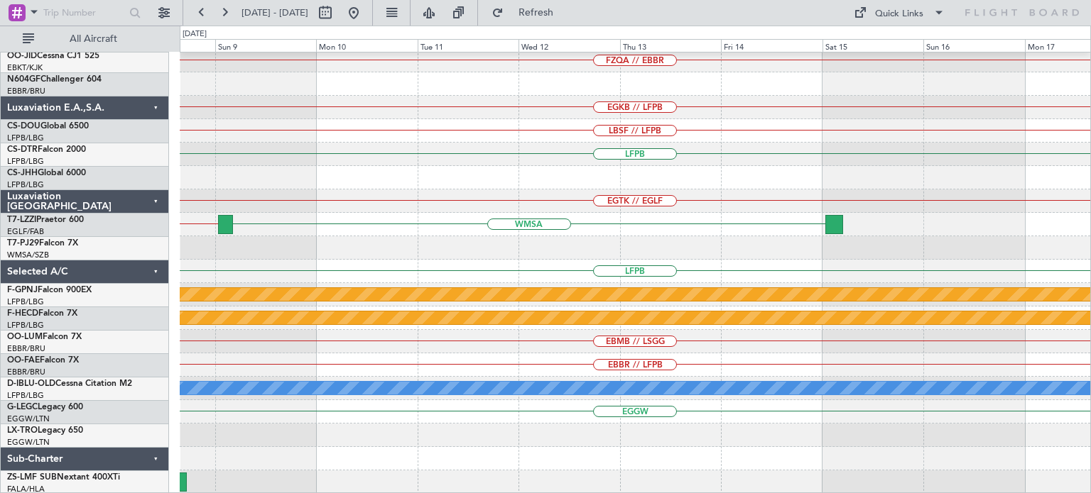
scroll to position [402, 0]
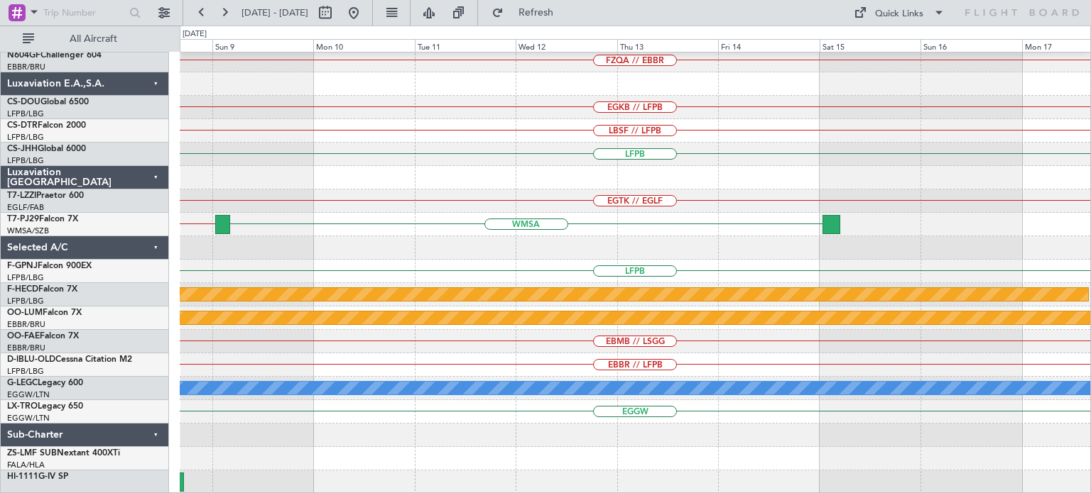
click at [300, 198] on div "EBKT FZQA // EBBR EGKB // LFPB Planned Maint London (Biggin Hill) LBSF // LFPB …" at bounding box center [635, 73] width 910 height 844
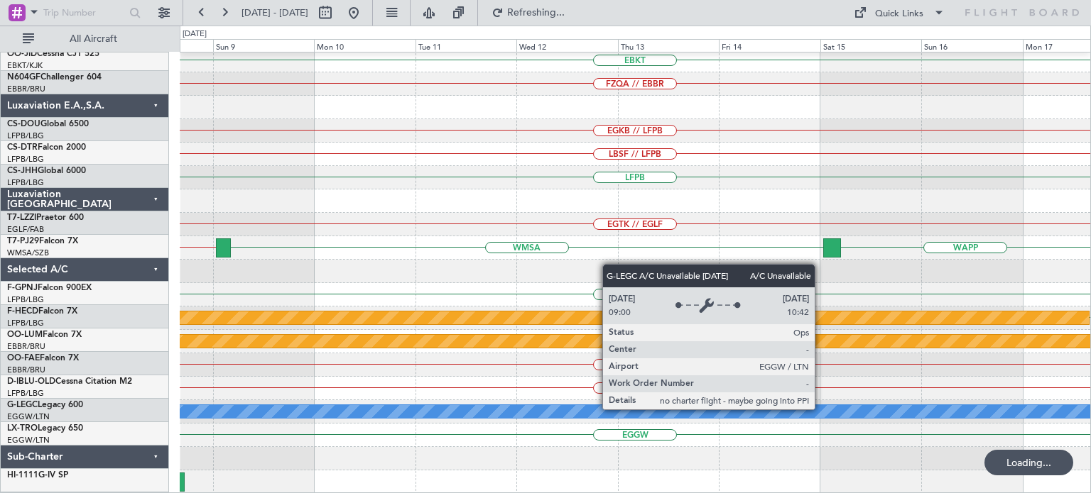
scroll to position [378, 0]
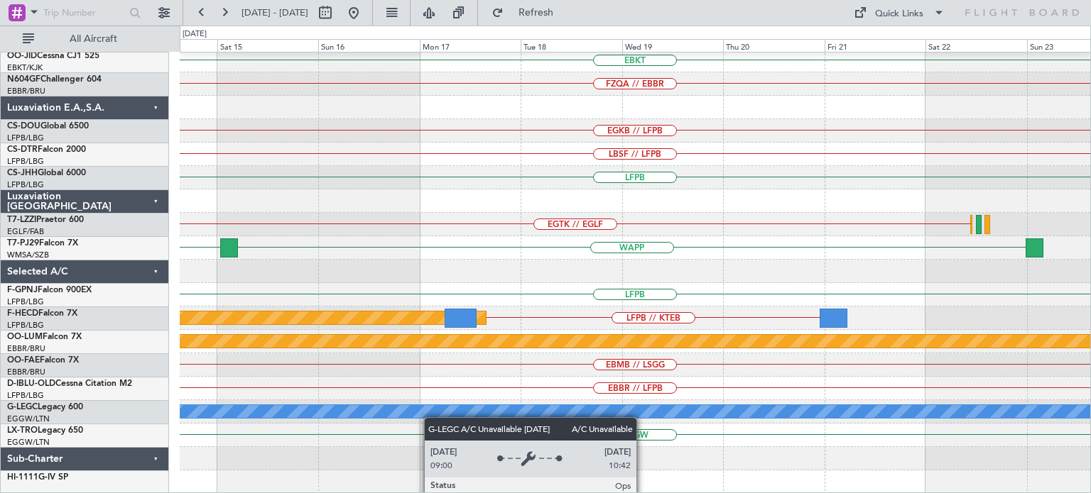
click at [304, 411] on div "Planned Maint Alton-st Louis (St Louis Regl) No Crew Brussels (Brussels Nationa…" at bounding box center [635, 84] width 910 height 820
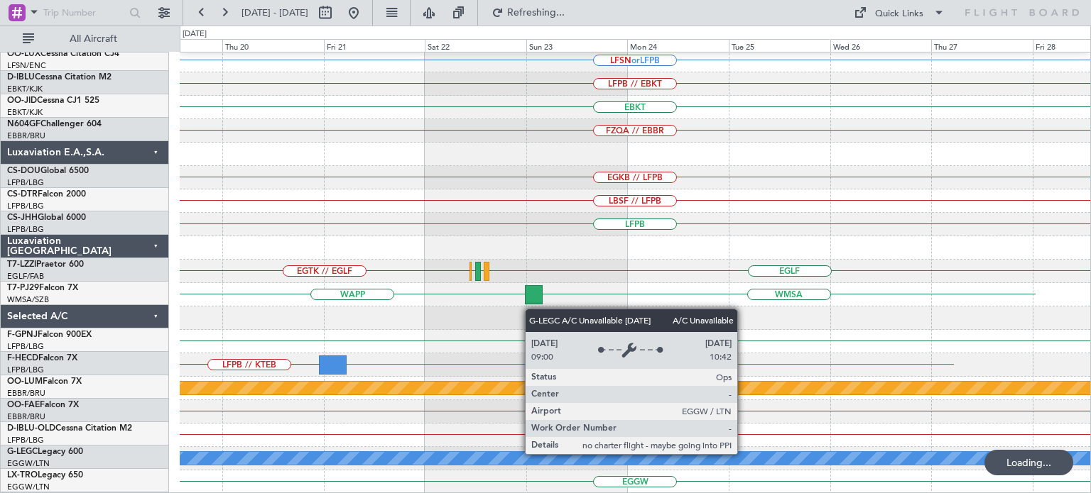
scroll to position [332, 0]
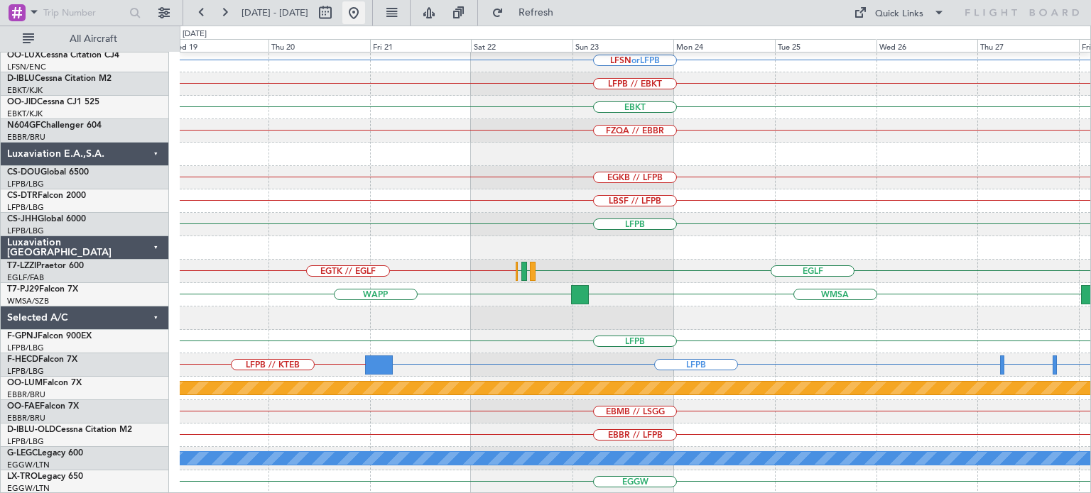
click at [365, 11] on button at bounding box center [353, 12] width 23 height 23
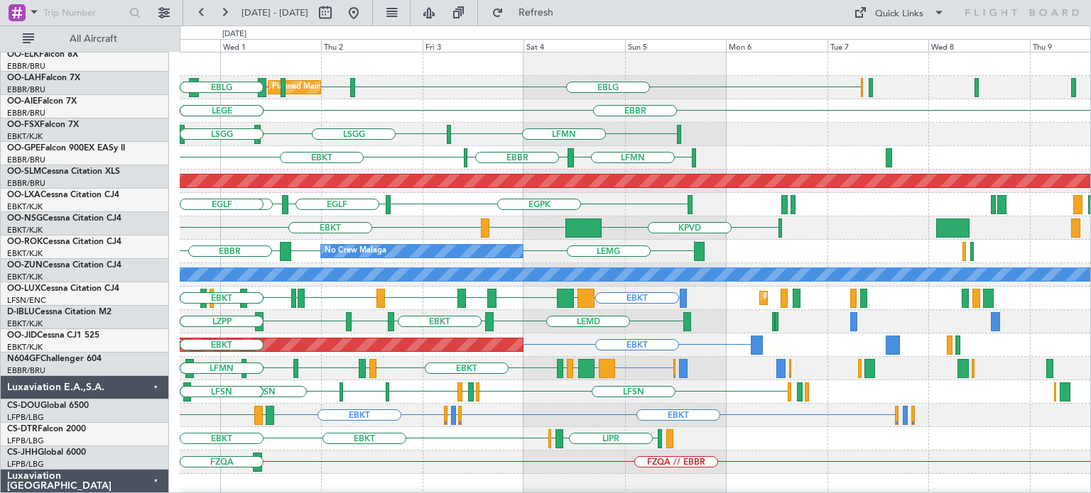
scroll to position [0, 0]
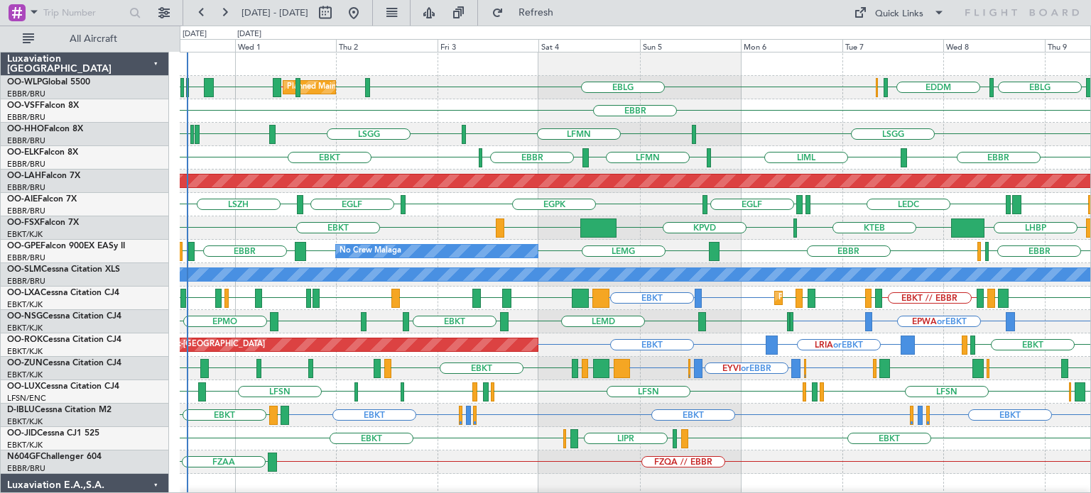
click at [510, 108] on div "EBBR" at bounding box center [635, 110] width 910 height 23
click at [653, 400] on div "LPPR EDSB LFSN LFMN LFPB LFSN LFPB LFMN LFSN LIMC LFSN LEBL" at bounding box center [635, 392] width 910 height 23
click at [570, 21] on button "Refresh" at bounding box center [527, 12] width 85 height 23
click at [638, 130] on div "LSGG EGWU ELLX EDLV LSGG LFMN" at bounding box center [635, 134] width 910 height 23
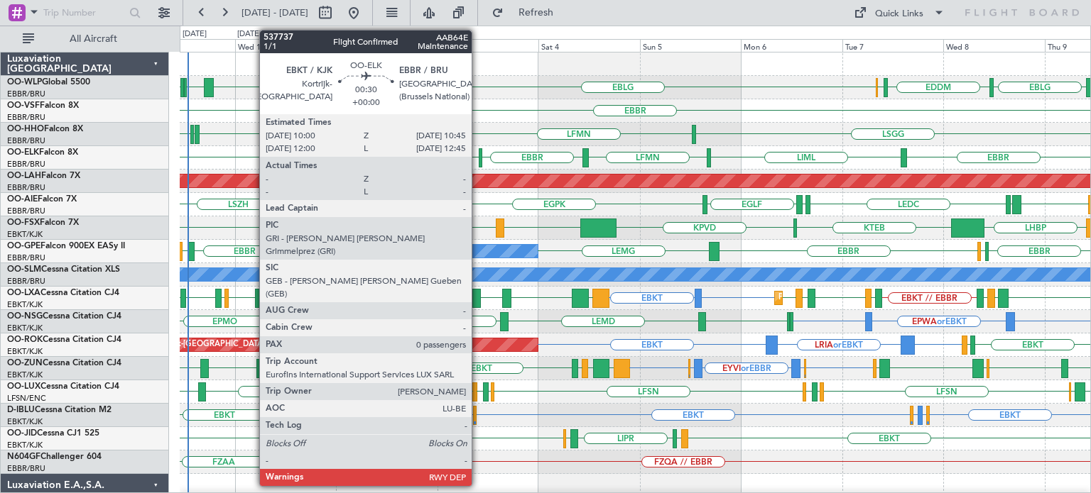
click at [480, 155] on div at bounding box center [481, 157] width 4 height 19
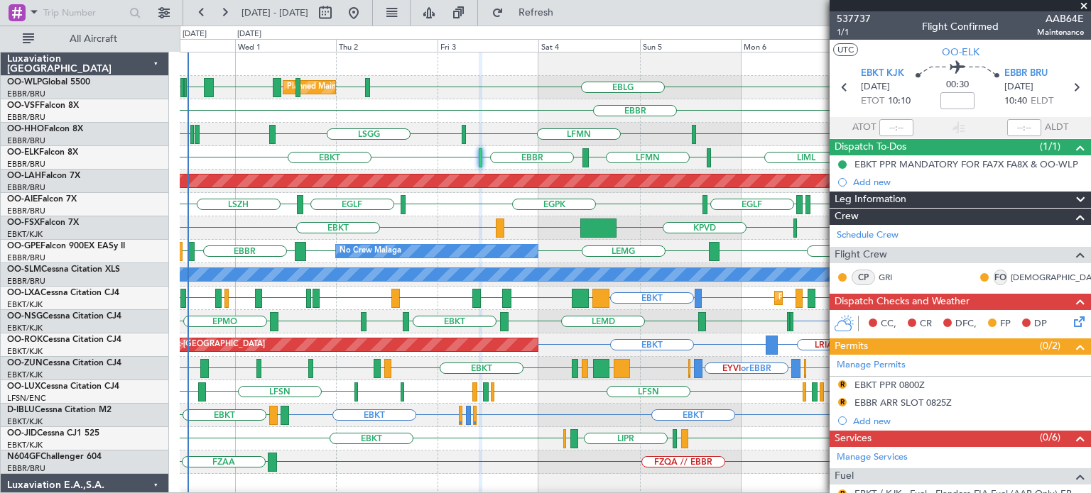
click at [1084, 4] on span at bounding box center [1083, 6] width 14 height 13
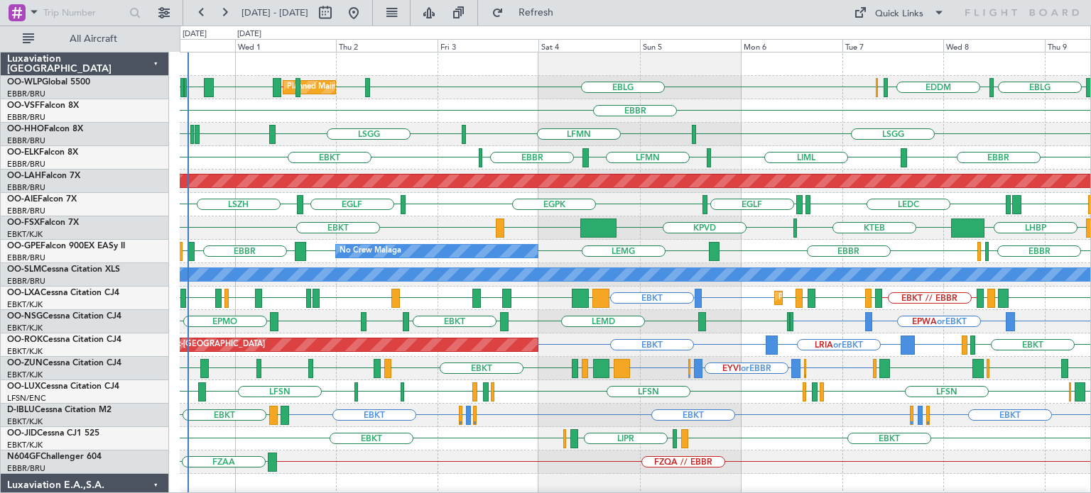
click at [807, 103] on div "EBBR" at bounding box center [635, 110] width 910 height 23
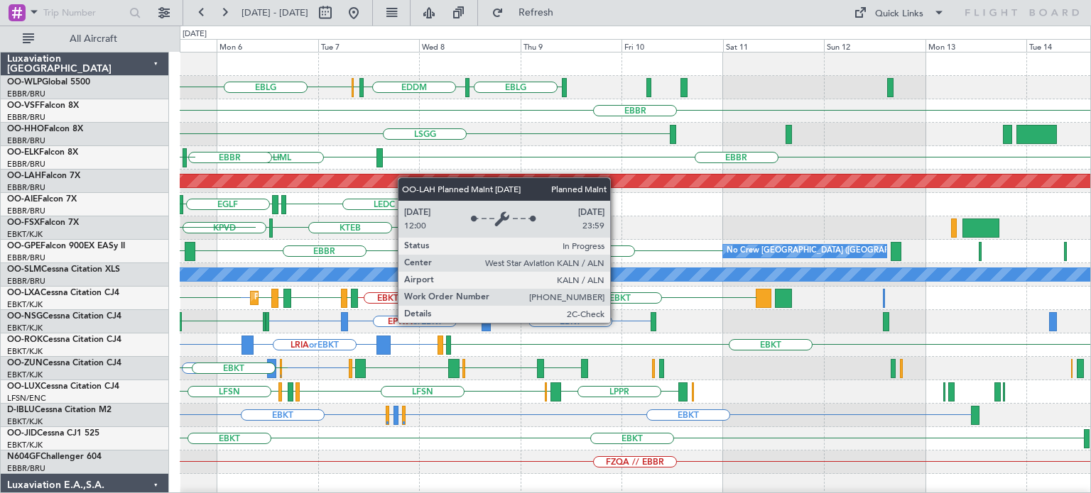
click at [400, 178] on div "EBLG EDDM ELLX EBLG EBBR LSGG LFMN EBBR LIML LFMN EBBR EBKT Planned Maint Alton…" at bounding box center [635, 439] width 910 height 773
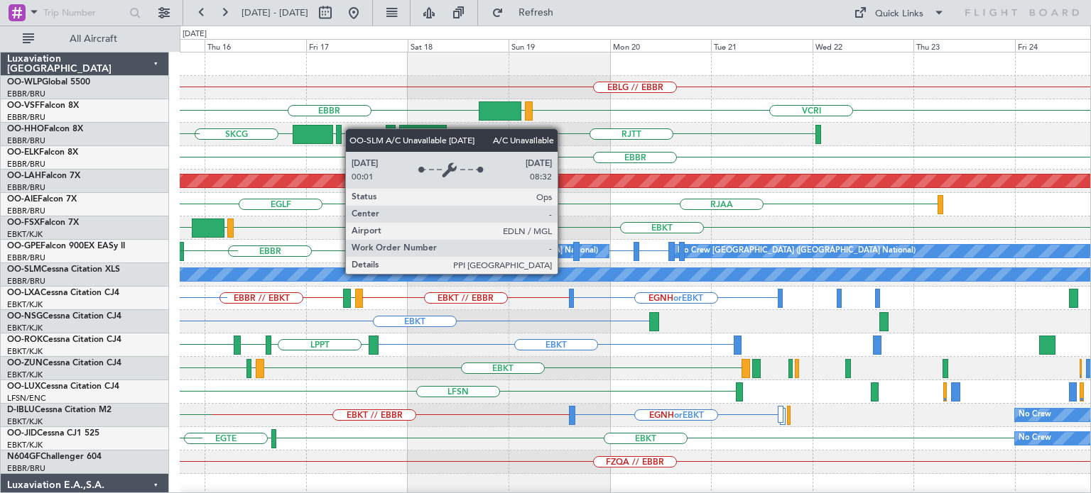
click at [564, 273] on div "EBLG // EBBR EBBR VCRI VRMU LSGG EGGD SKCG RJTT LROP LEZL LSGG EBBR Planned Mai…" at bounding box center [635, 475] width 910 height 844
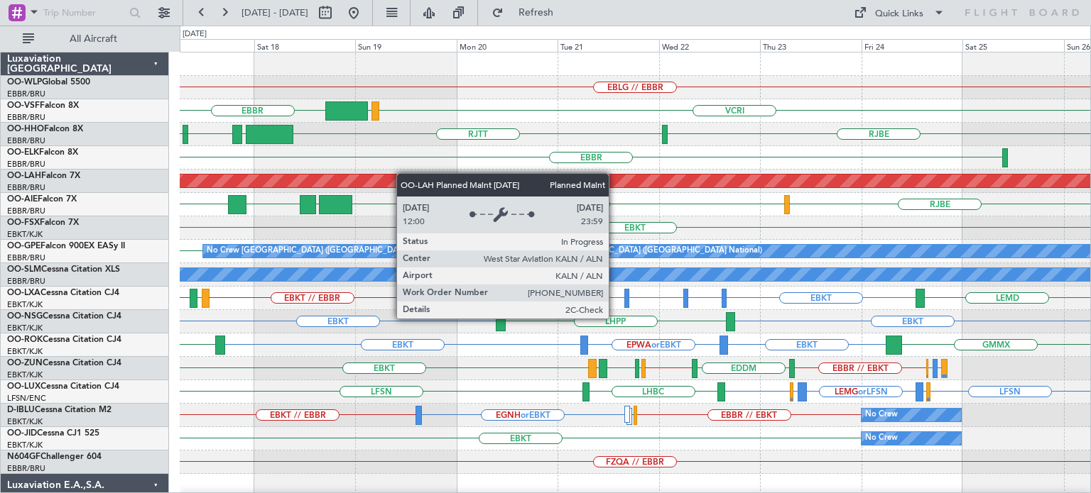
click at [400, 174] on div "EBLG // EBBR EBBR VCRI VRMU LSGG EGGD RJBE RJTT LROP SKCG EBBR Planned Maint Al…" at bounding box center [635, 475] width 910 height 844
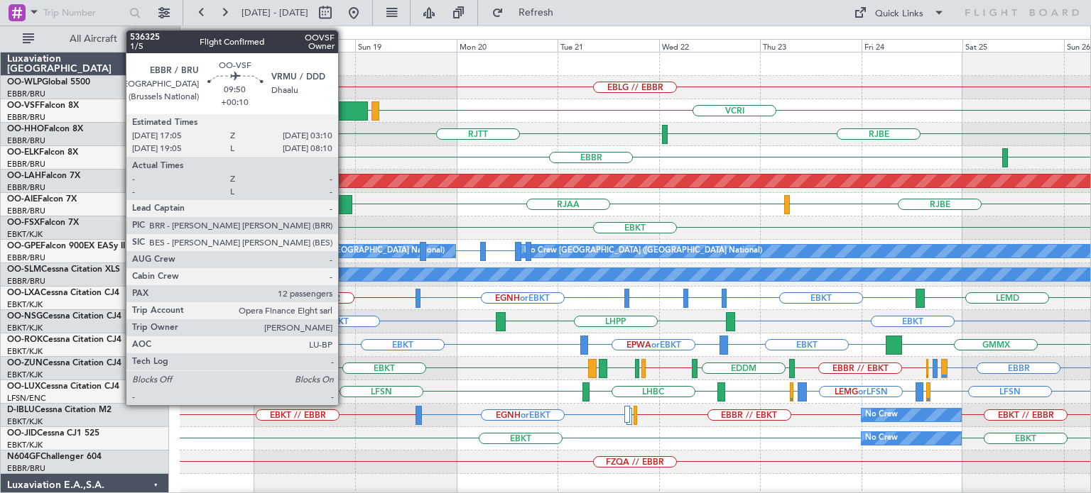
click at [344, 106] on div at bounding box center [346, 111] width 43 height 19
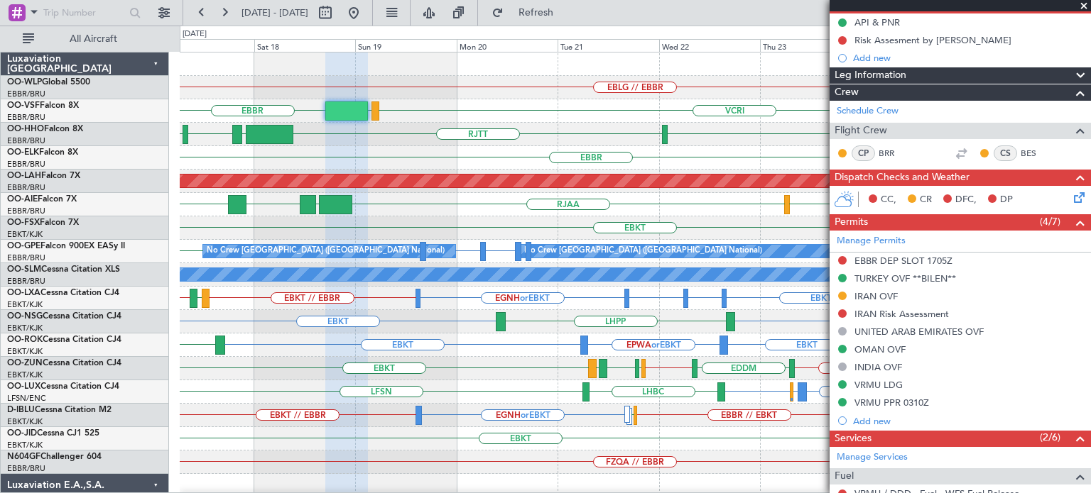
scroll to position [71, 0]
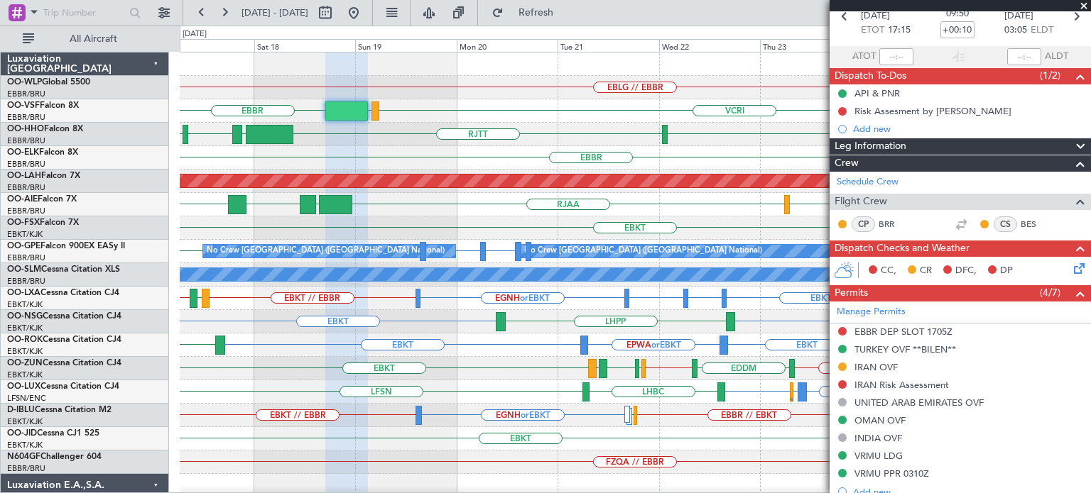
click at [1085, 2] on span at bounding box center [1083, 6] width 14 height 13
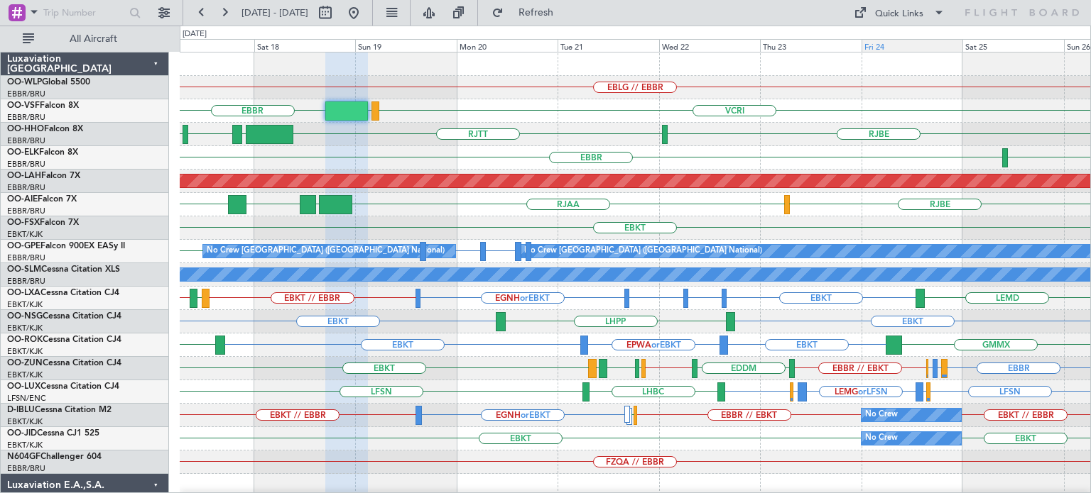
type input "0"
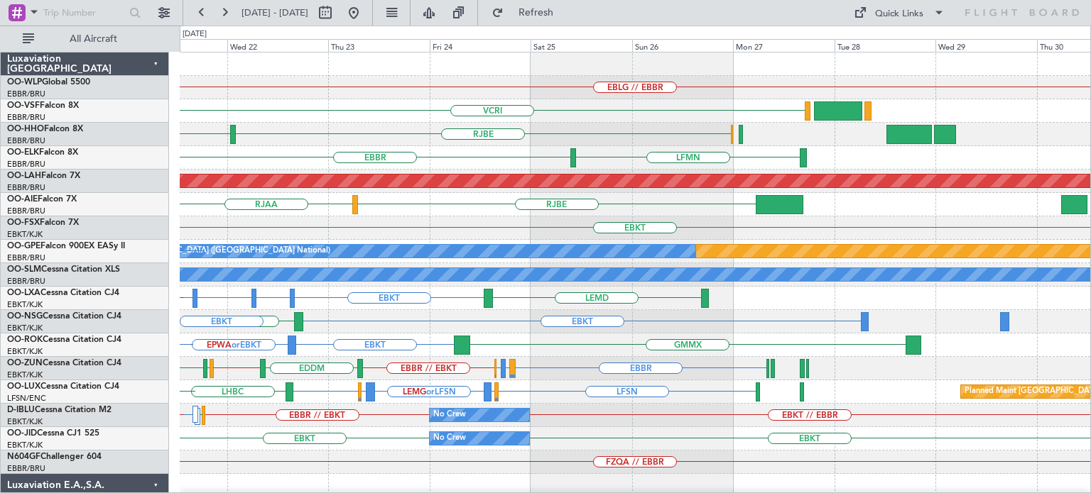
click at [498, 143] on div "RJBE RJTT" at bounding box center [635, 134] width 910 height 23
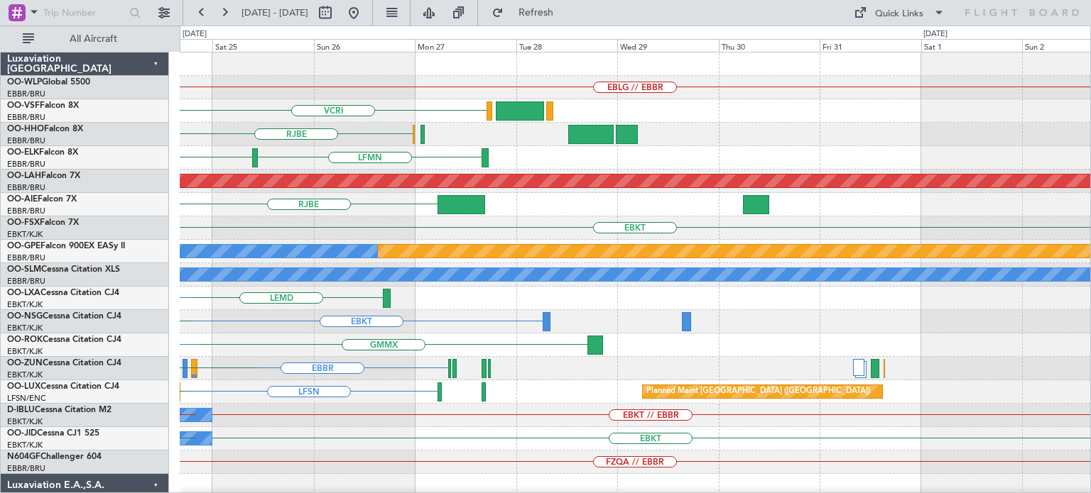
click at [430, 159] on div "EBLG // EBBR VCRI RJBE EBBR LFMN Planned Maint Alton-st Louis (St Louis Regl) R…" at bounding box center [635, 439] width 910 height 773
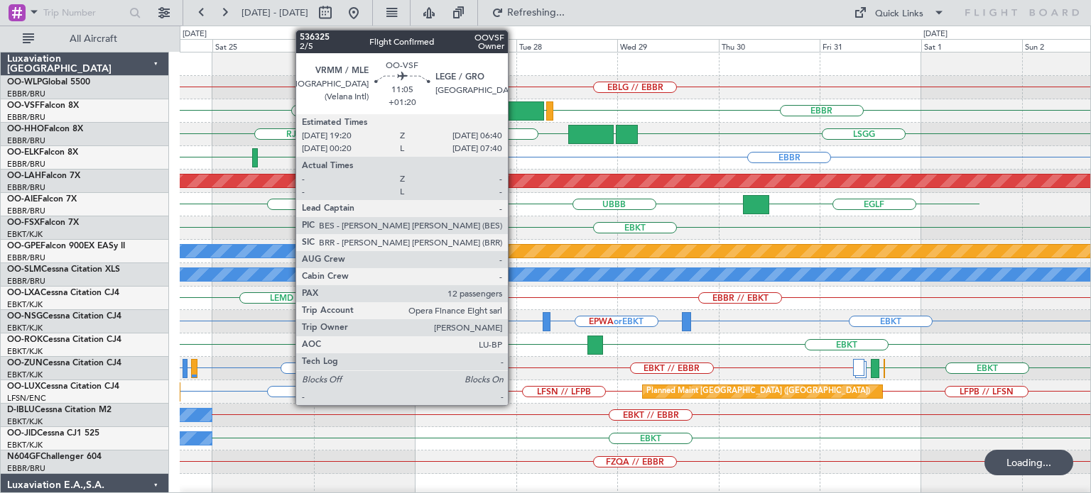
click at [514, 108] on div at bounding box center [520, 111] width 48 height 19
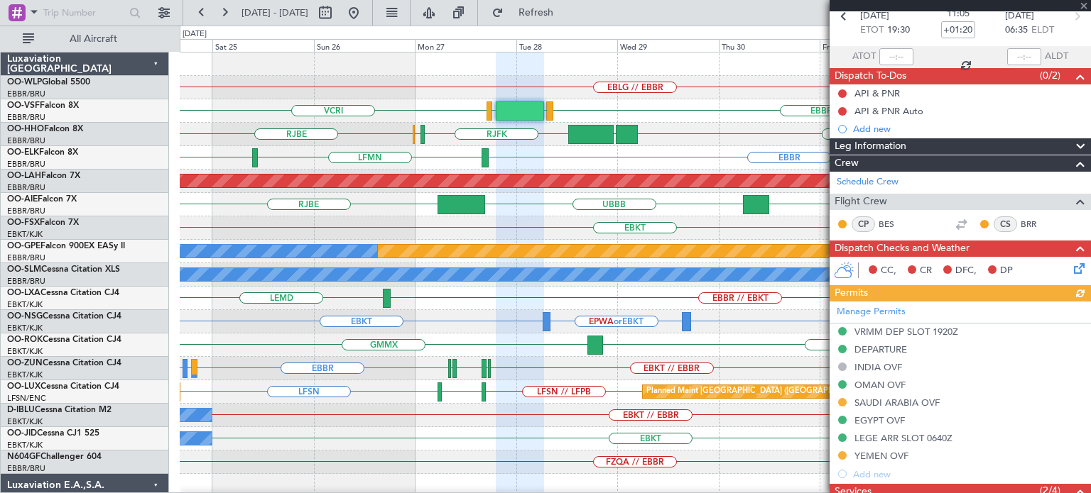
scroll to position [142, 0]
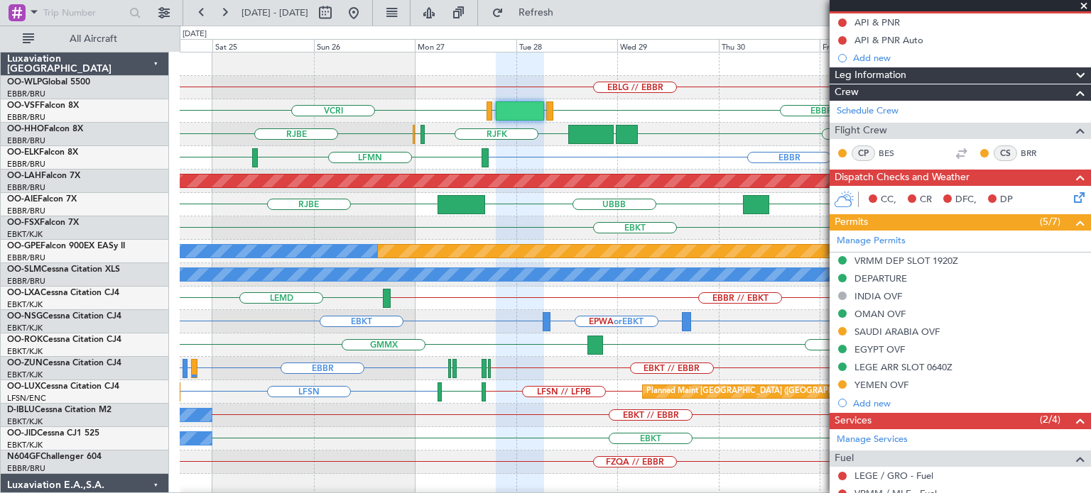
click at [707, 138] on div "LSGG RJFK RJBE RJOB UBBB" at bounding box center [635, 134] width 910 height 23
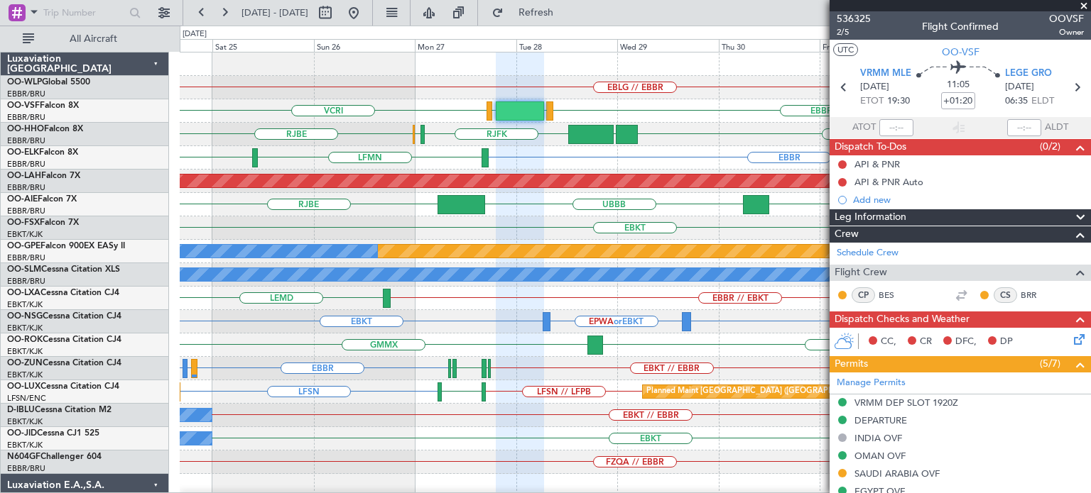
scroll to position [142, 0]
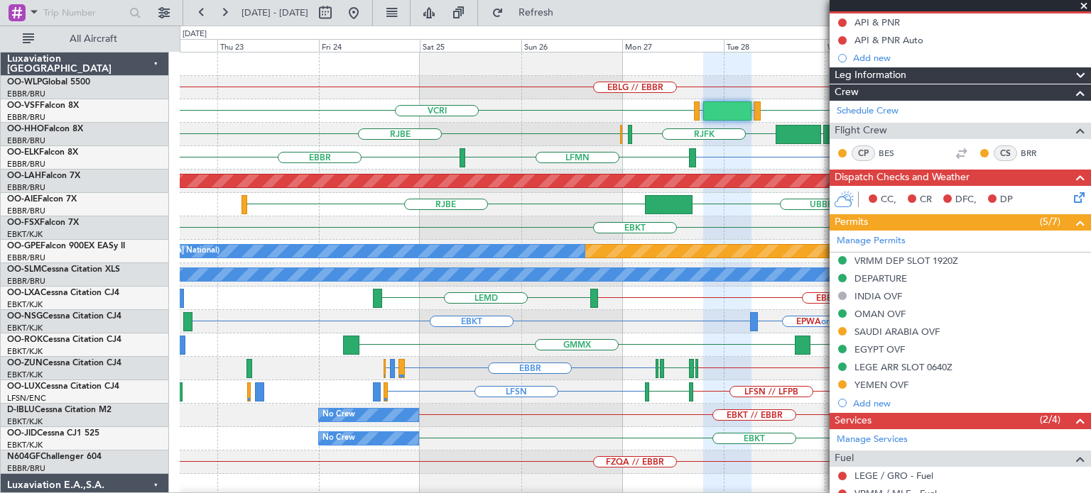
click at [444, 76] on div "EBLG // EBBR [GEOGRAPHIC_DATA] VCRI LEGE VRMM [GEOGRAPHIC_DATA] RJFK [GEOGRAPHI…" at bounding box center [635, 463] width 910 height 820
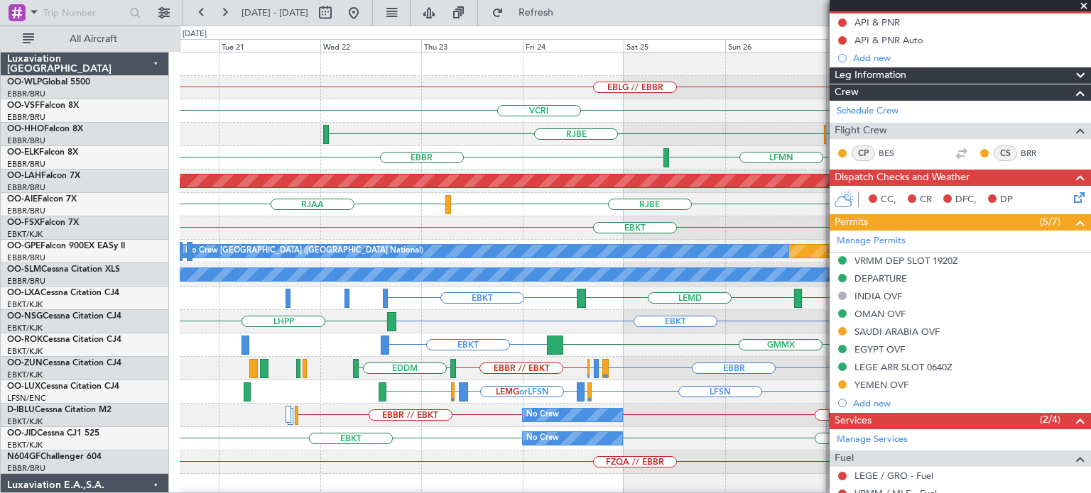
click at [476, 81] on div "EBLG // EBBR" at bounding box center [635, 87] width 910 height 23
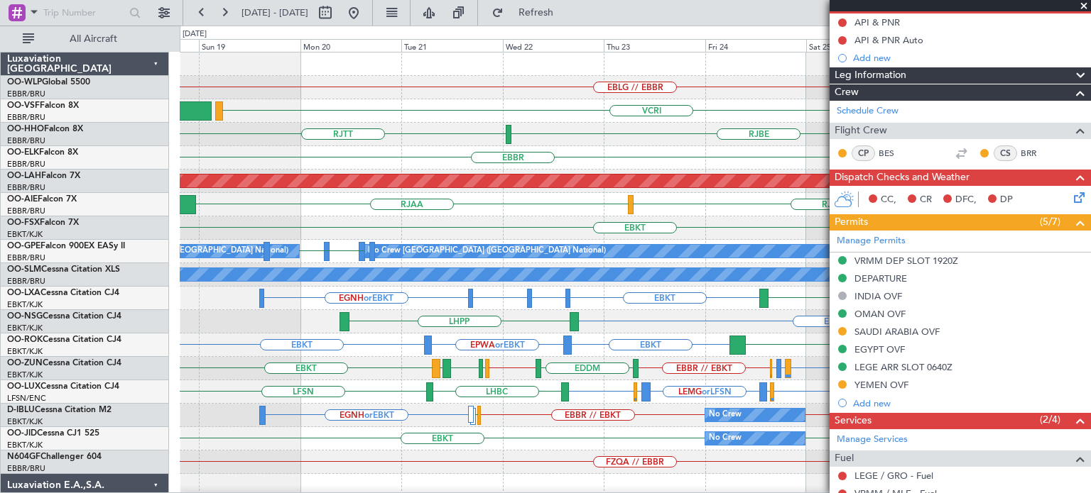
click at [433, 76] on div "EBLG // EBBR VCRI VRMM LEGE [GEOGRAPHIC_DATA] RJFK [GEOGRAPHIC_DATA] [GEOGRAPHI…" at bounding box center [635, 439] width 910 height 773
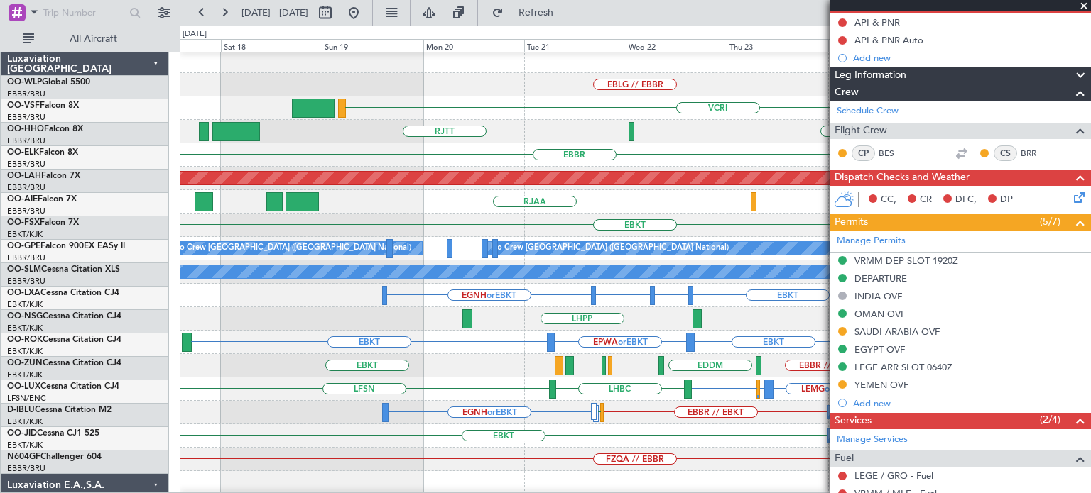
click at [404, 90] on div "EBLG // EBBR" at bounding box center [635, 84] width 910 height 23
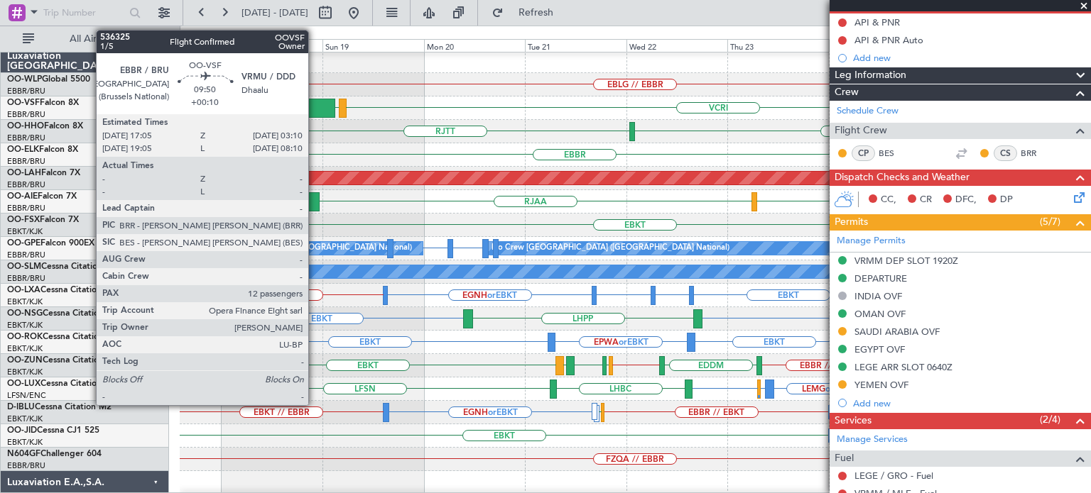
click at [315, 106] on div at bounding box center [314, 108] width 43 height 19
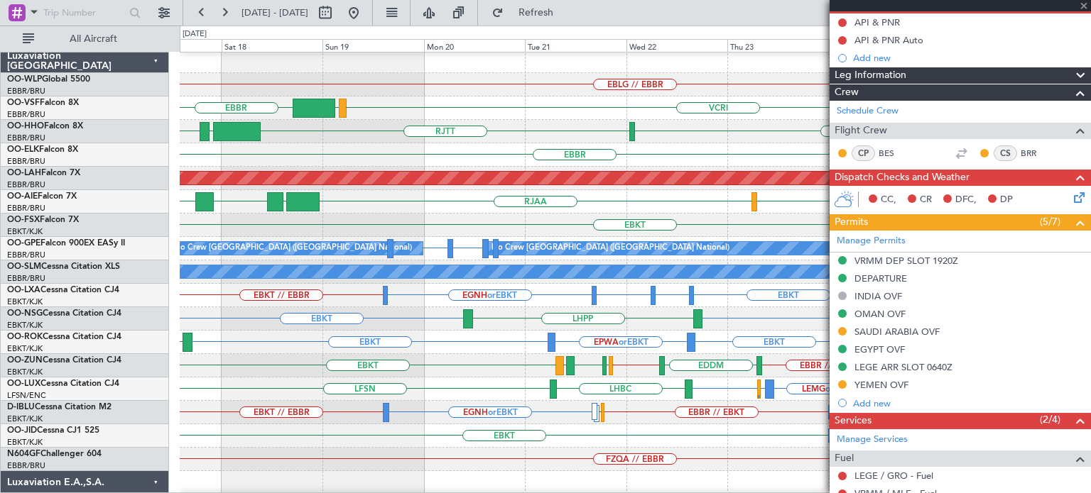
type input "+00:10"
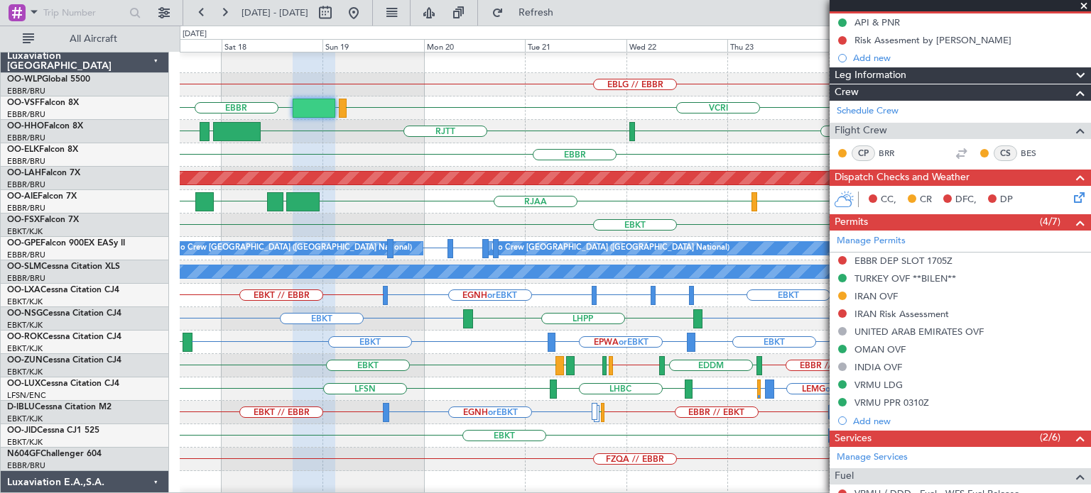
scroll to position [213, 0]
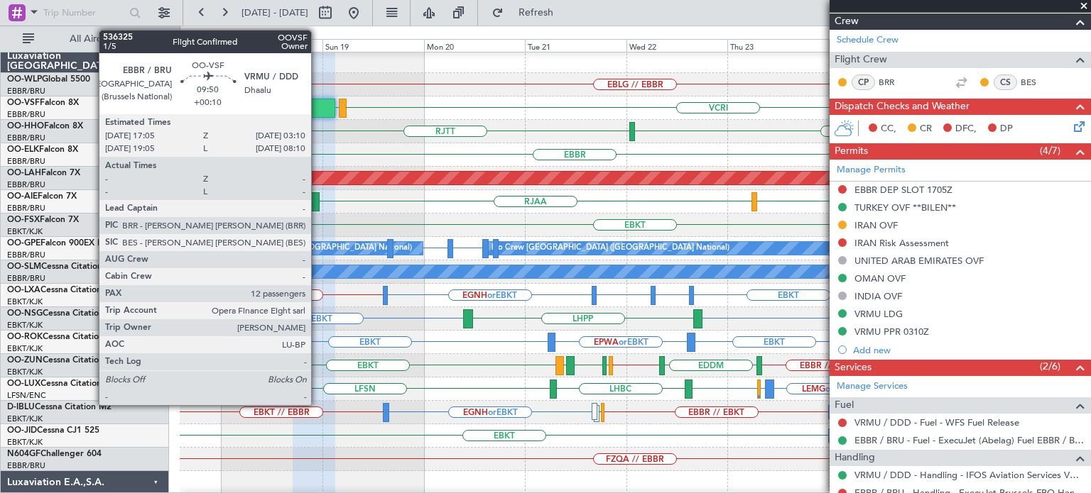
click at [317, 106] on div at bounding box center [314, 108] width 43 height 19
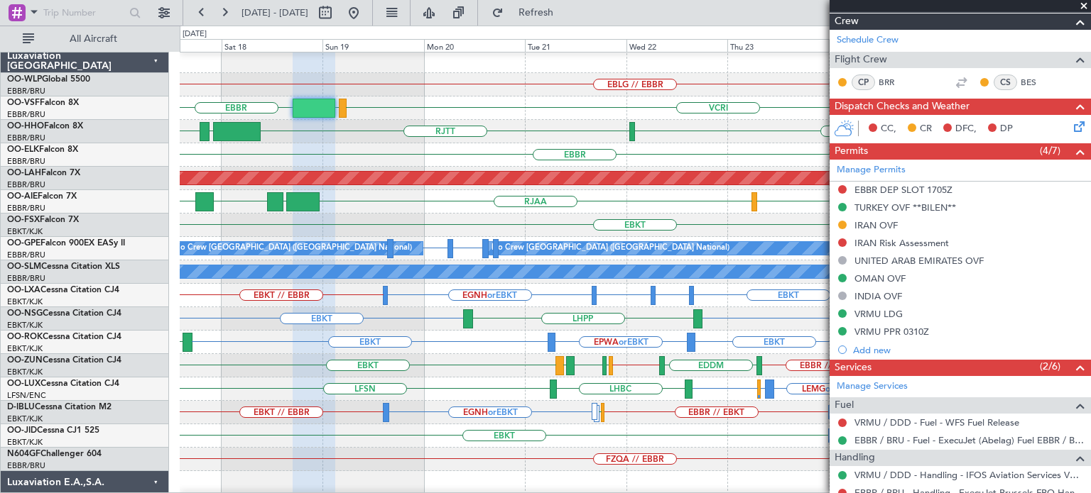
click at [457, 125] on div "LSGG [GEOGRAPHIC_DATA] [GEOGRAPHIC_DATA] LROP" at bounding box center [635, 131] width 910 height 23
click at [1088, 3] on span at bounding box center [1083, 6] width 14 height 13
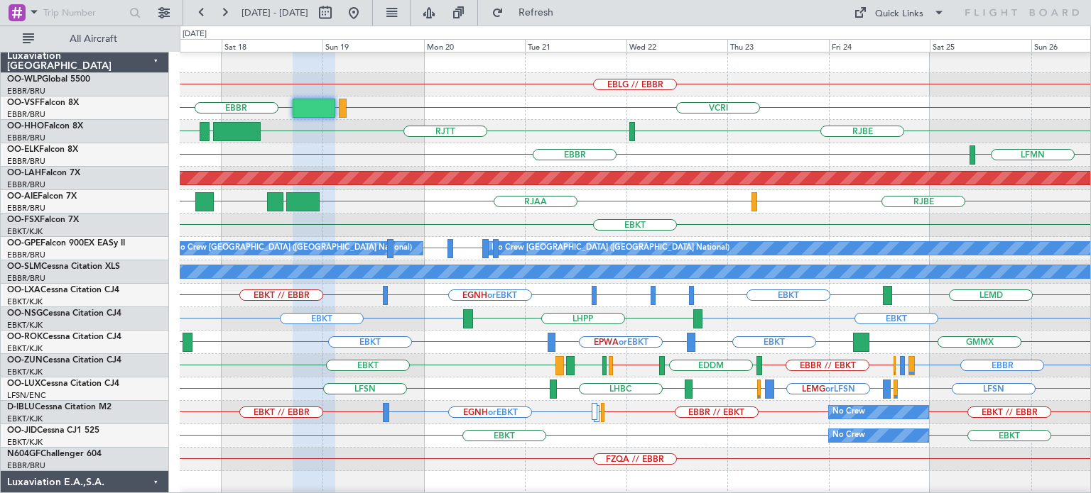
type input "0"
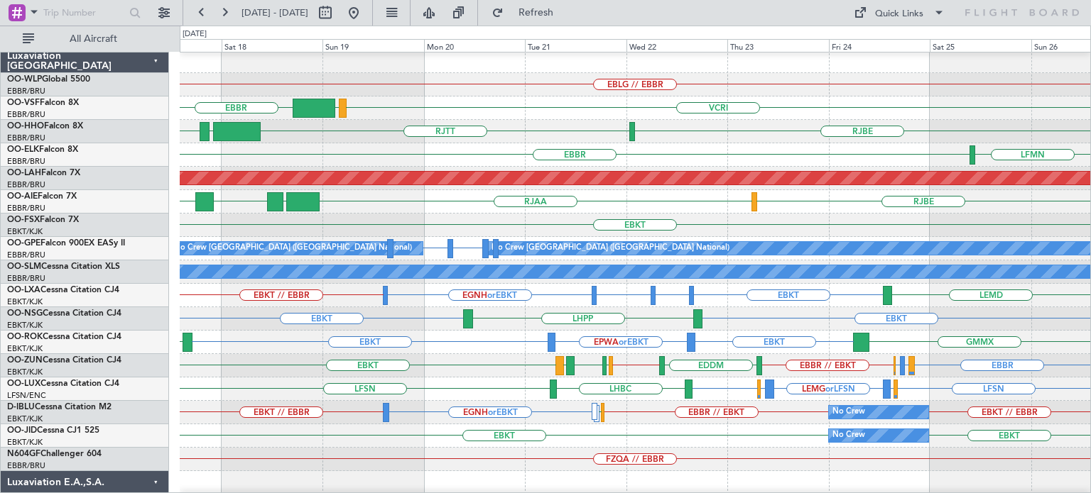
click at [545, 102] on div "EBBR VCRI VRMU" at bounding box center [635, 108] width 910 height 23
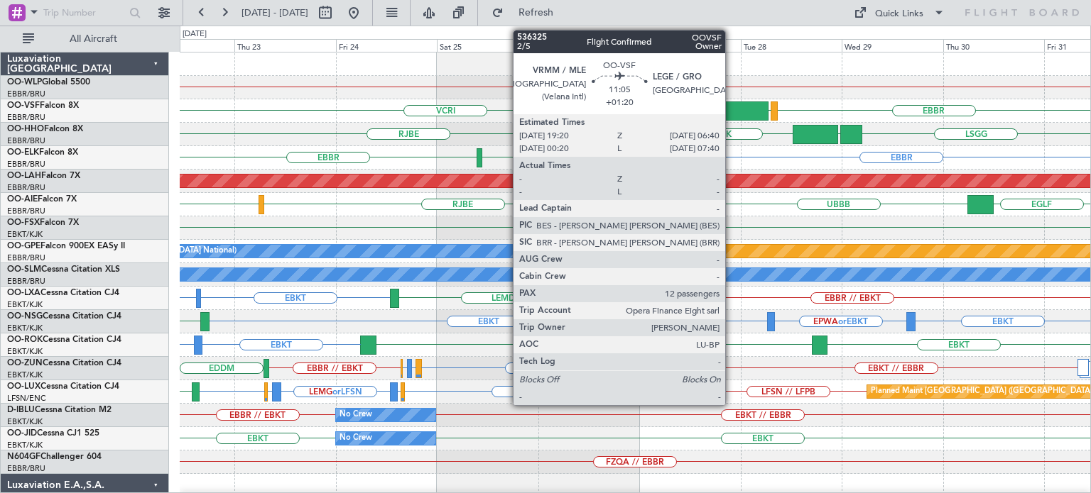
click at [735, 106] on div at bounding box center [744, 111] width 48 height 19
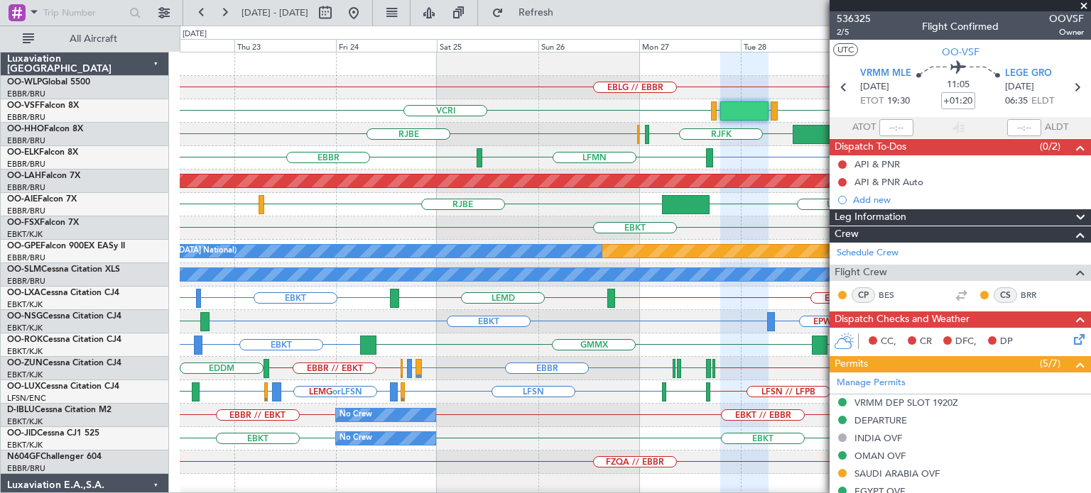
scroll to position [71, 0]
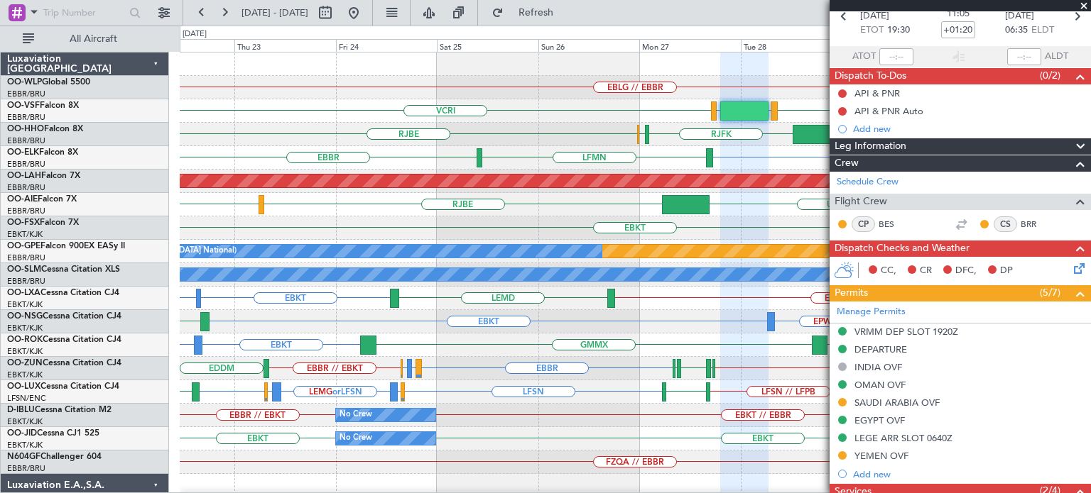
click at [517, 78] on div "EBLG // EBBR" at bounding box center [635, 87] width 910 height 23
click at [1085, 8] on span at bounding box center [1083, 6] width 14 height 13
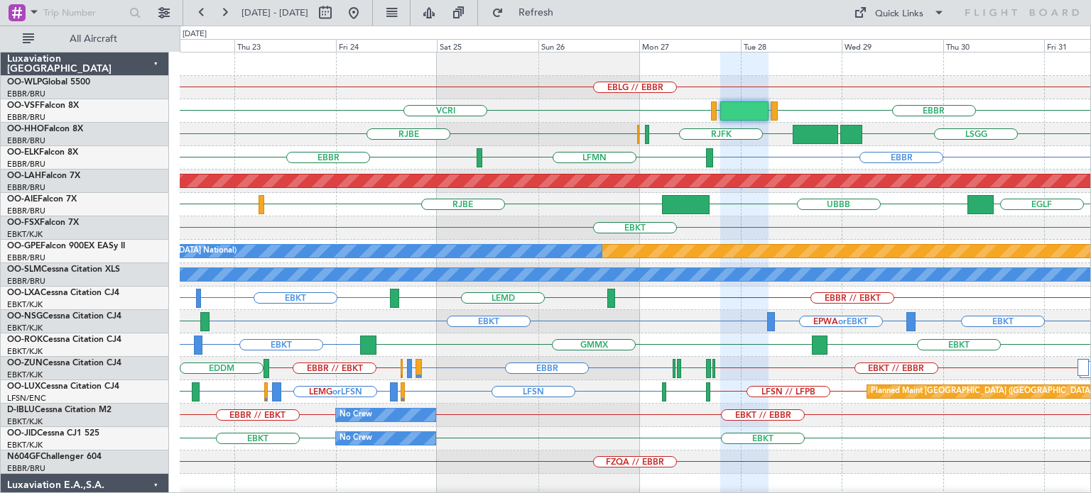
type input "0"
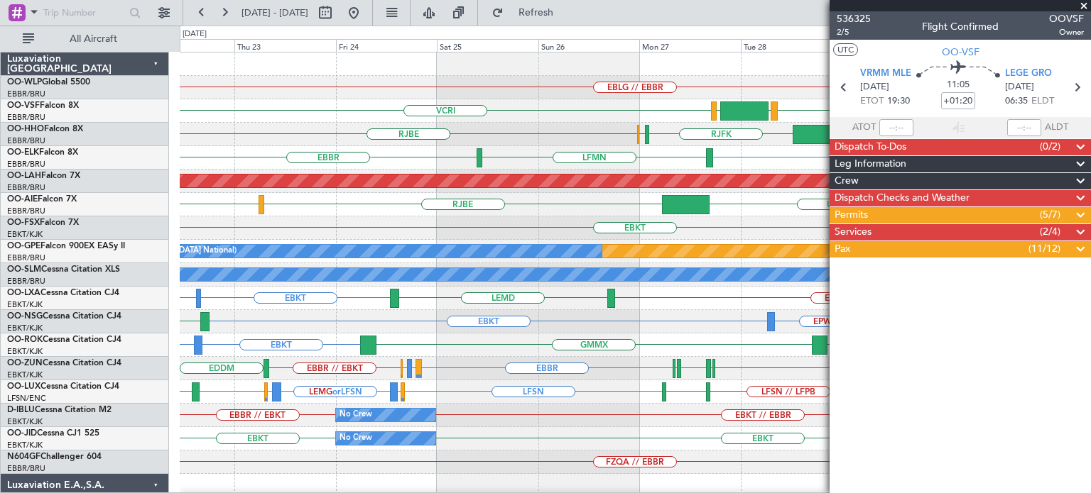
scroll to position [0, 0]
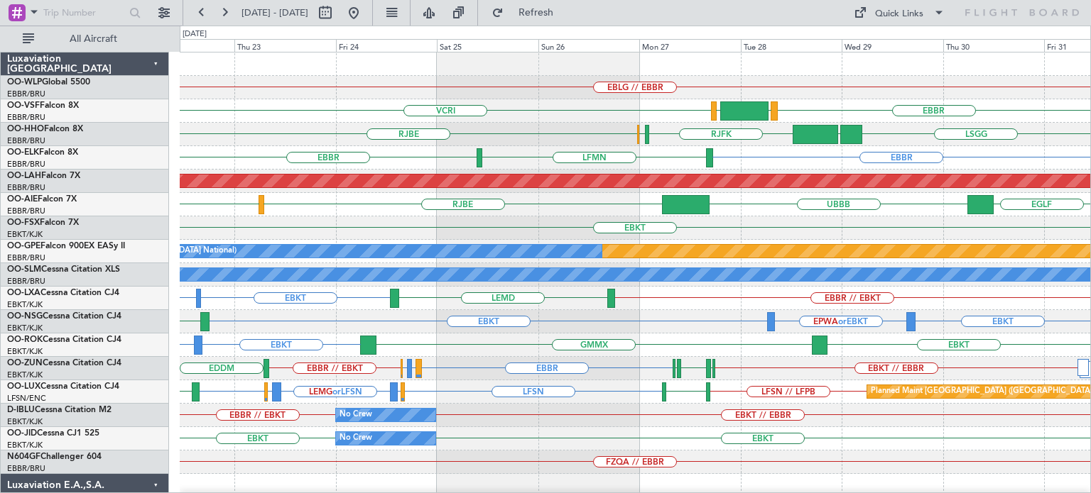
click at [612, 115] on div "EBBR VCRI LEGE VRMM" at bounding box center [635, 110] width 910 height 23
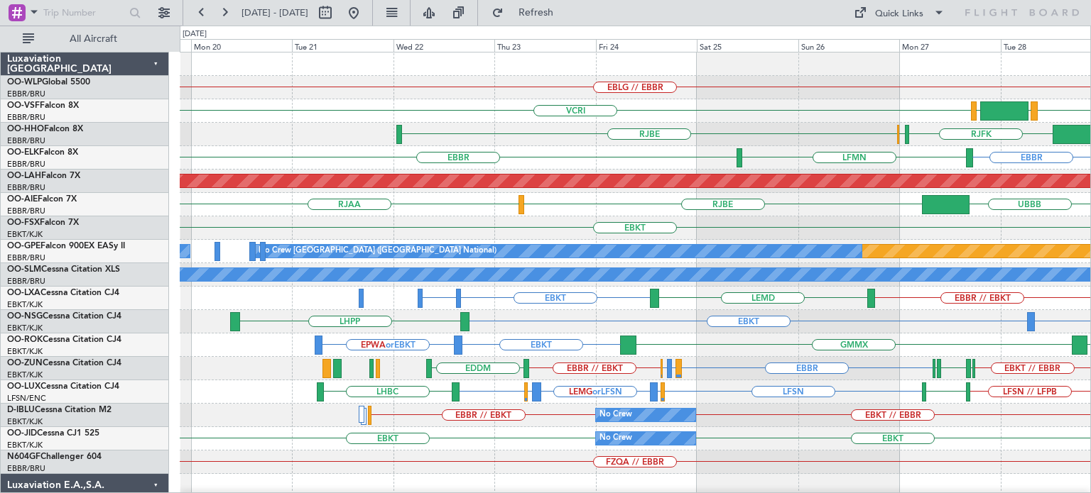
click at [645, 133] on div "EBLG // EBBR [GEOGRAPHIC_DATA] VCRI LEGE VRMM RJFK [GEOGRAPHIC_DATA] RJOB UBBB …" at bounding box center [635, 439] width 910 height 773
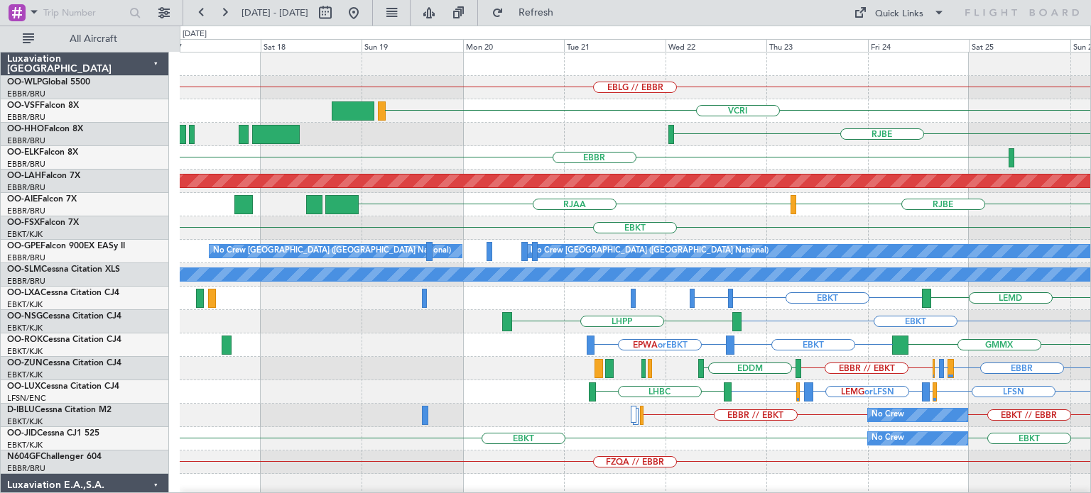
click at [589, 138] on div "EBLG // EBBR VCRI VRMM LEGE [GEOGRAPHIC_DATA] [GEOGRAPHIC_DATA] RJOB RJFK [GEOG…" at bounding box center [635, 439] width 910 height 773
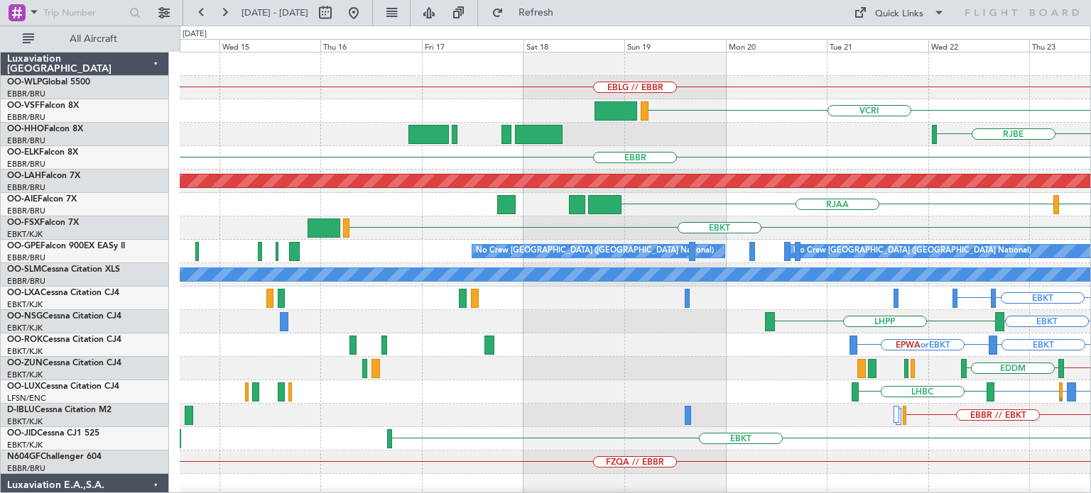
click at [687, 136] on div "EBLG // EBBR VCRI [GEOGRAPHIC_DATA] [GEOGRAPHIC_DATA] LFMN Planned [GEOGRAPHIC_…" at bounding box center [635, 439] width 910 height 773
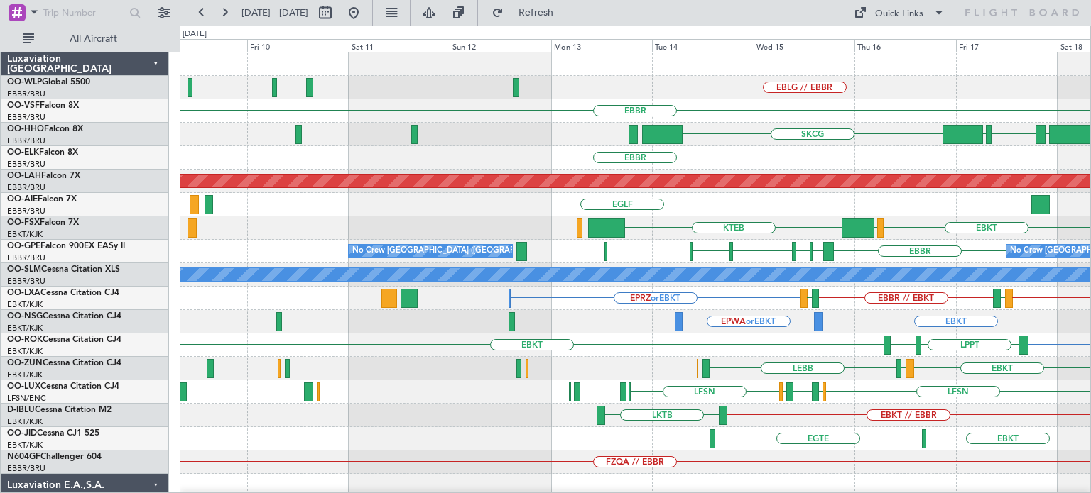
click at [789, 136] on div "EBLG // EBBR [GEOGRAPHIC_DATA] VRMU VCRI [GEOGRAPHIC_DATA] EGGD SKCG LROP [GEOG…" at bounding box center [635, 475] width 910 height 844
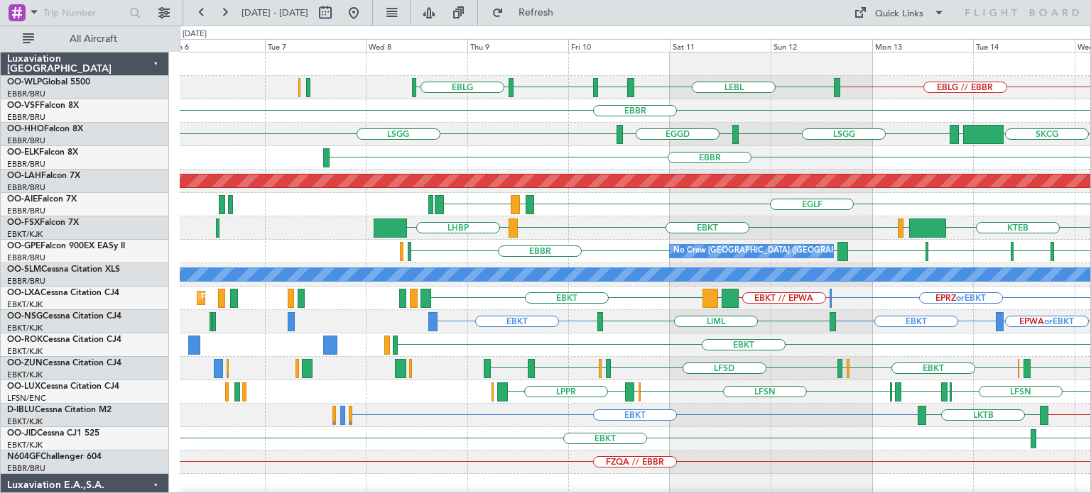
click at [591, 128] on div "EBLG // EBBR LEBL EBLG LIML EBLG [GEOGRAPHIC_DATA] SKCG [GEOGRAPHIC_DATA] [GEOG…" at bounding box center [635, 475] width 910 height 844
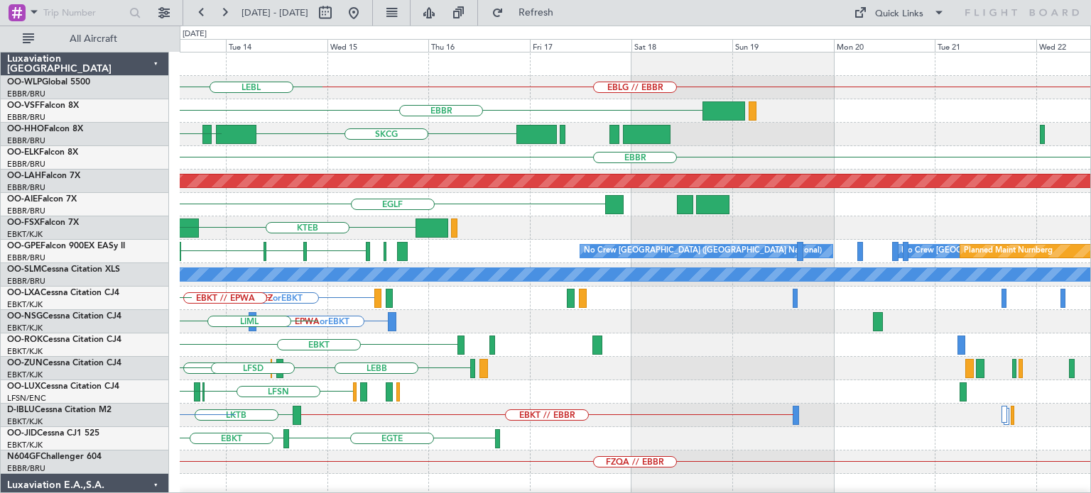
click at [296, 227] on div "EBLG // EBBR LEBL [GEOGRAPHIC_DATA] SKCG [GEOGRAPHIC_DATA] [GEOGRAPHIC_DATA] EG…" at bounding box center [635, 439] width 910 height 773
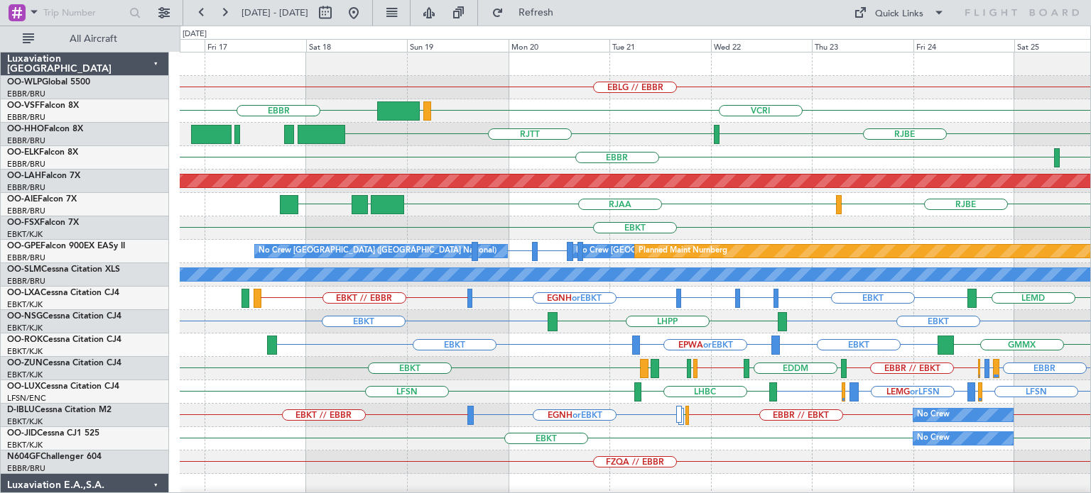
click at [517, 213] on div "RJAA [GEOGRAPHIC_DATA] LLBG [GEOGRAPHIC_DATA]" at bounding box center [635, 204] width 910 height 23
click at [423, 222] on div "EBKT" at bounding box center [635, 228] width 910 height 23
click at [549, 209] on div "EGLF RJAA [GEOGRAPHIC_DATA] LLBG [GEOGRAPHIC_DATA]" at bounding box center [635, 204] width 910 height 23
click at [365, 9] on button at bounding box center [353, 12] width 23 height 23
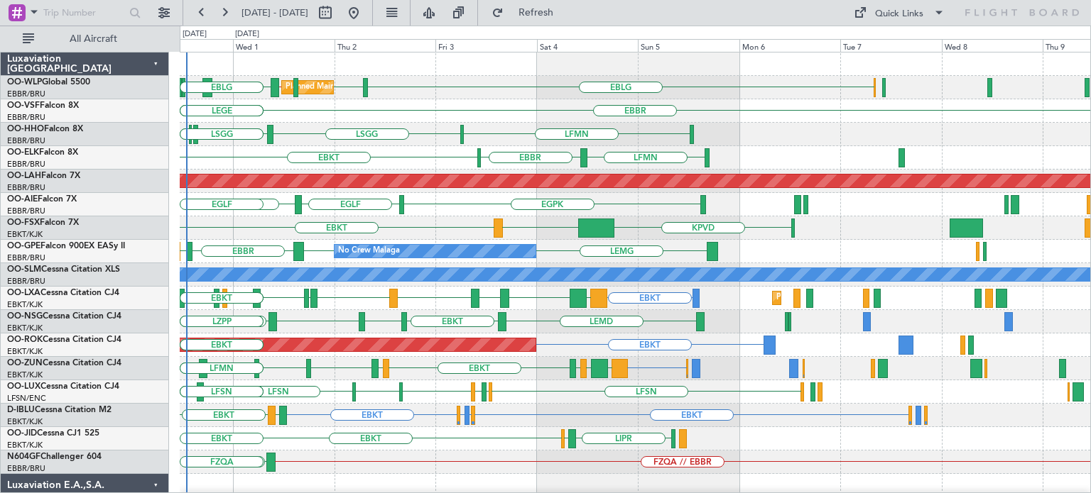
click at [462, 298] on div "EBLG LIML EBLG // LIML LHDC [GEOGRAPHIC_DATA] [GEOGRAPHIC_DATA] Planned Maint M…" at bounding box center [635, 463] width 910 height 820
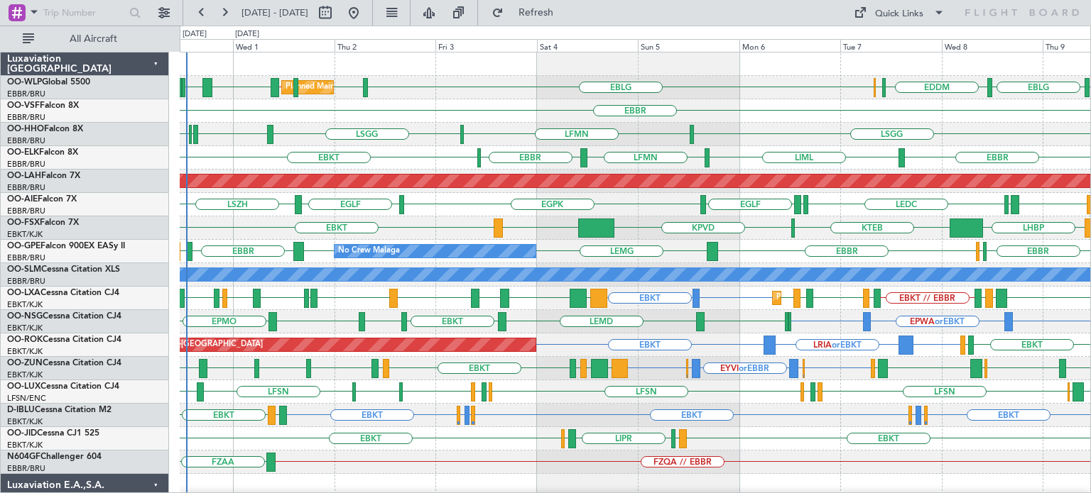
click at [555, 227] on div "KTEB KPVD LHBP EBKT LHBP" at bounding box center [635, 228] width 910 height 23
click at [449, 217] on div "KTEB KPVD LHBP EBKT LHBP" at bounding box center [635, 228] width 910 height 23
click at [454, 77] on div "Planned Maint Milan (Linate) EDDM ELLX EBLG LIML EBLG // LIML LHDC [GEOGRAPHIC_…" at bounding box center [635, 87] width 910 height 23
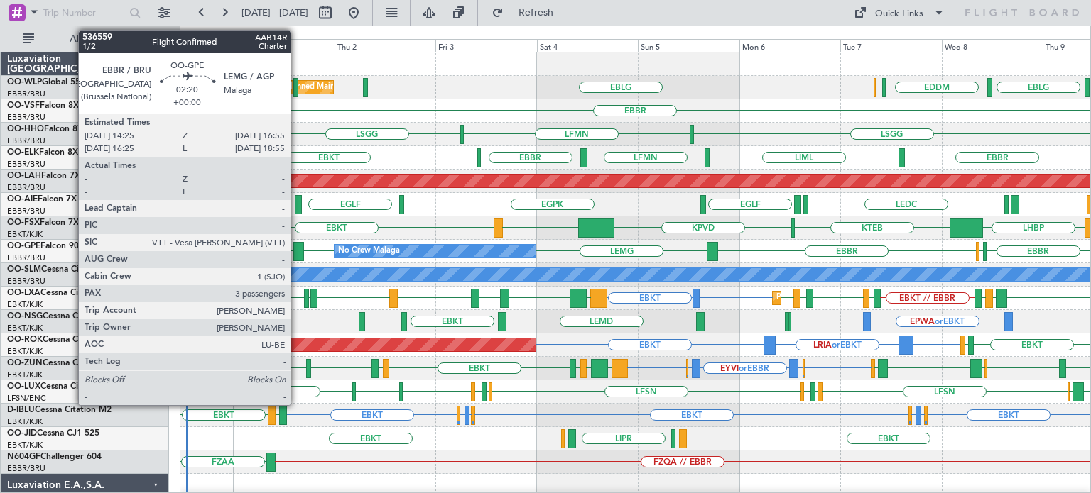
click at [297, 246] on div at bounding box center [298, 251] width 11 height 19
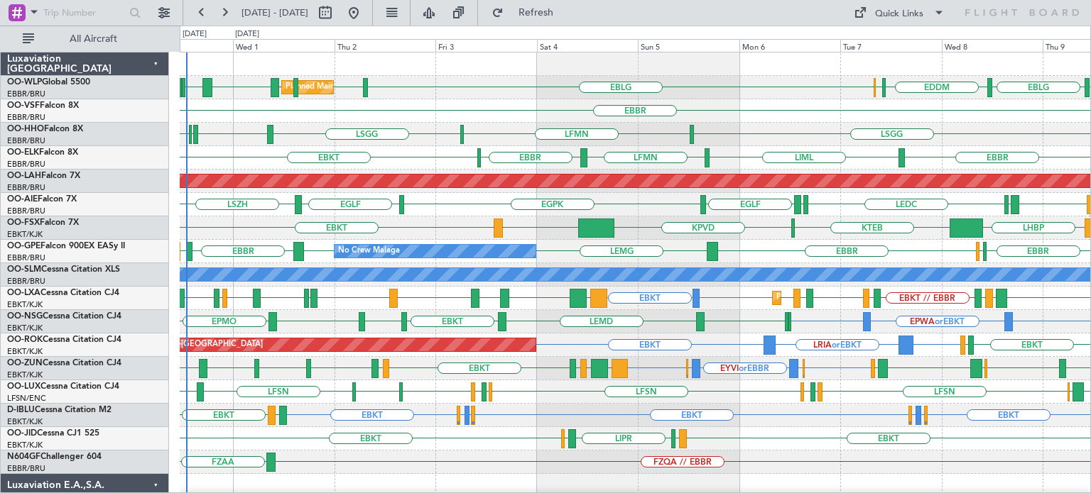
click at [520, 86] on div "Planned Maint Milan (Linate) EDDM ELLX EBLG LIML EBLG // LIML LHDC [GEOGRAPHIC_…" at bounding box center [635, 87] width 910 height 23
click at [432, 107] on div "EBBR" at bounding box center [635, 110] width 910 height 23
